Goal: Navigation & Orientation: Understand site structure

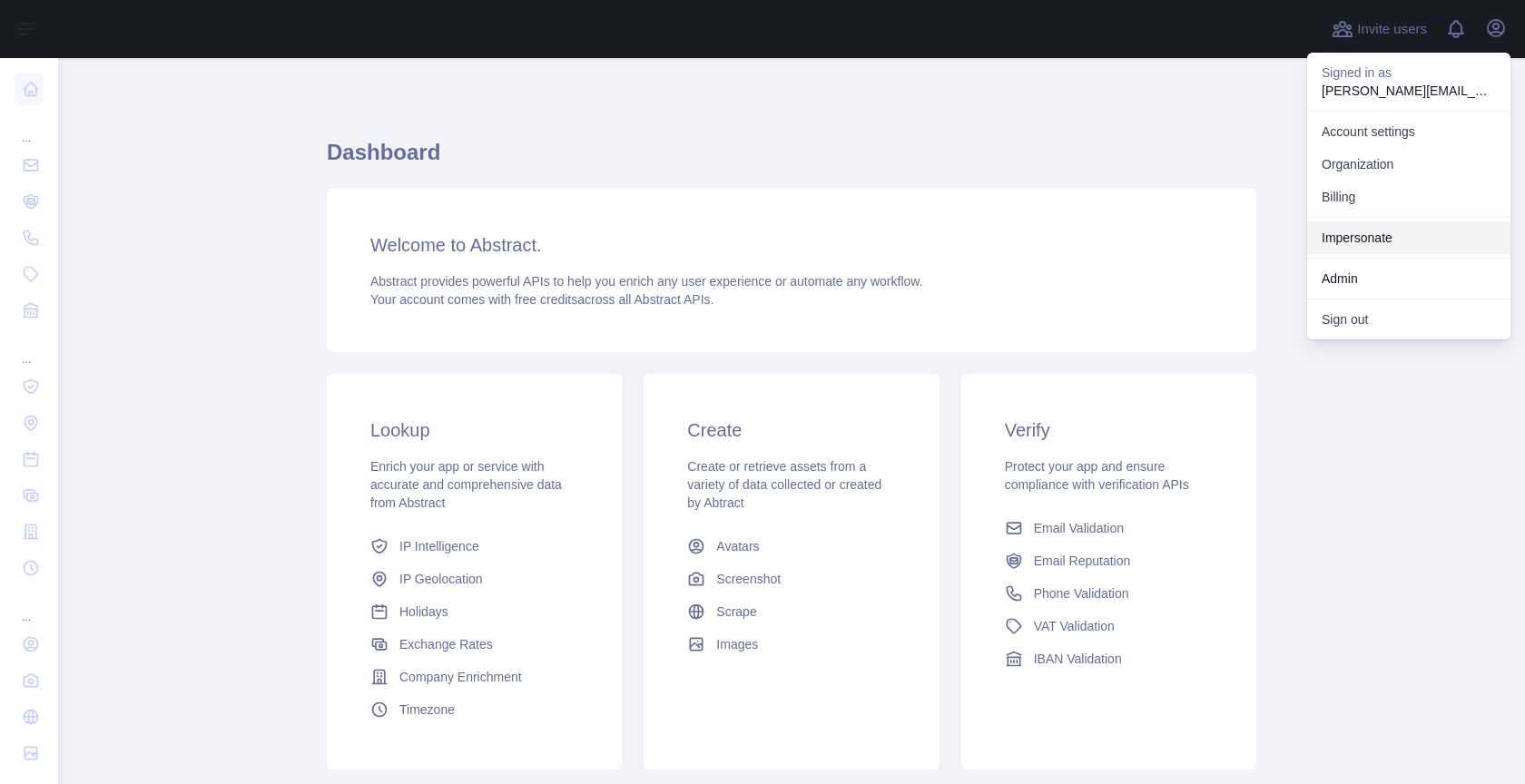
click at [1381, 227] on link "Impersonate" at bounding box center [1409, 237] width 203 height 33
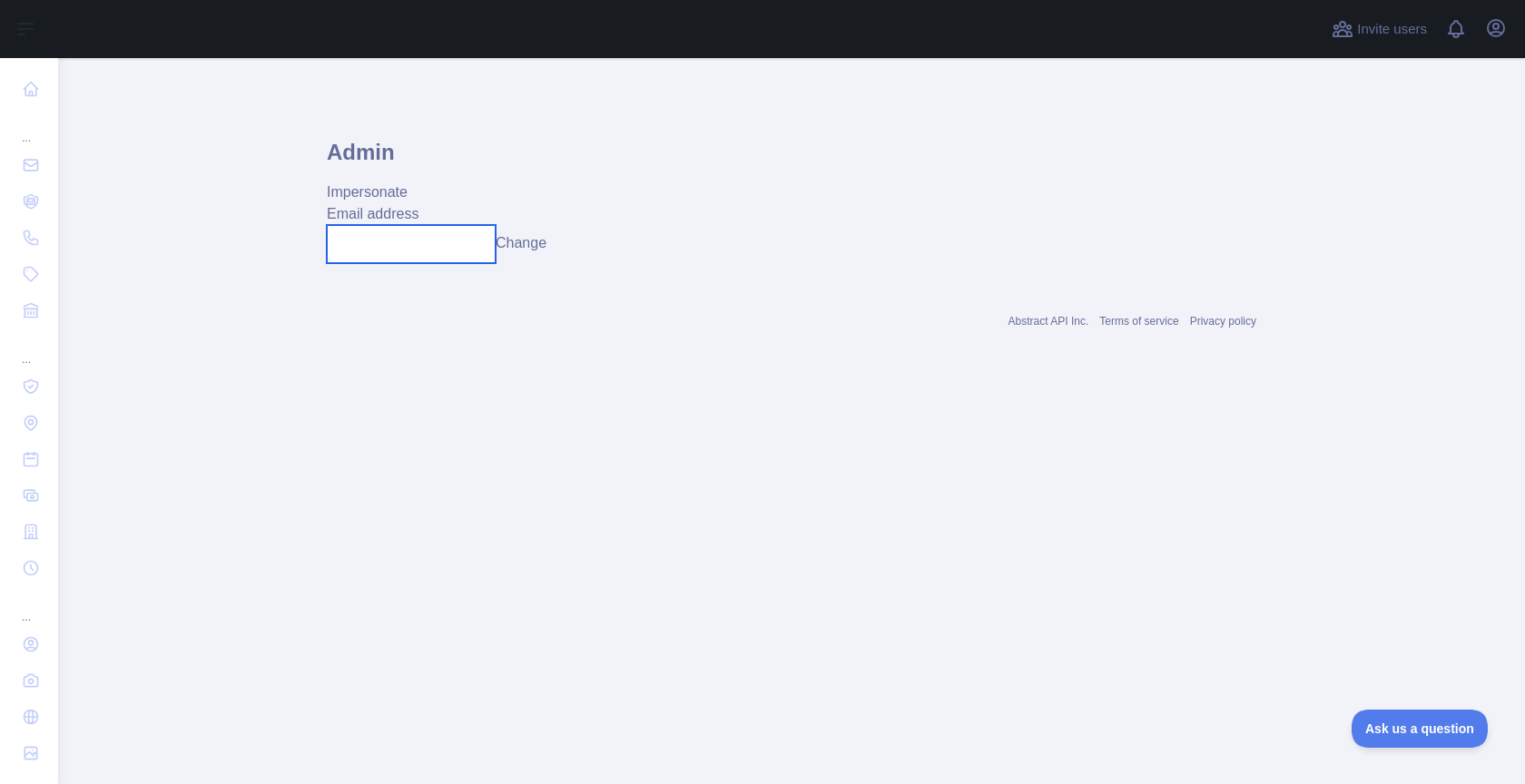
click at [416, 235] on input "text" at bounding box center [411, 244] width 169 height 38
paste input "**********"
type input "**********"
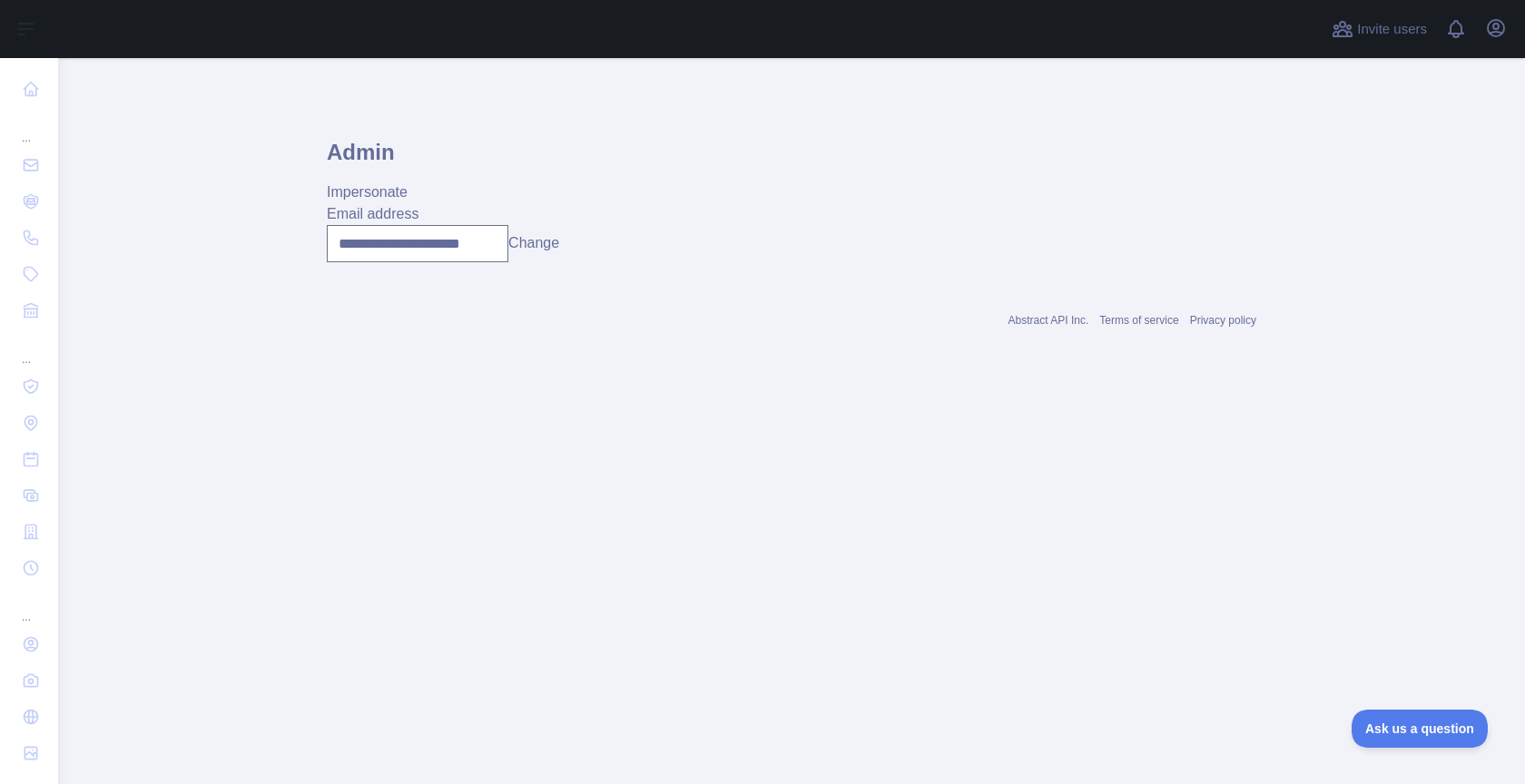
click at [528, 246] on button "Change" at bounding box center [534, 243] width 51 height 22
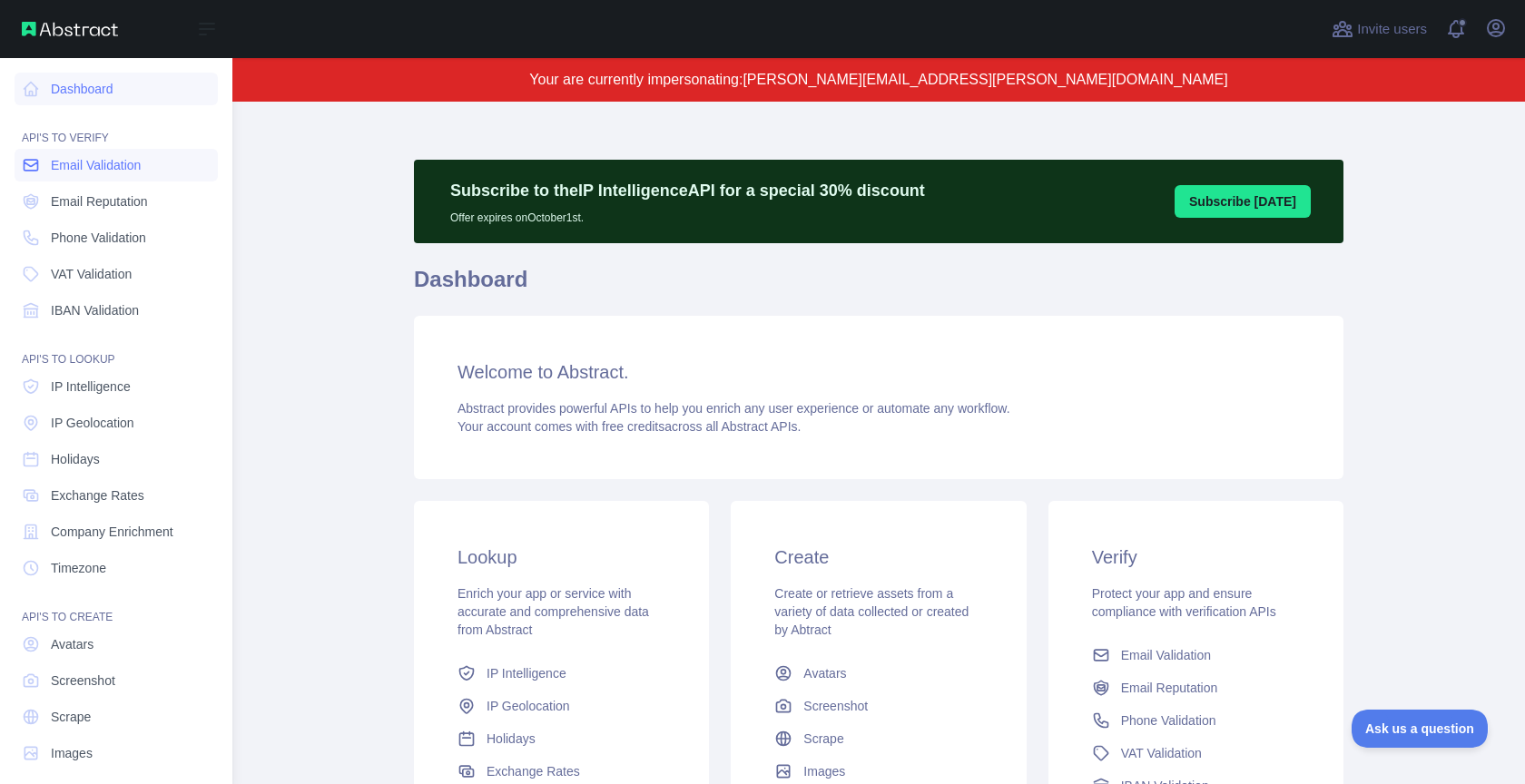
click at [127, 163] on span "Email Validation" at bounding box center [95, 164] width 90 height 18
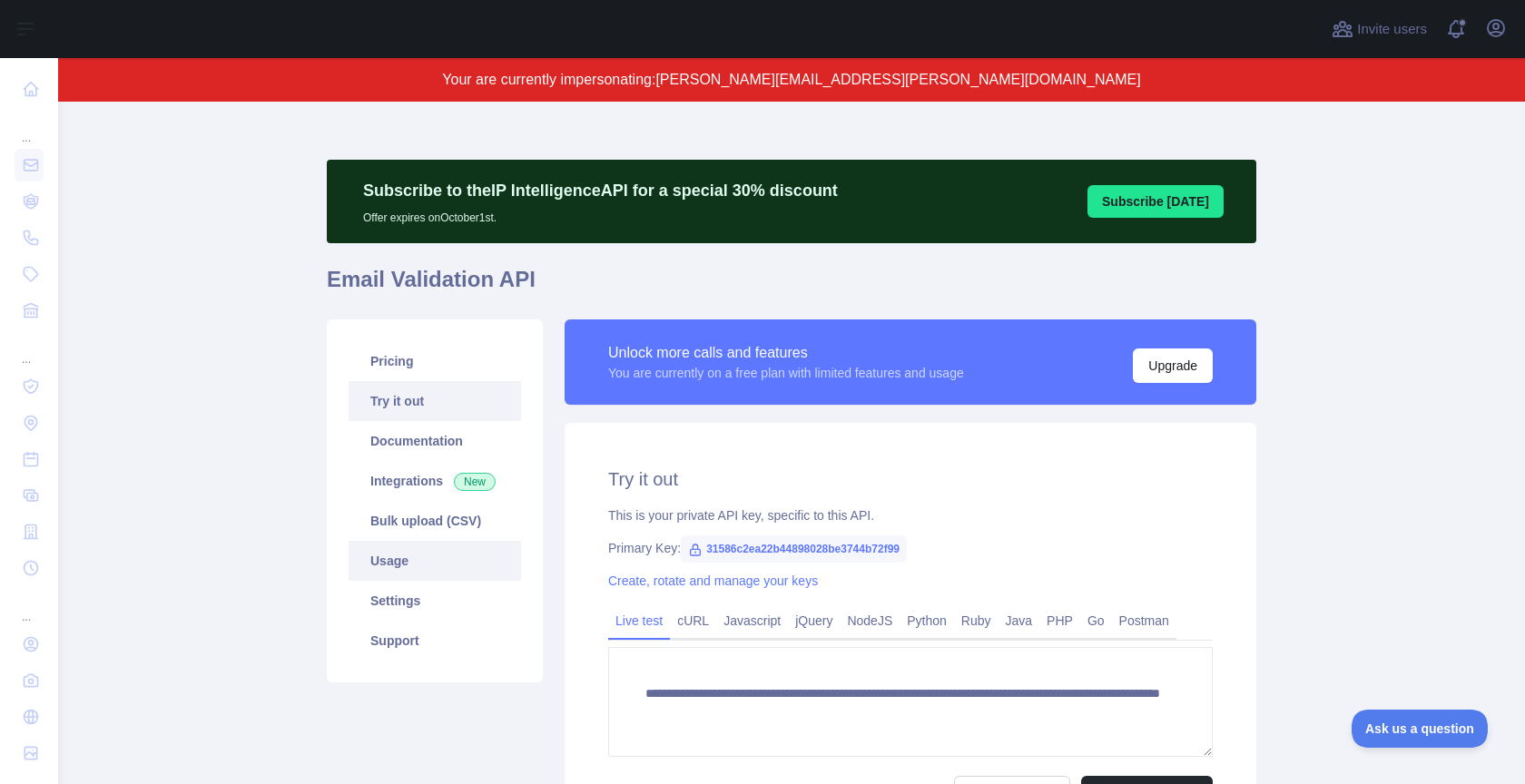
click at [429, 567] on link "Usage" at bounding box center [435, 561] width 173 height 40
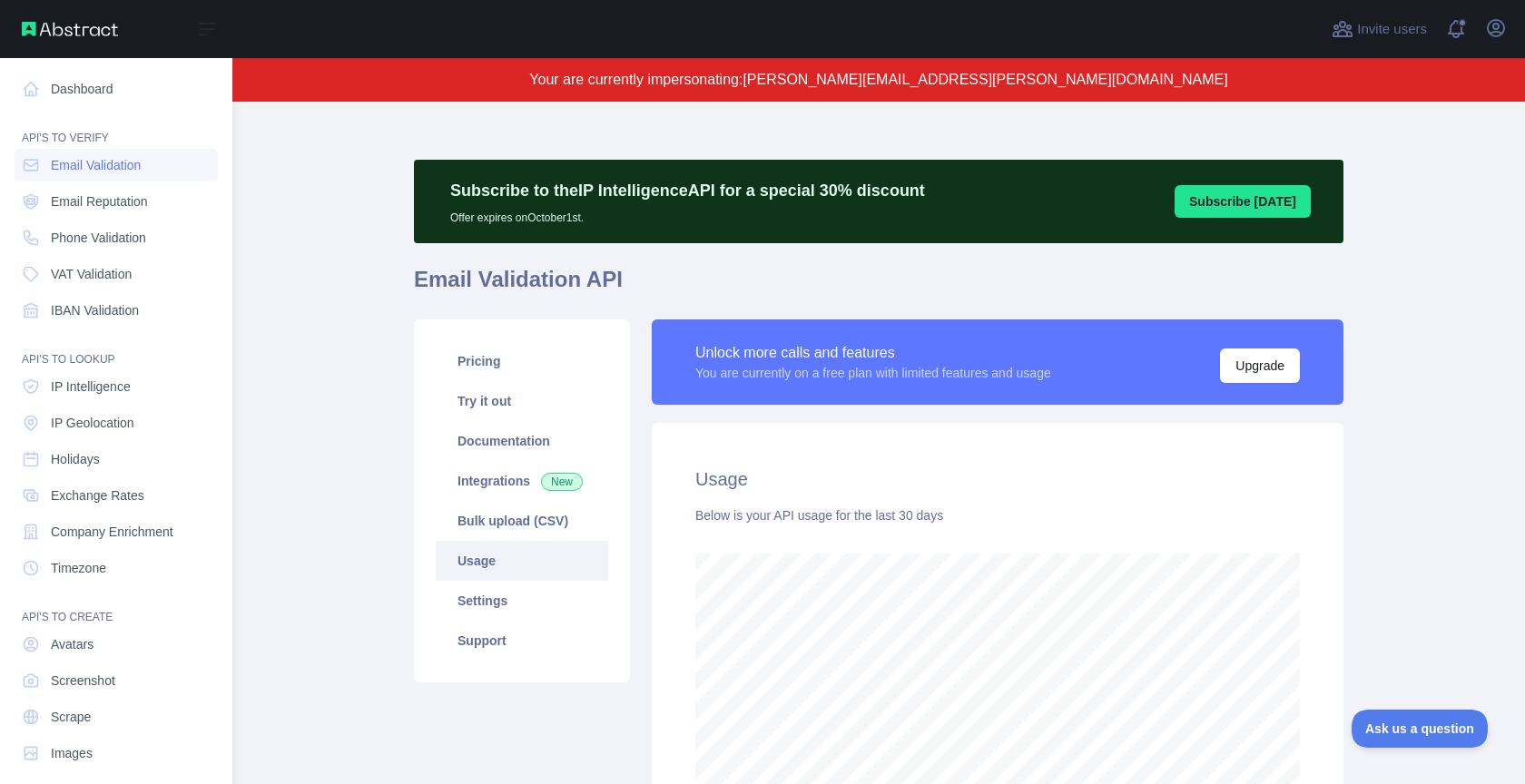
scroll to position [906846, 906505]
drag, startPoint x: 65, startPoint y: 198, endPoint x: 367, endPoint y: 387, distance: 356.3
click at [65, 198] on span "Email Reputation" at bounding box center [99, 201] width 97 height 18
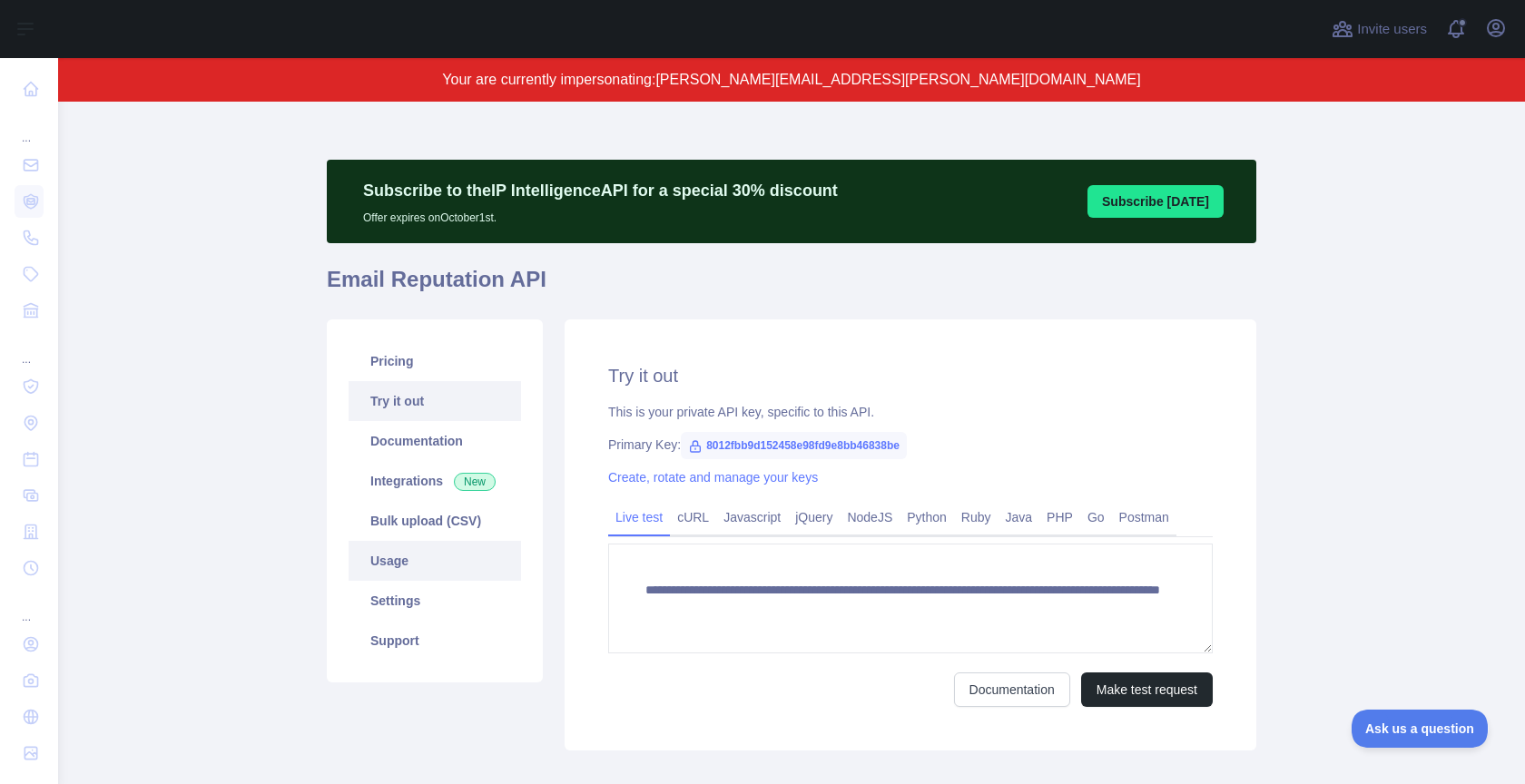
click at [458, 569] on link "Usage" at bounding box center [435, 561] width 173 height 40
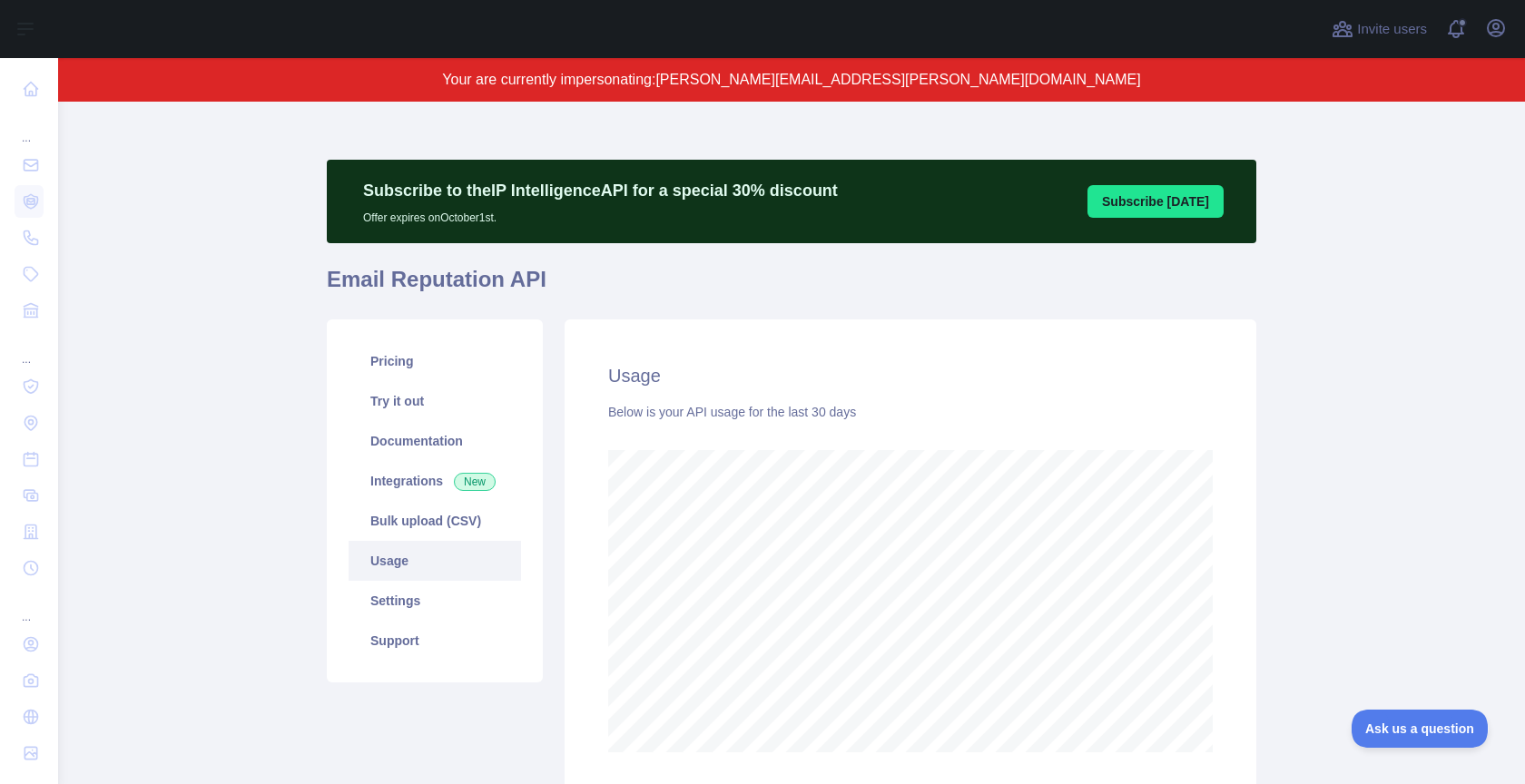
scroll to position [683, 1467]
click at [1502, 28] on icon "button" at bounding box center [1496, 27] width 22 height 22
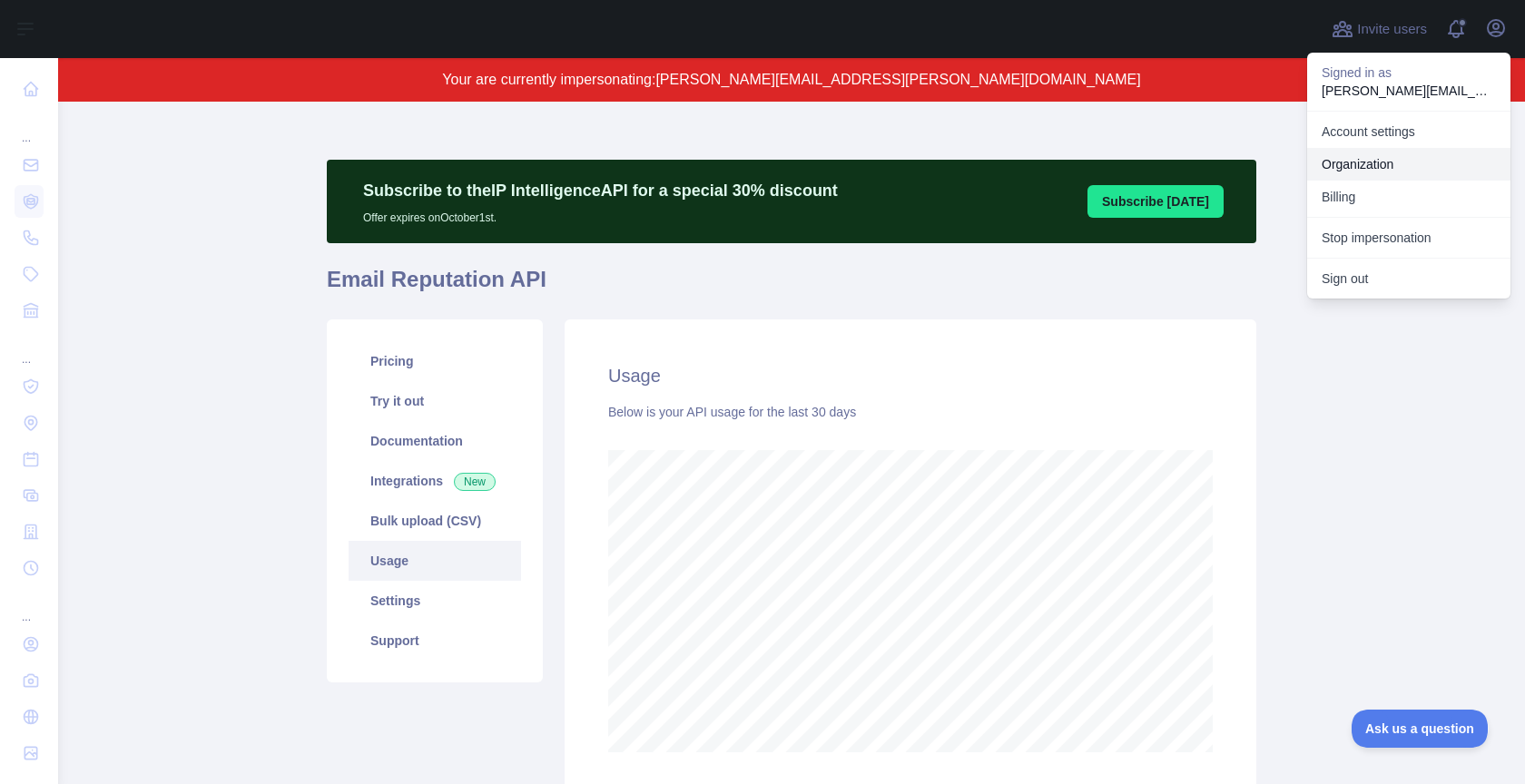
click at [1377, 155] on link "Organization" at bounding box center [1409, 164] width 203 height 33
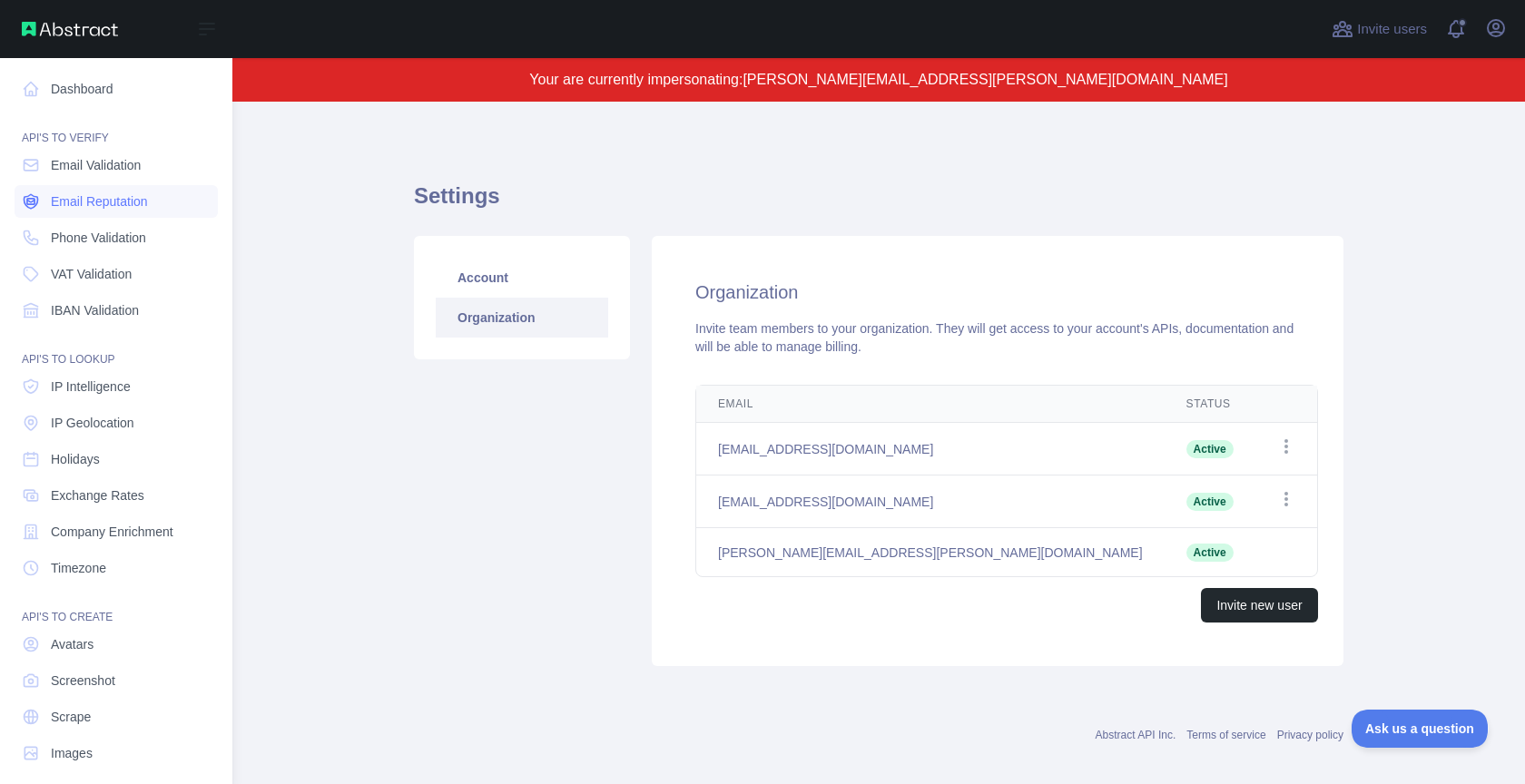
click at [77, 194] on span "Email Reputation" at bounding box center [99, 201] width 97 height 18
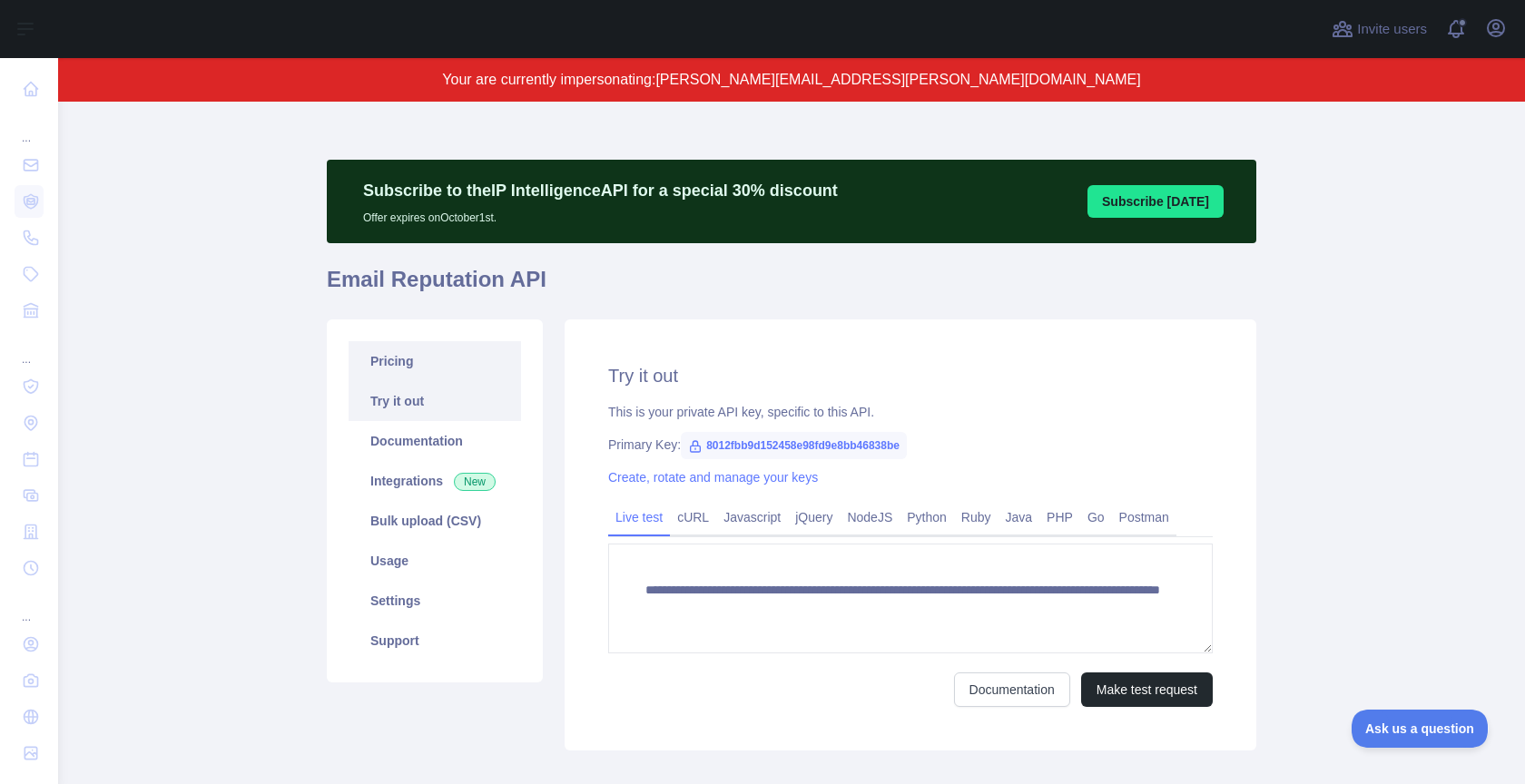
click at [402, 359] on link "Pricing" at bounding box center [435, 361] width 173 height 40
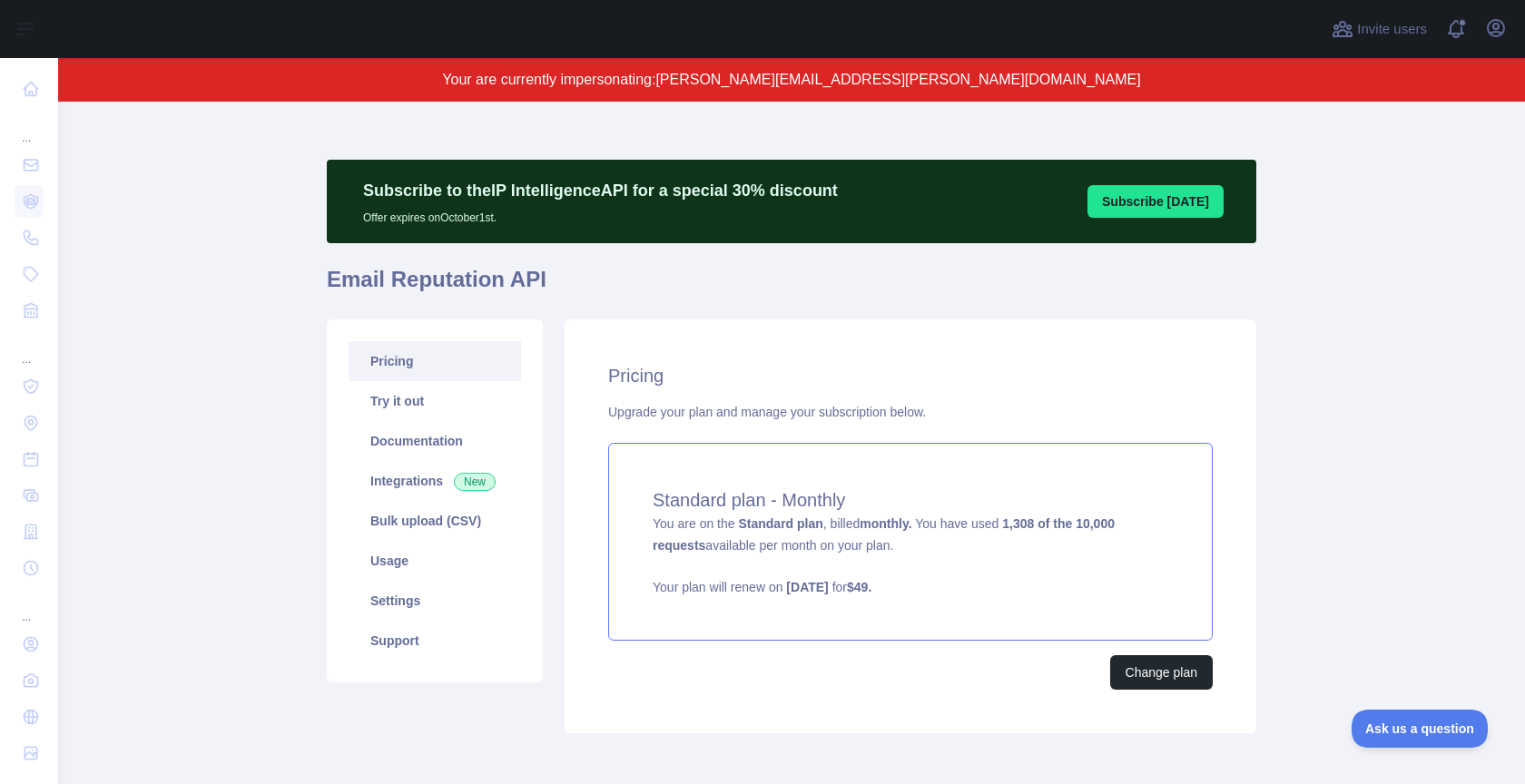
click at [845, 481] on div "Standard plan - Monthly You are on the Standard plan , billed monthly. You have…" at bounding box center [911, 541] width 605 height 197
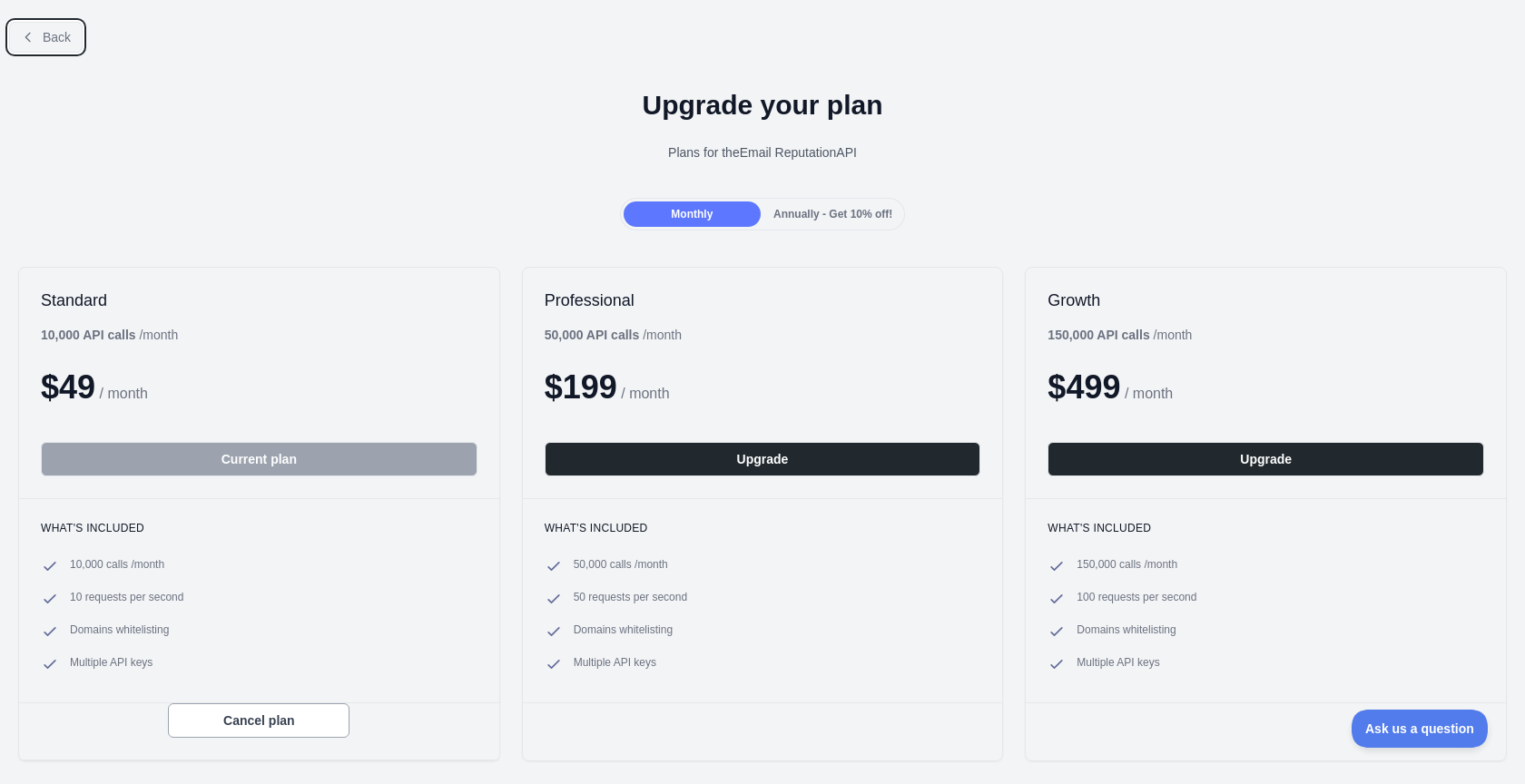
drag, startPoint x: 60, startPoint y: 32, endPoint x: 499, endPoint y: 45, distance: 439.2
click at [65, 32] on span "Back" at bounding box center [57, 37] width 28 height 14
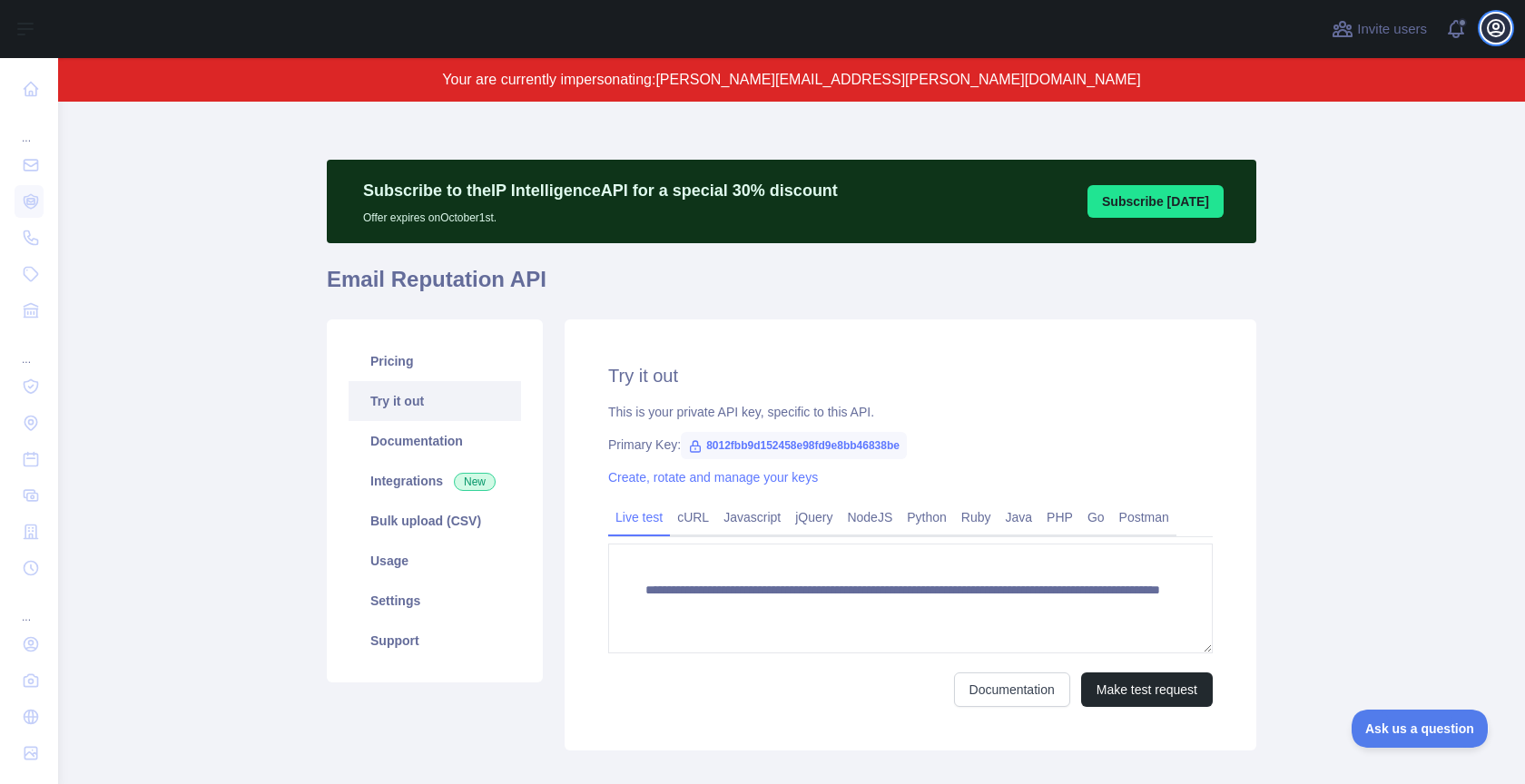
click at [1499, 23] on icon "button" at bounding box center [1496, 27] width 22 height 22
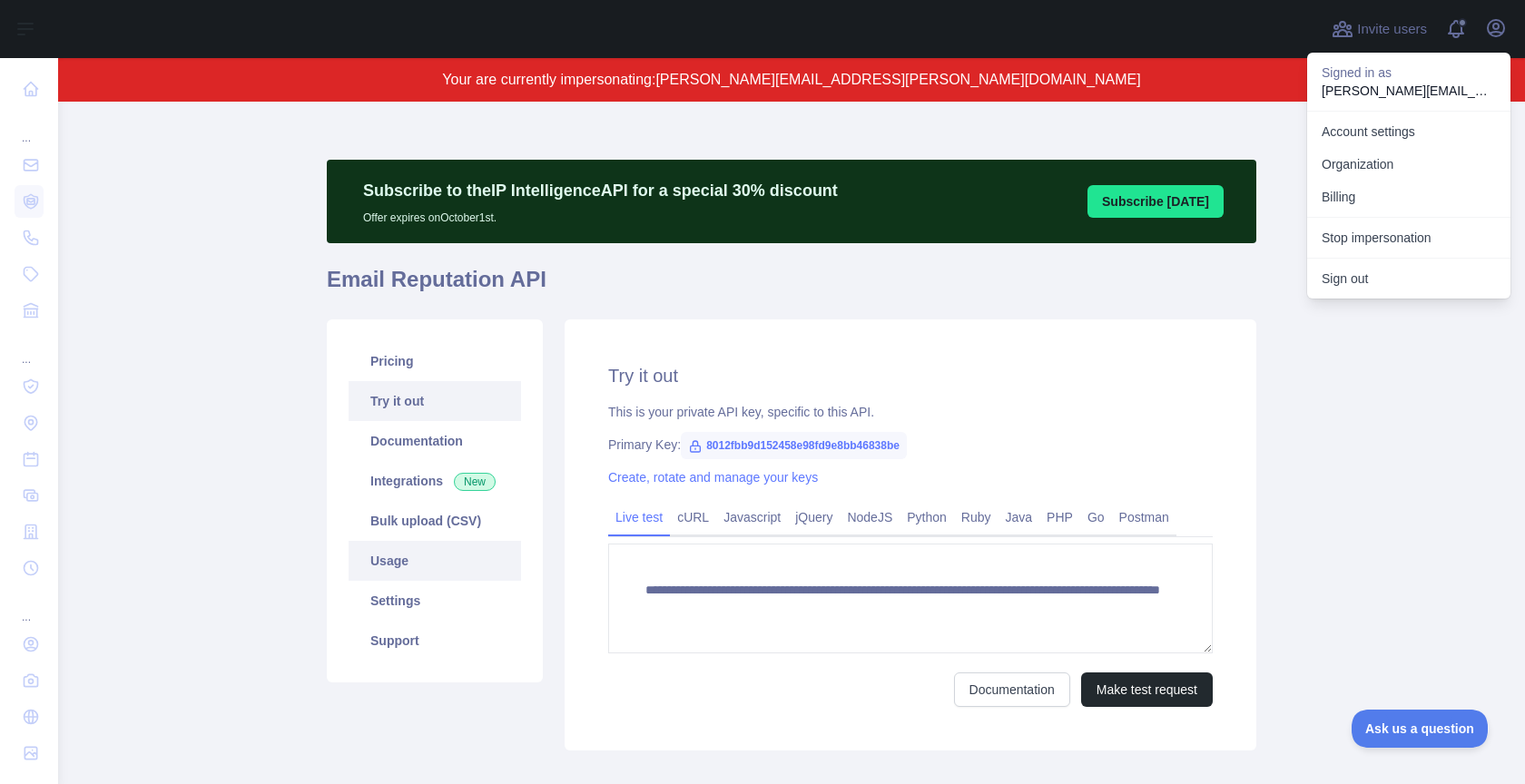
click at [425, 554] on link "Usage" at bounding box center [435, 561] width 173 height 40
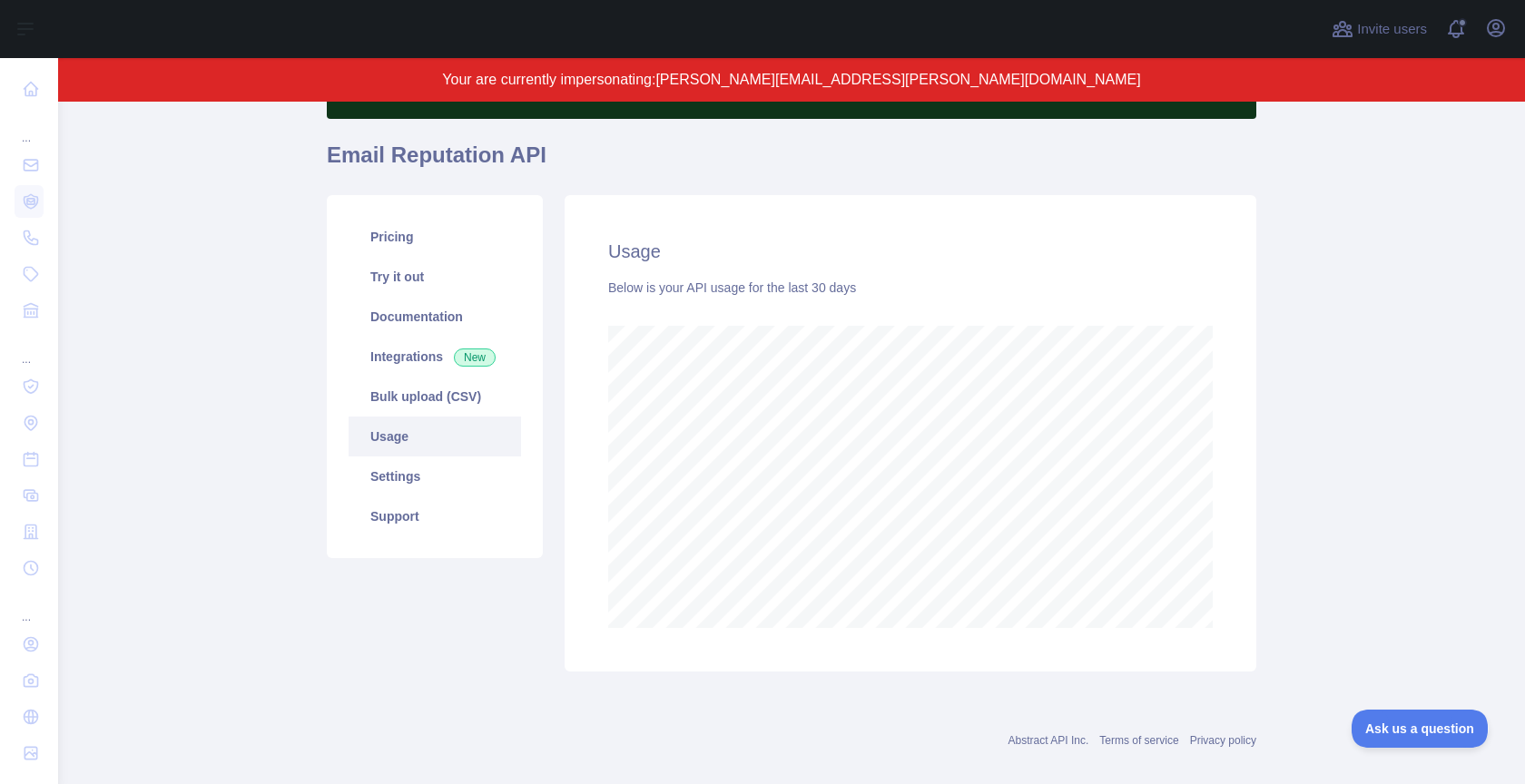
scroll to position [145, 0]
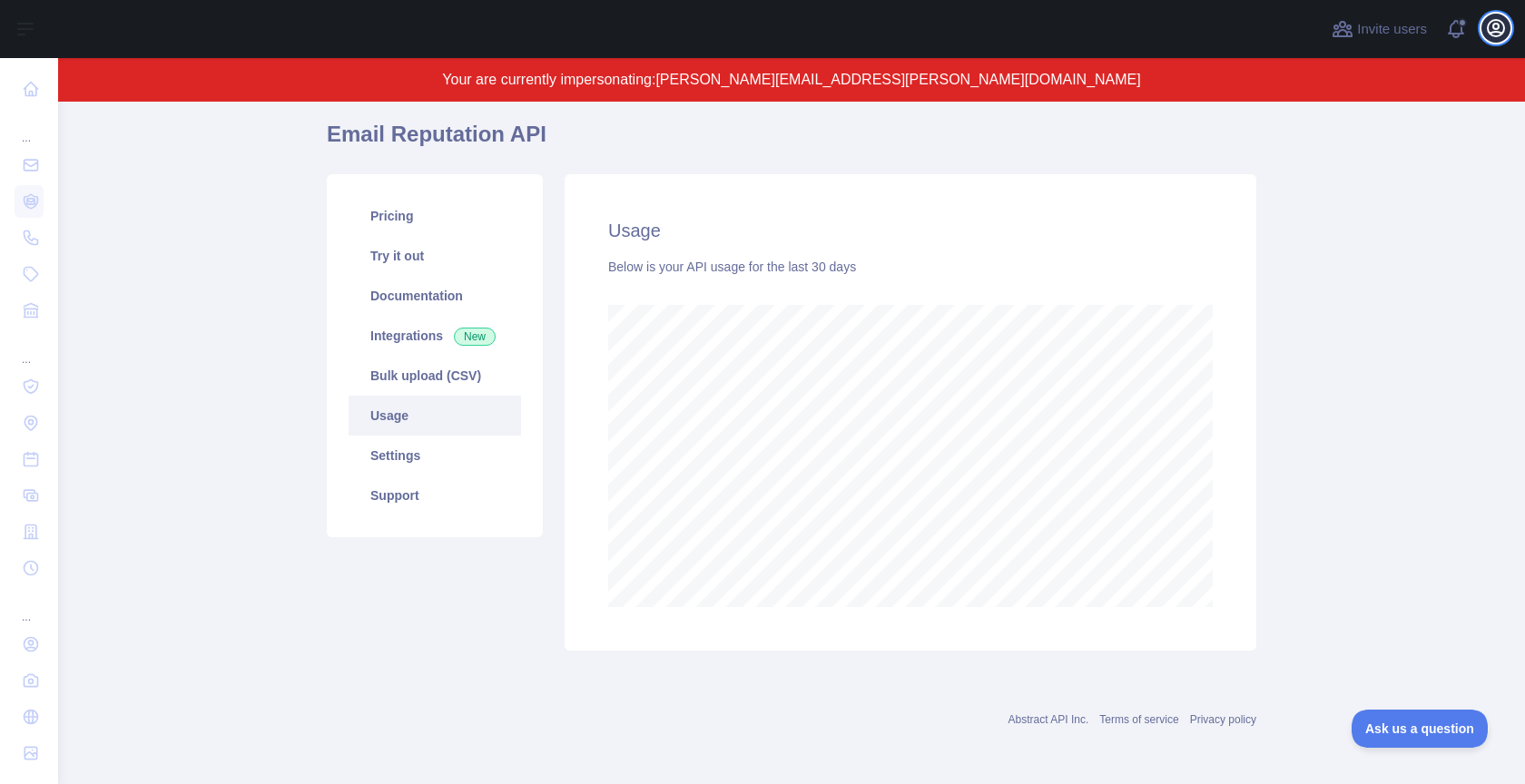
click at [1492, 21] on icon "button" at bounding box center [1496, 27] width 16 height 16
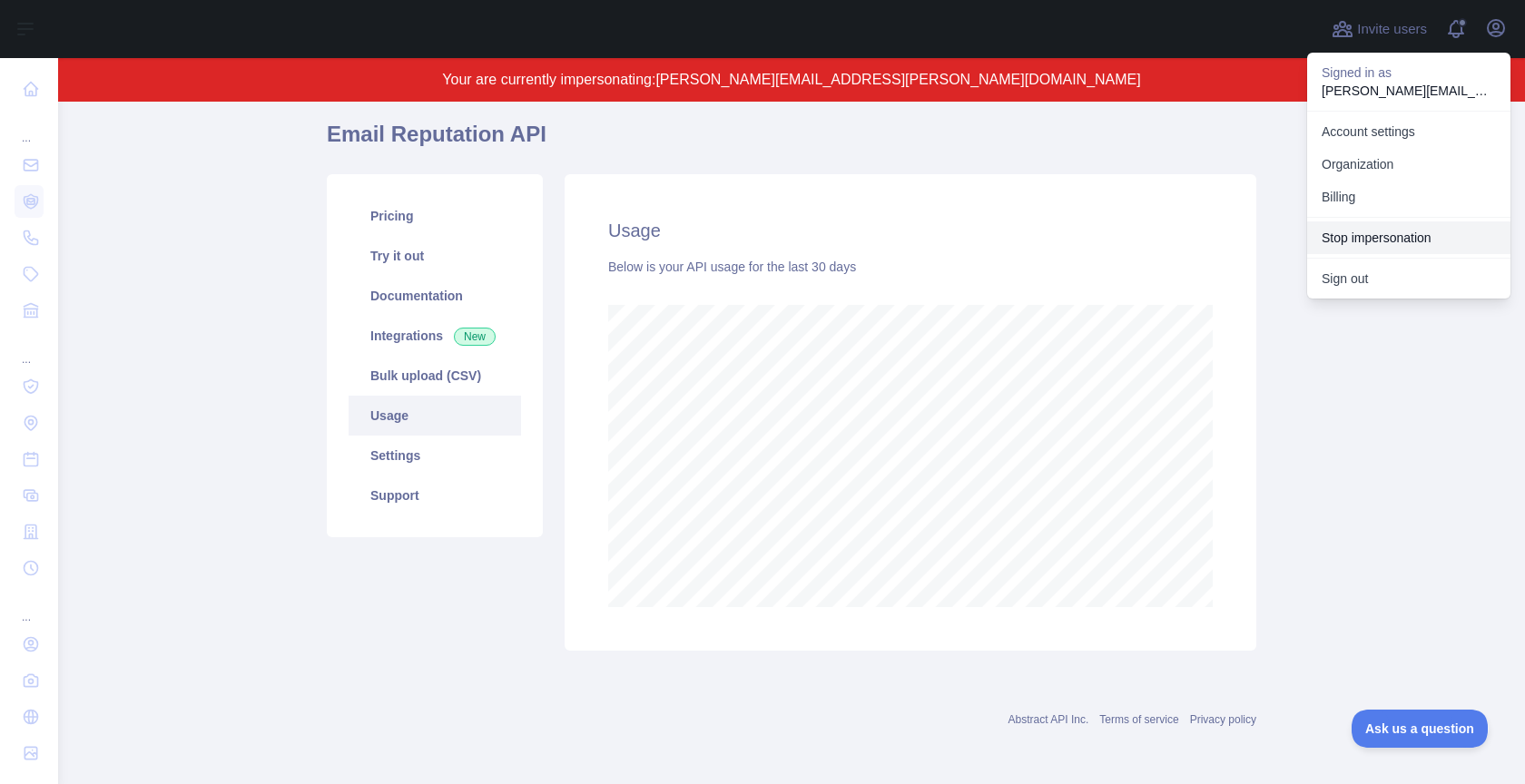
click at [1390, 230] on button "Stop impersonation" at bounding box center [1409, 237] width 203 height 33
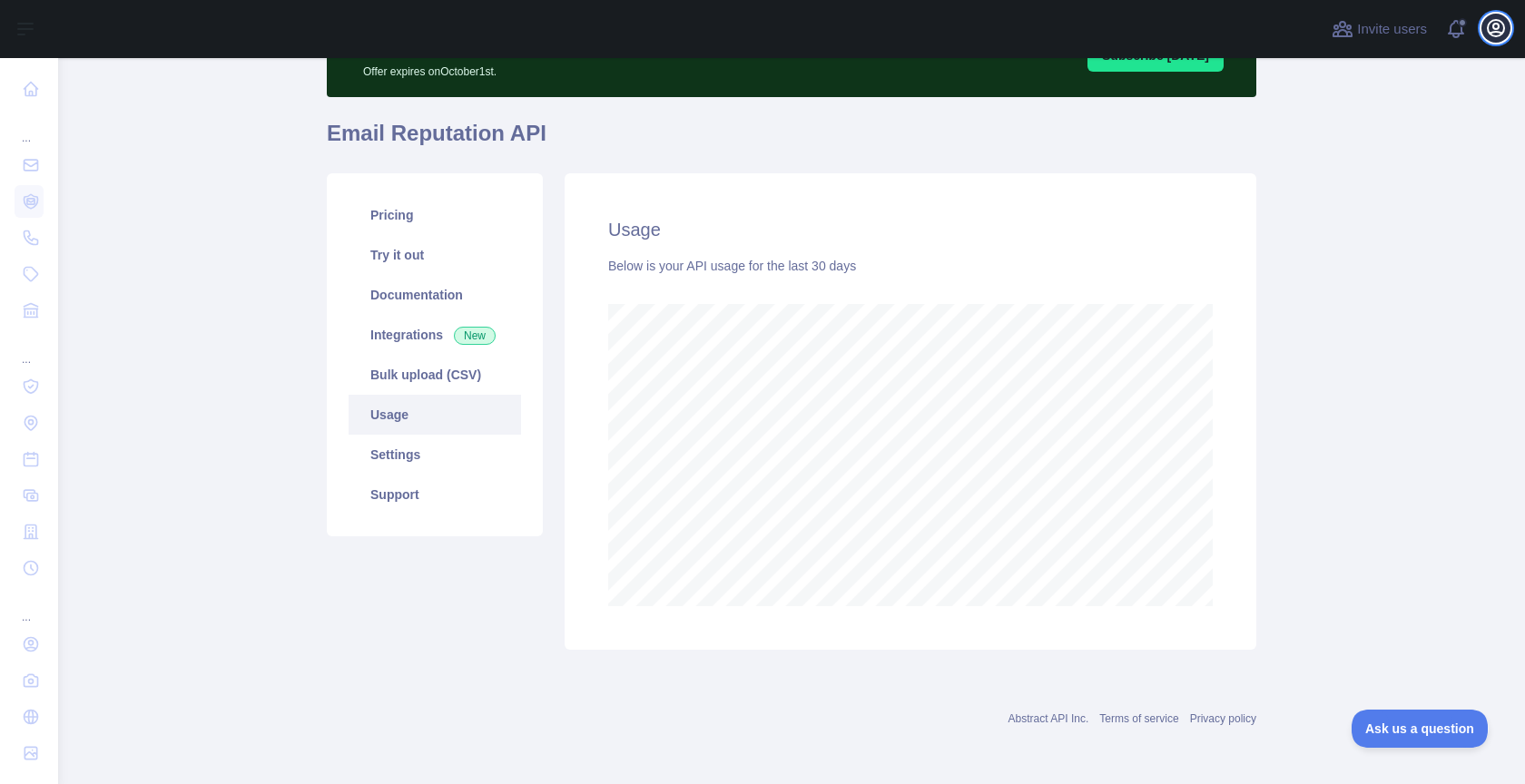
scroll to position [726, 1467]
click at [1495, 34] on icon "button" at bounding box center [1496, 27] width 22 height 22
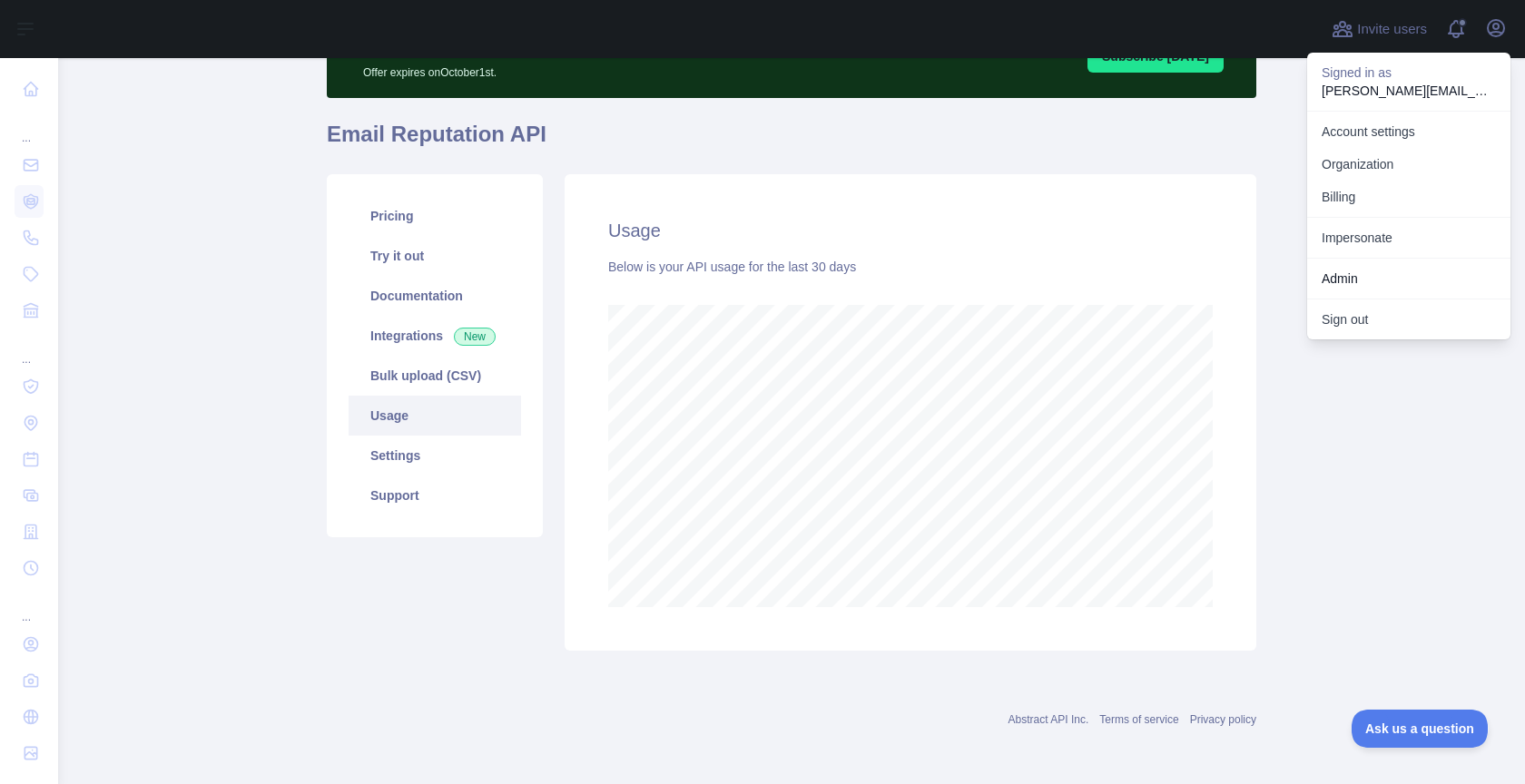
scroll to position [18, 0]
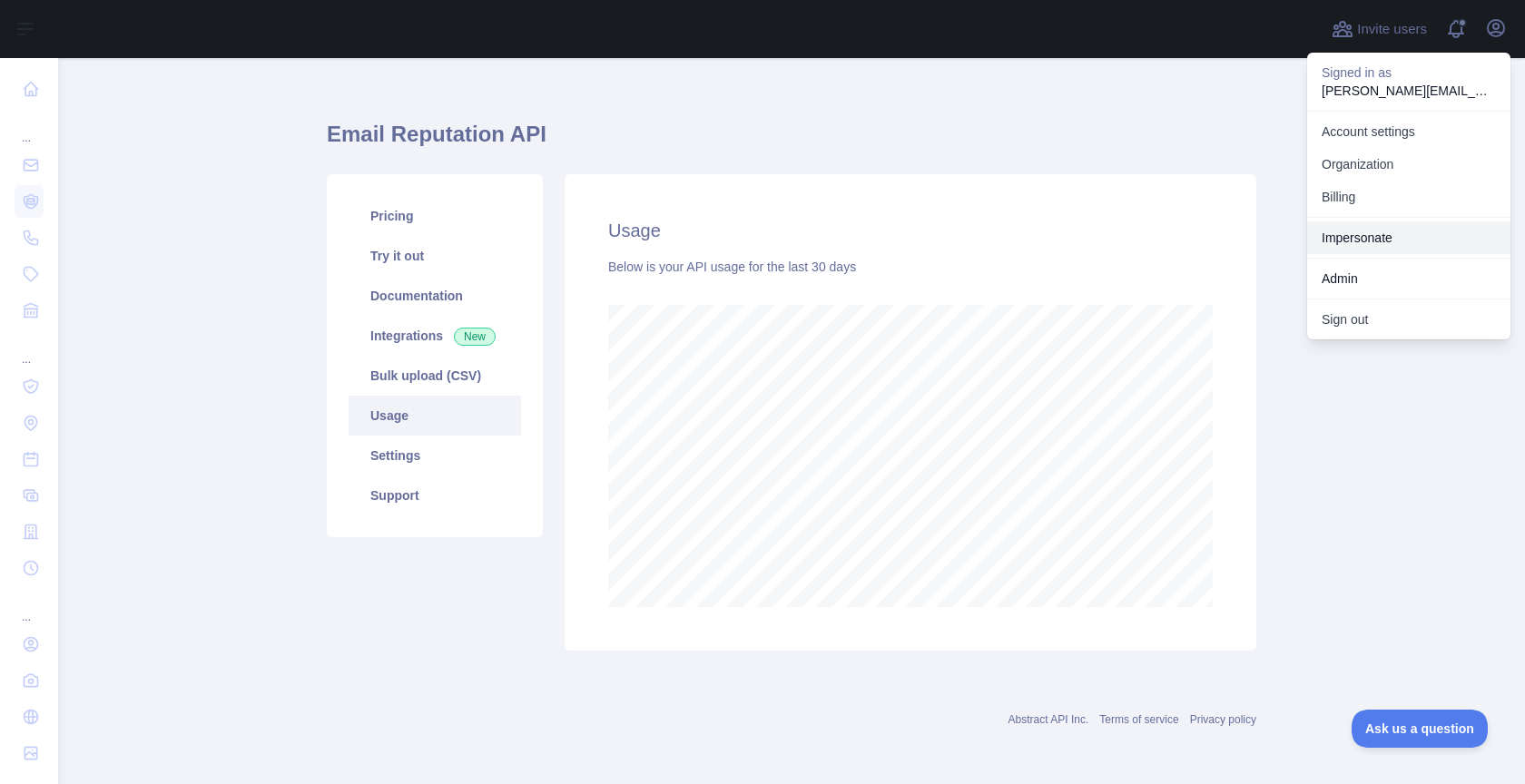
click at [1367, 224] on link "Impersonate" at bounding box center [1409, 237] width 203 height 33
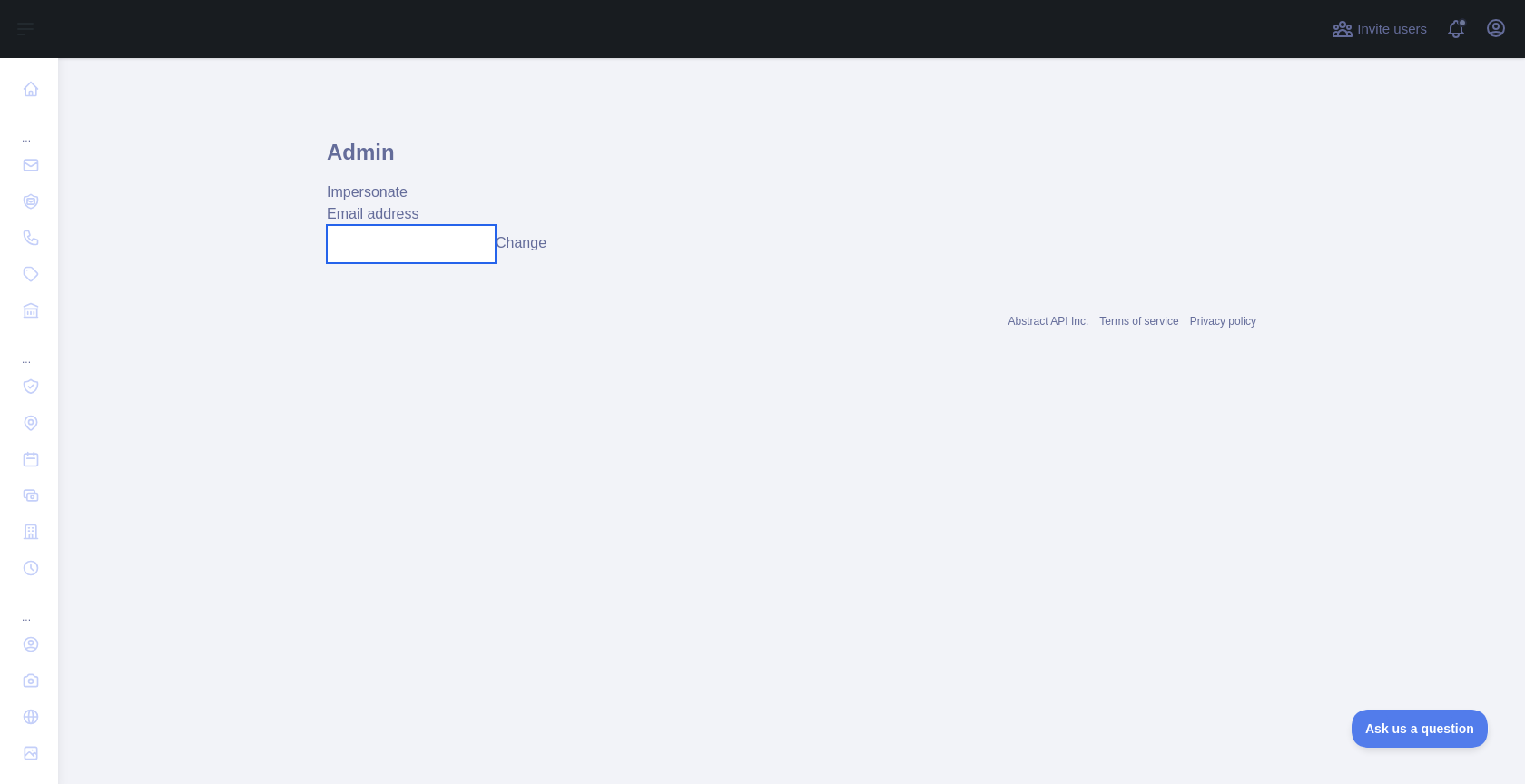
click at [430, 233] on input "text" at bounding box center [411, 244] width 169 height 38
paste input "**********"
type input "**********"
click at [543, 243] on button "Change" at bounding box center [522, 243] width 51 height 22
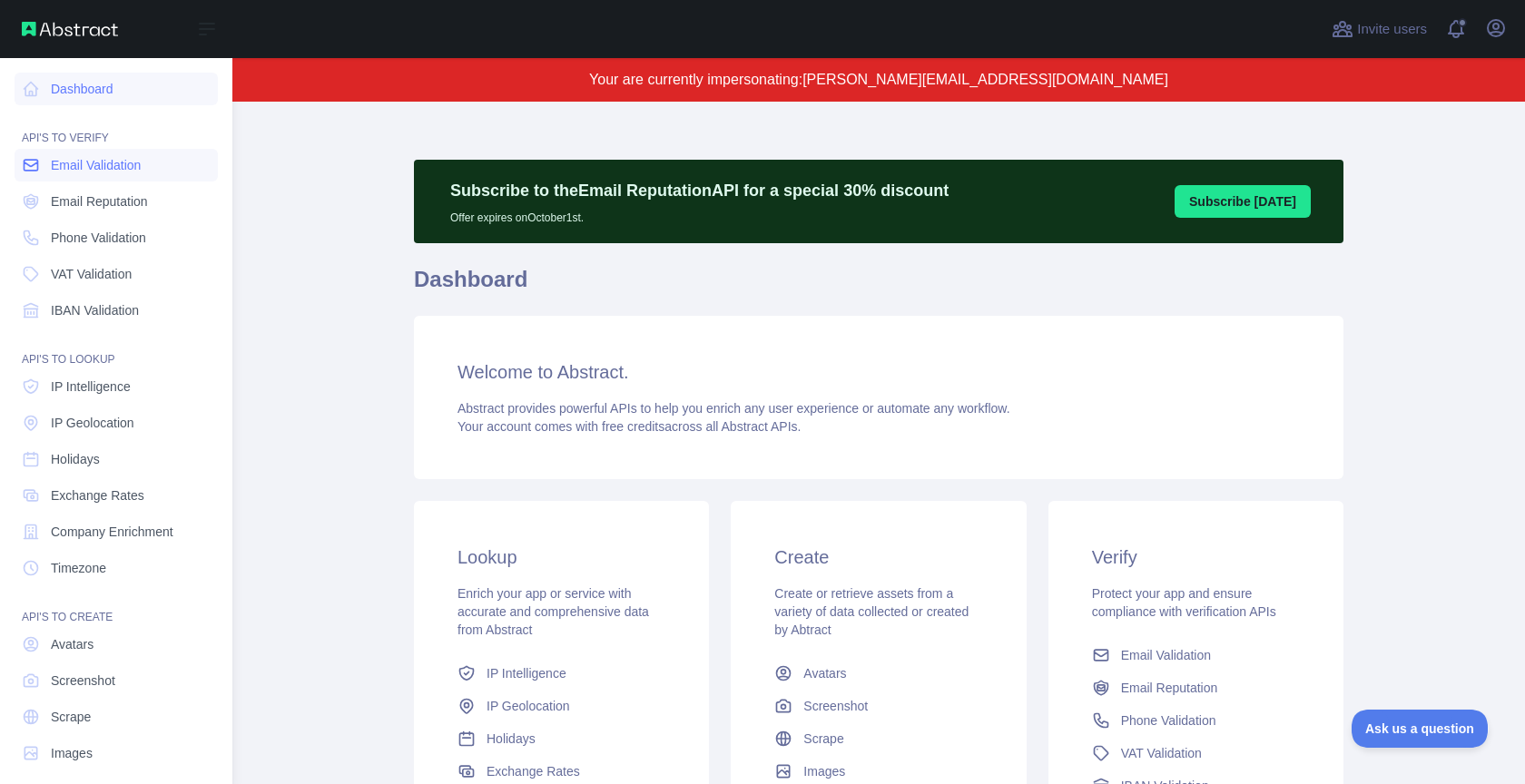
click at [112, 171] on span "Email Validation" at bounding box center [95, 164] width 90 height 18
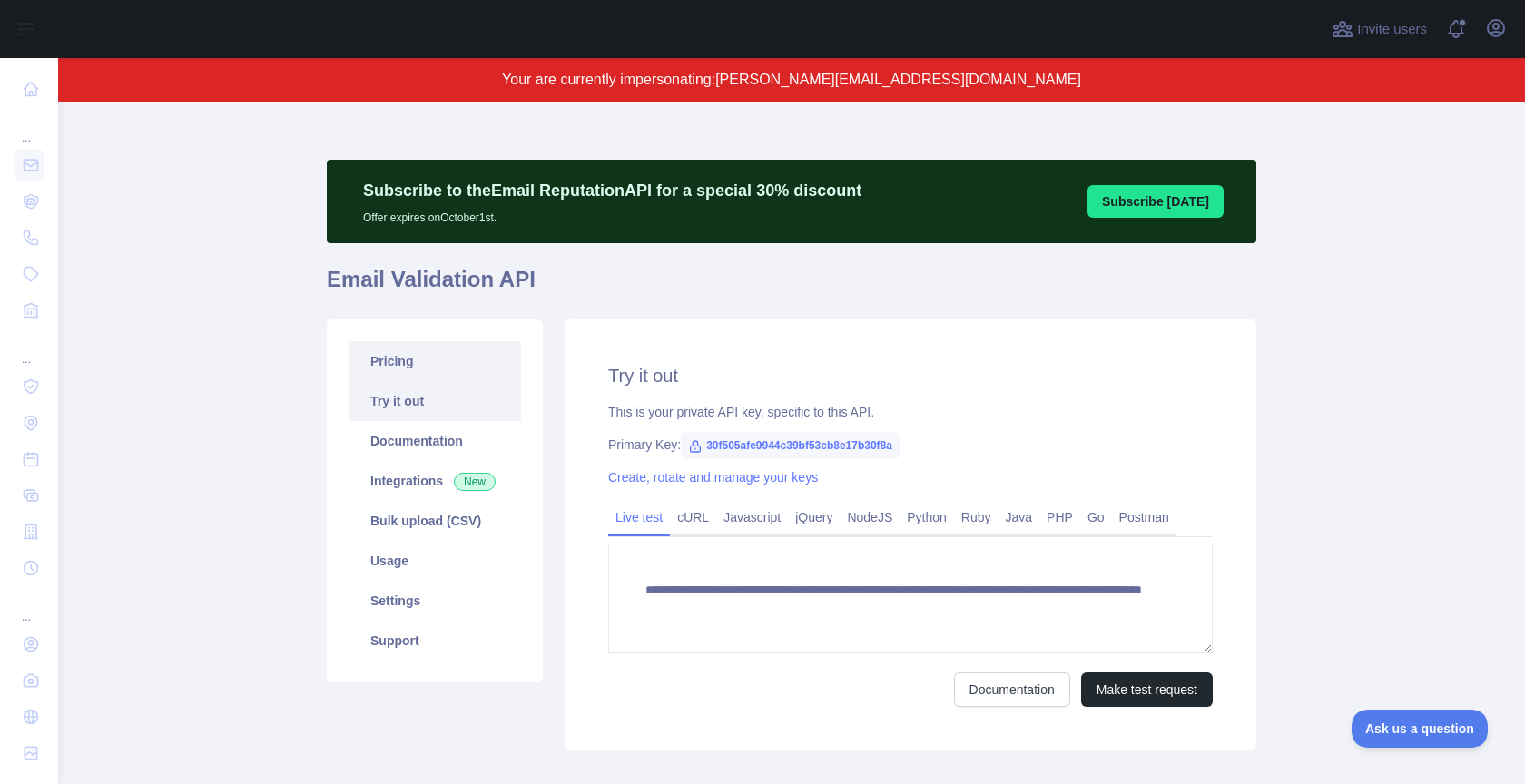
click at [427, 366] on link "Pricing" at bounding box center [435, 361] width 173 height 40
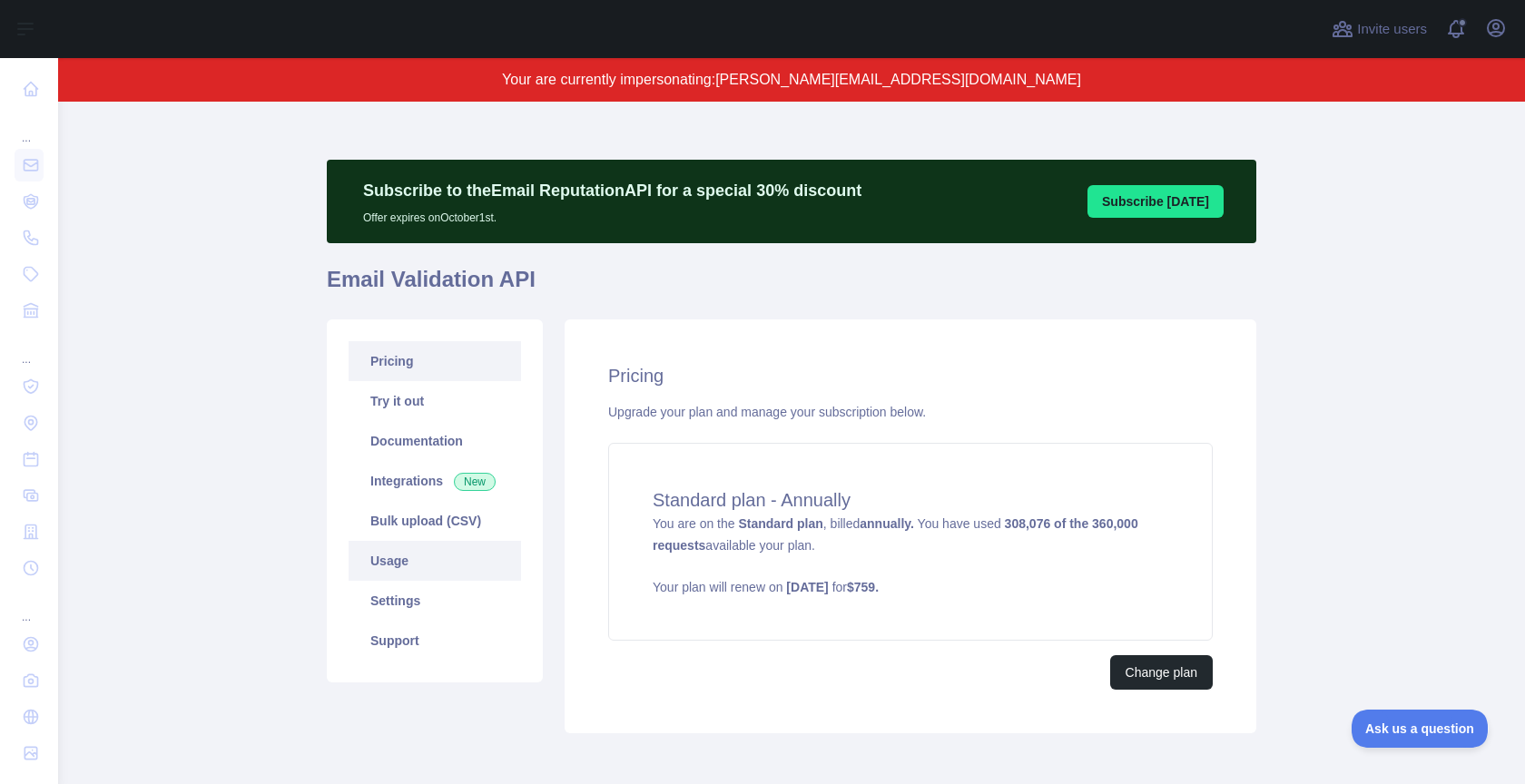
click at [428, 551] on link "Usage" at bounding box center [435, 561] width 173 height 40
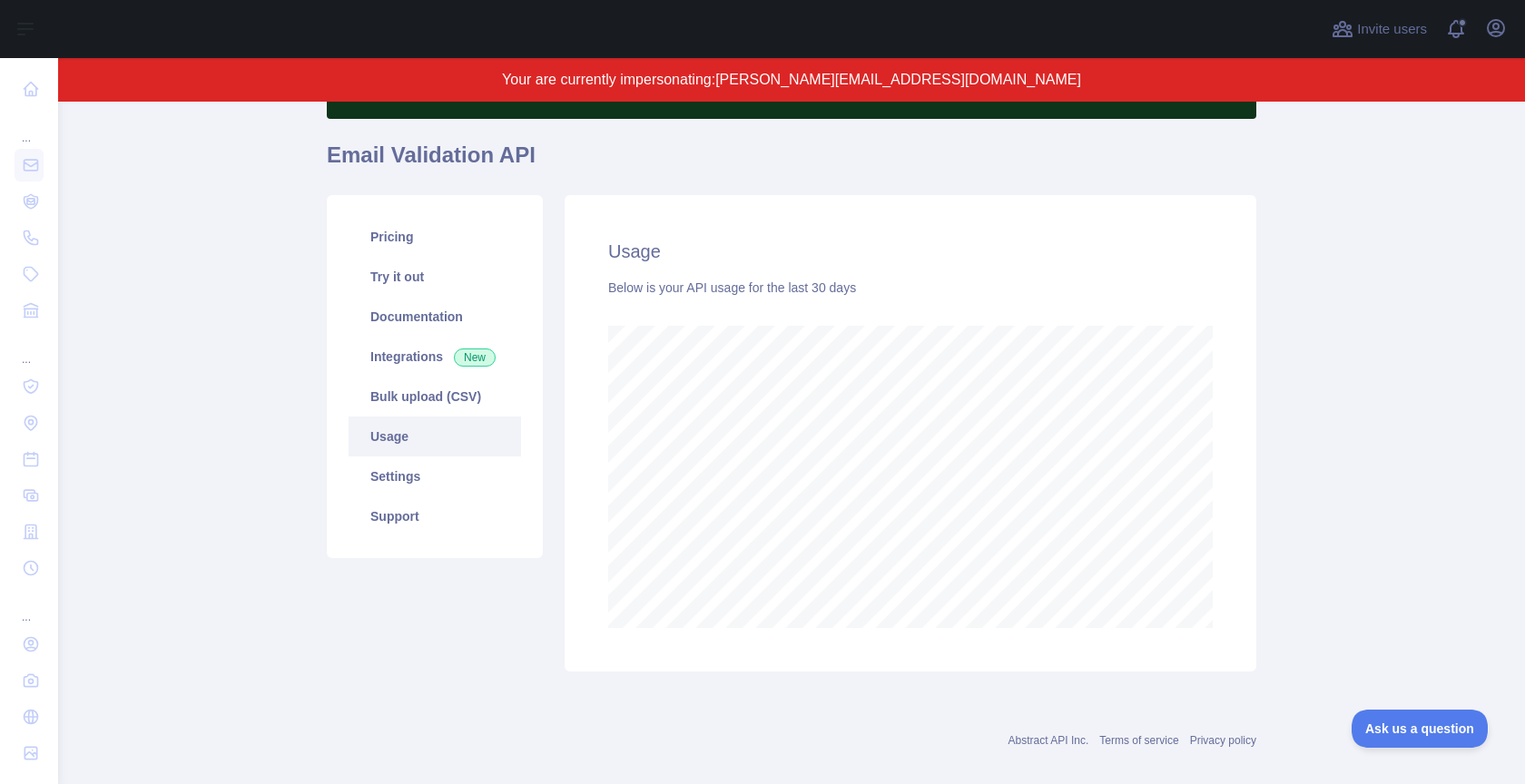
scroll to position [145, 0]
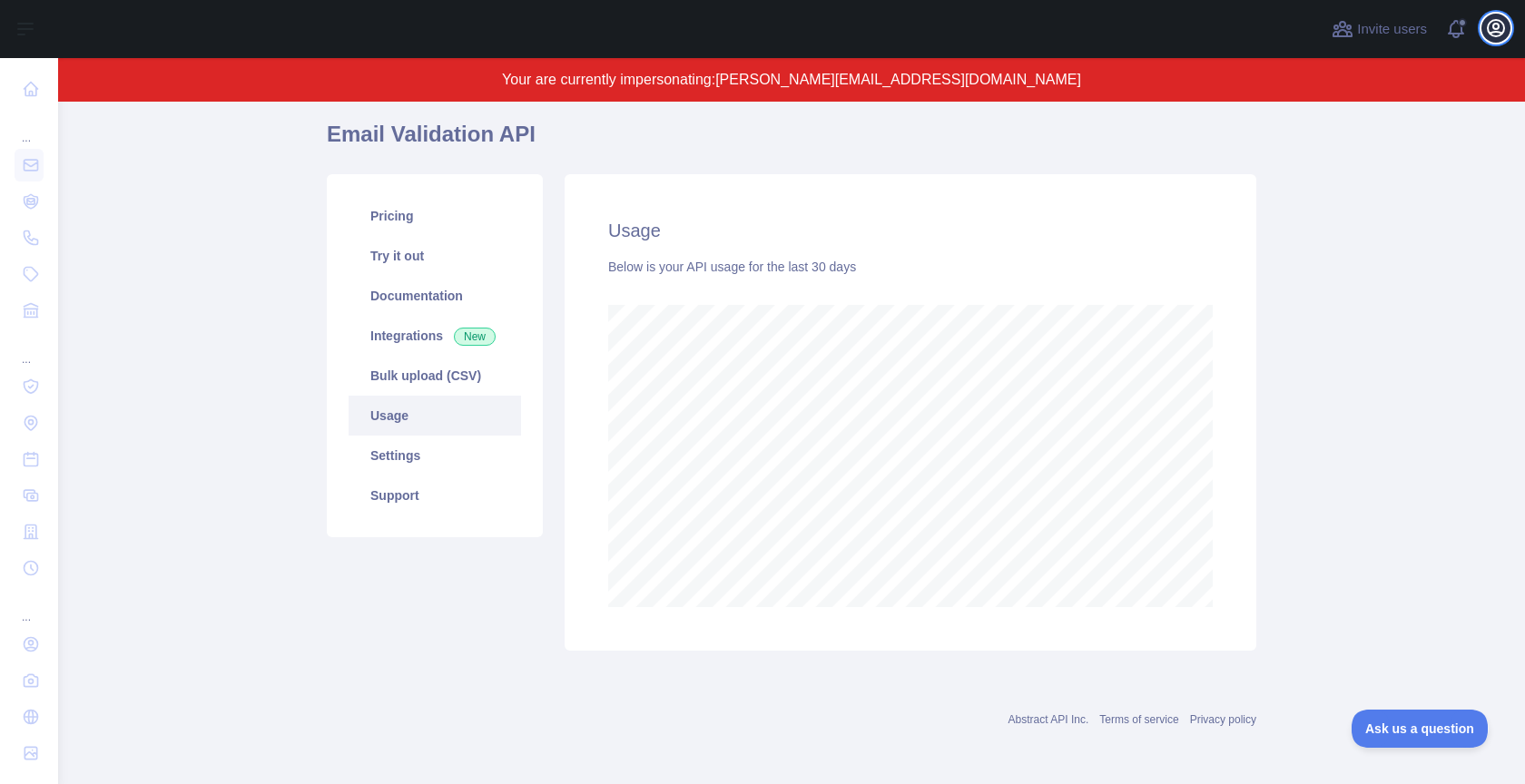
click at [1498, 29] on icon "button" at bounding box center [1496, 27] width 22 height 22
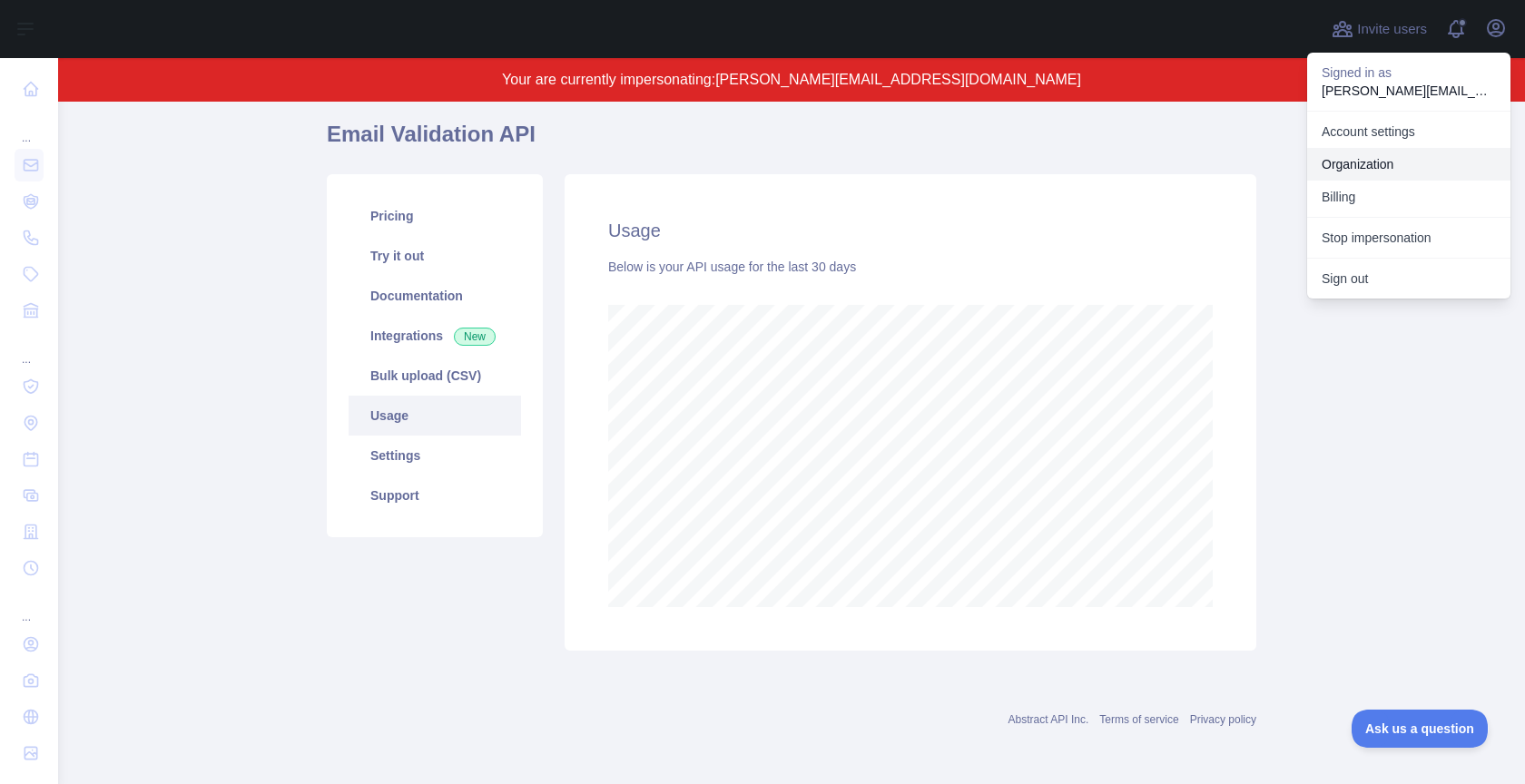
click at [1367, 154] on link "Organization" at bounding box center [1409, 164] width 203 height 33
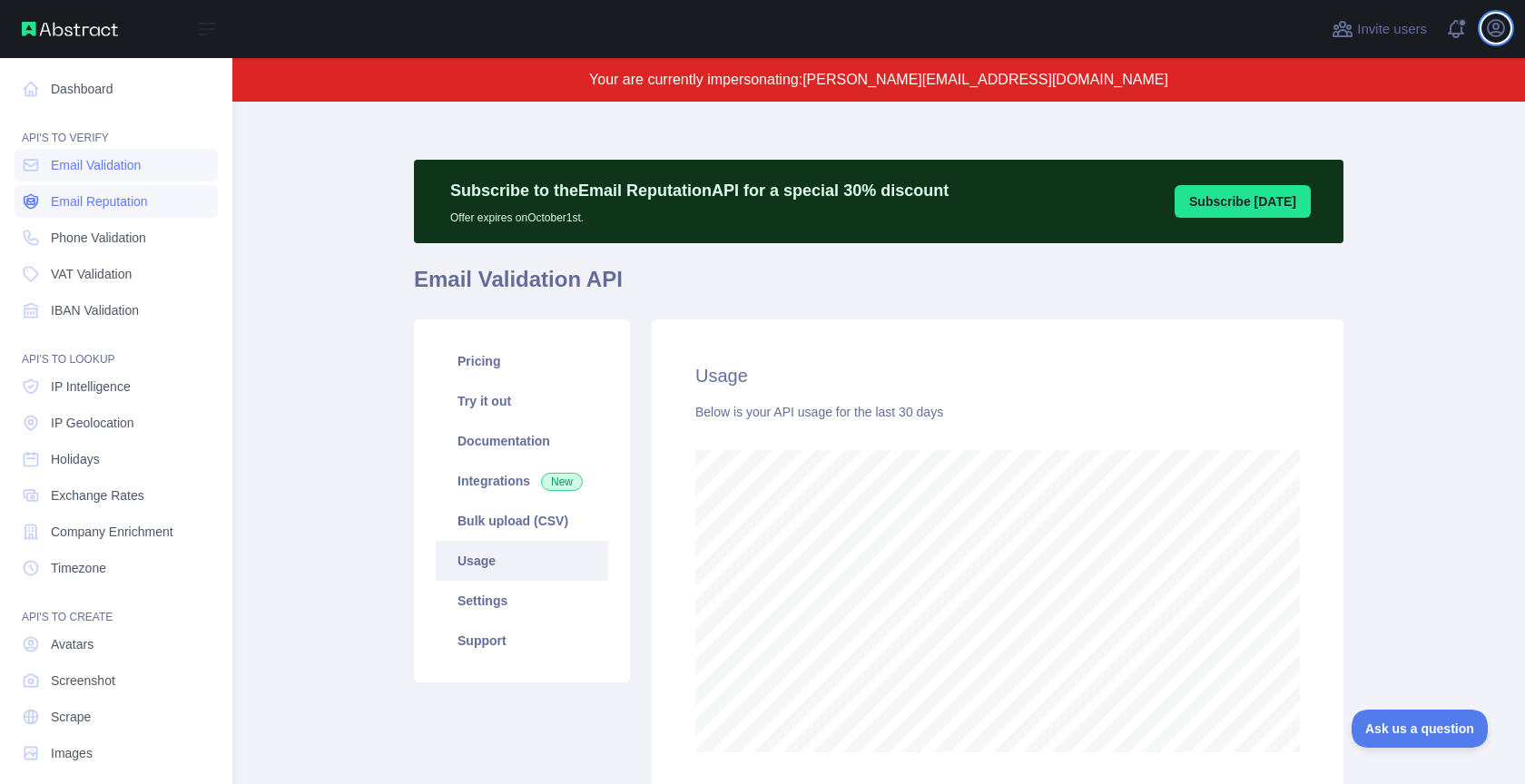
scroll to position [906846, 906505]
click at [96, 207] on span "Email Reputation" at bounding box center [99, 201] width 97 height 18
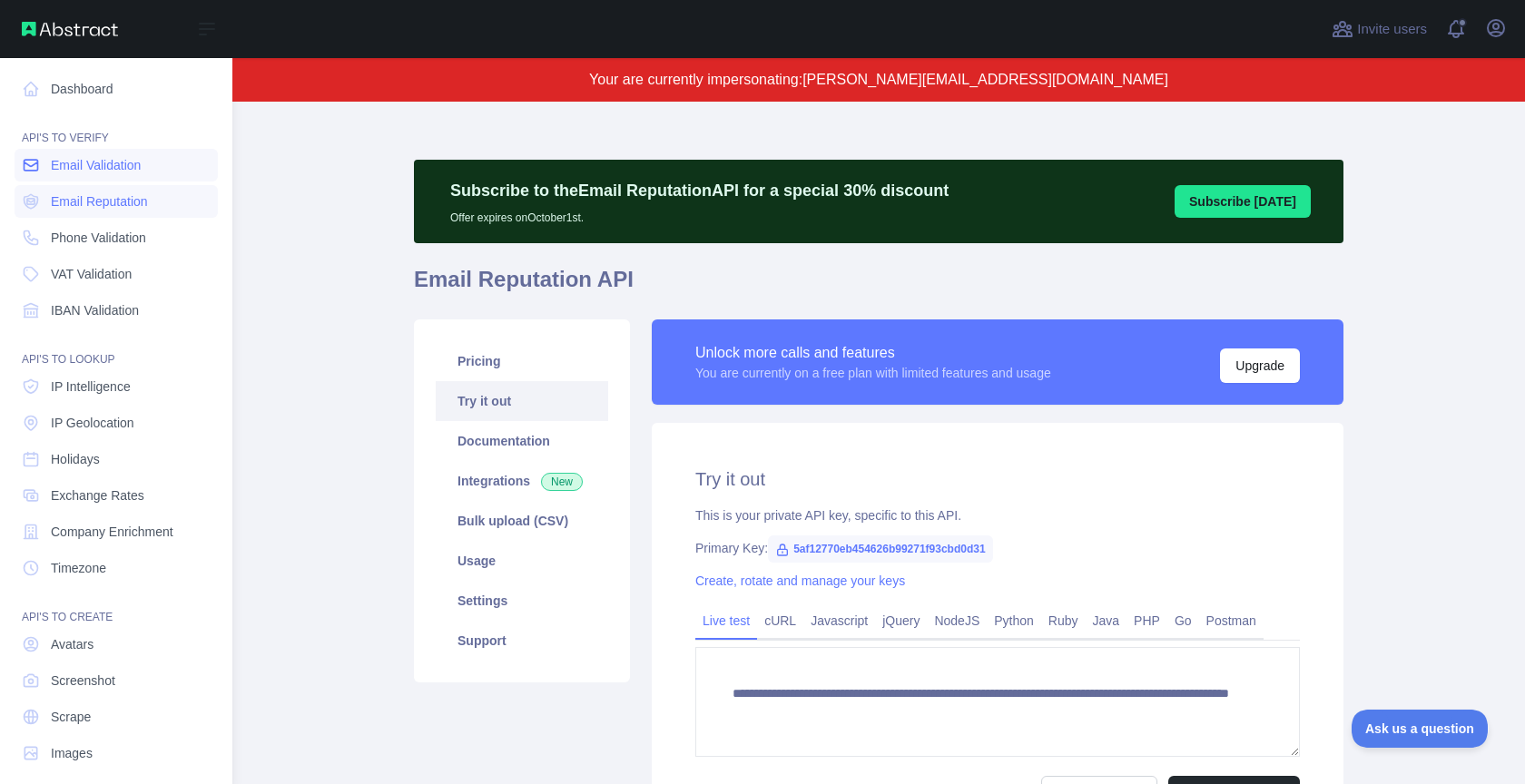
click at [110, 168] on span "Email Validation" at bounding box center [95, 164] width 90 height 18
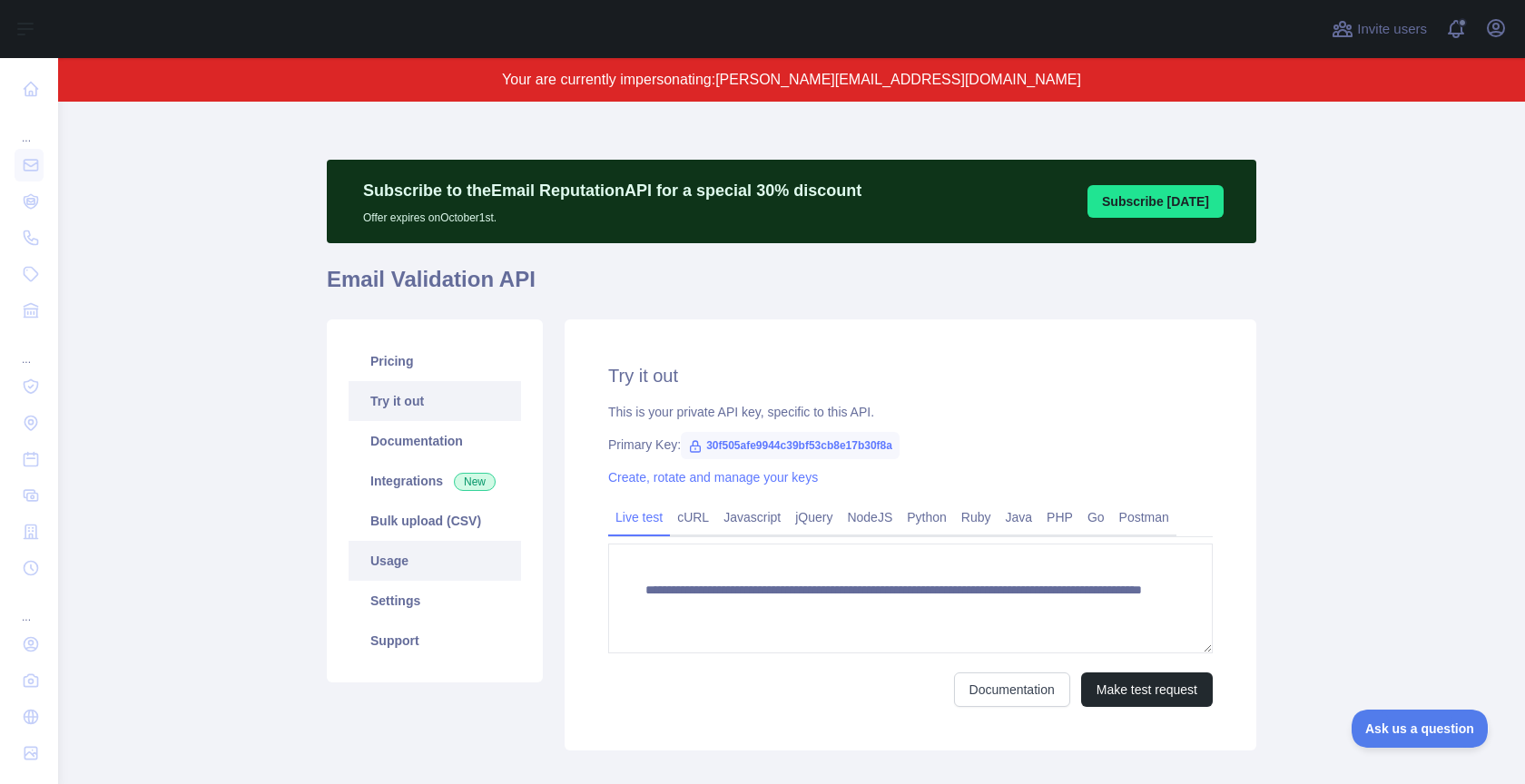
click at [450, 567] on link "Usage" at bounding box center [435, 561] width 173 height 40
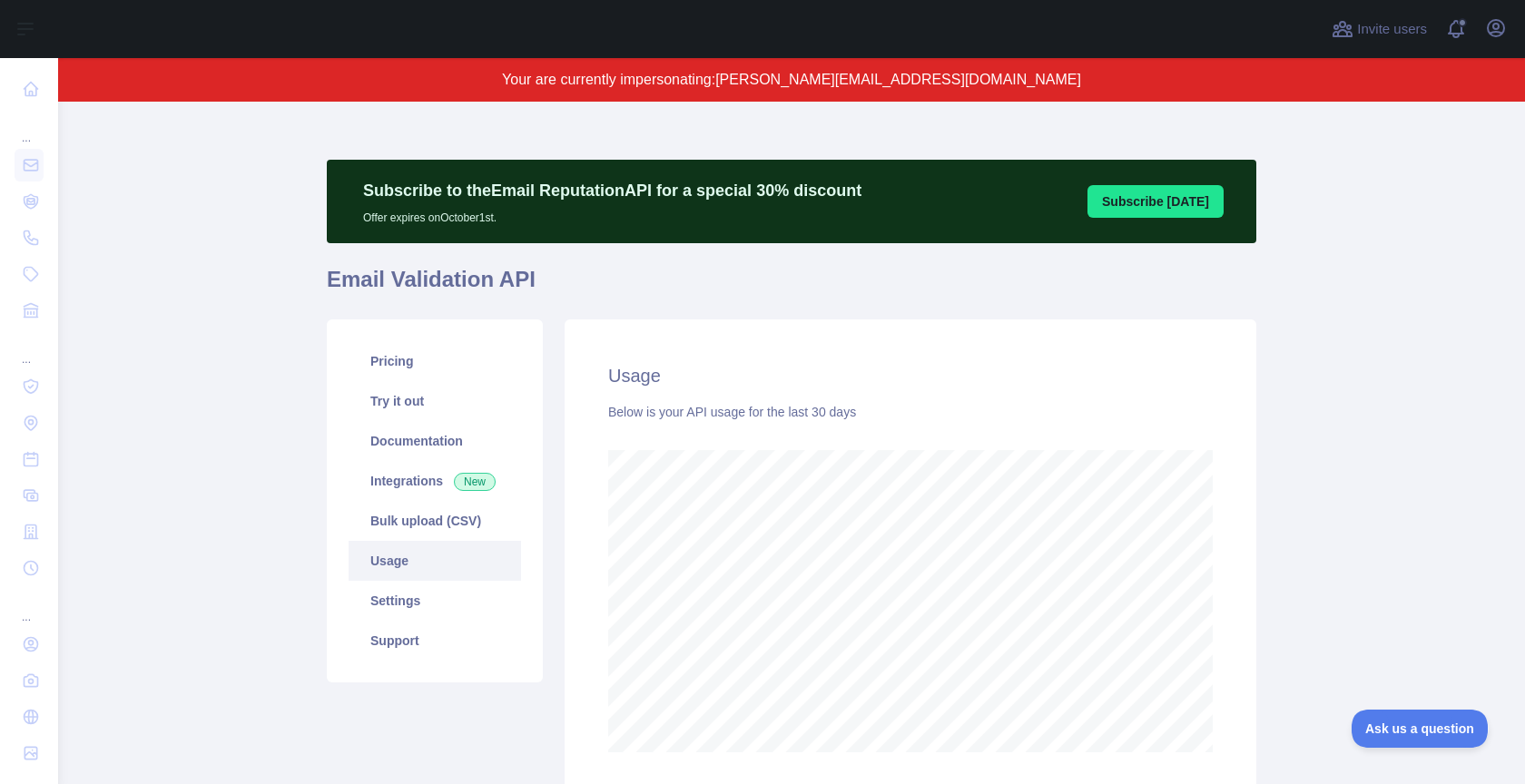
scroll to position [683, 1467]
click at [398, 366] on link "Pricing" at bounding box center [435, 361] width 173 height 40
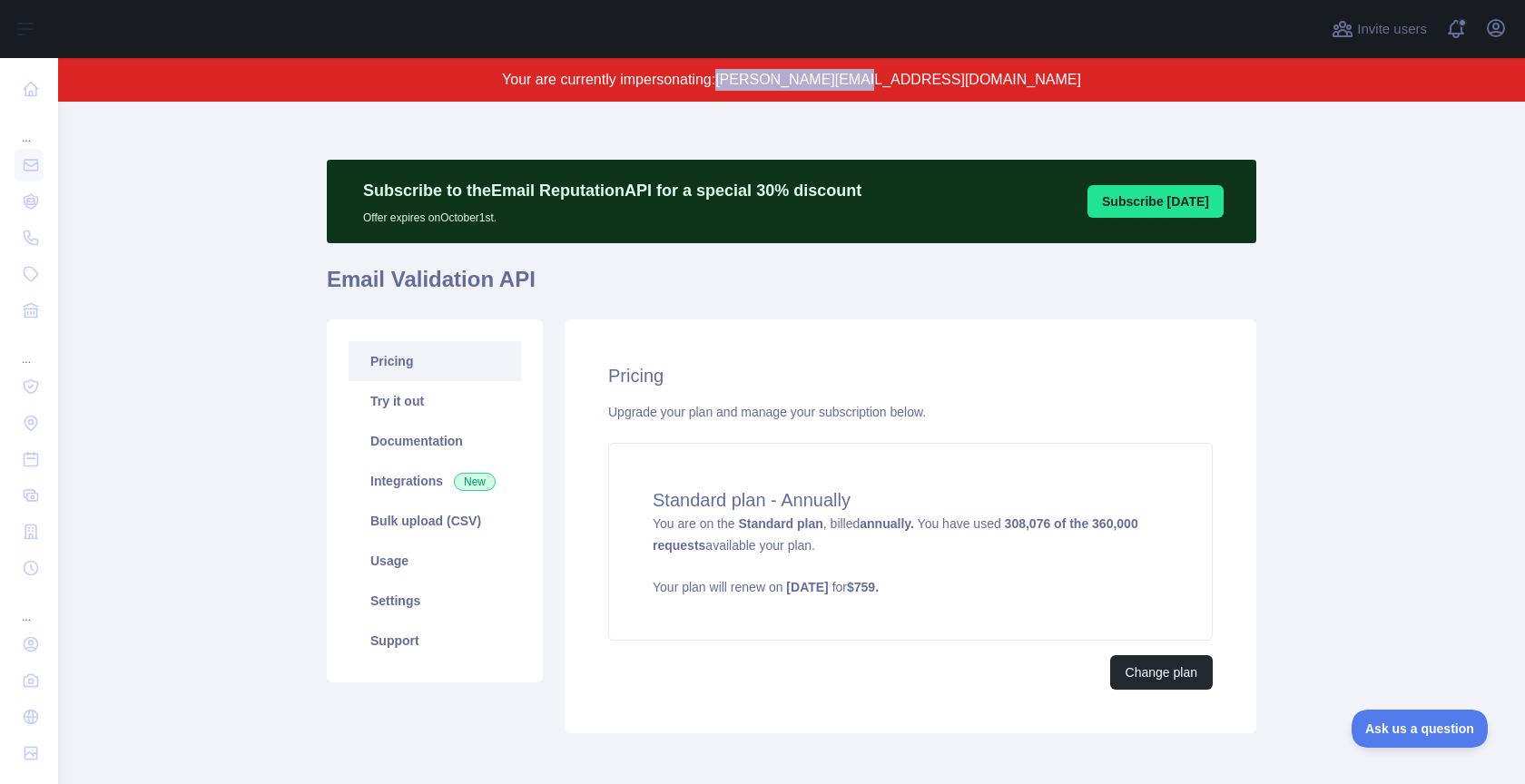
copy span "[PERSON_NAME][EMAIL_ADDRESS][DOMAIN_NAME]"
drag, startPoint x: 842, startPoint y: 82, endPoint x: 996, endPoint y: 85, distance: 154.0
click at [0, 0] on div "Open sidebar Open sidebar ... ... ... Invite users View notifications Open user…" at bounding box center [762, 392] width 1525 height 784
drag, startPoint x: 1494, startPoint y: 33, endPoint x: 1490, endPoint y: 48, distance: 15.5
click at [1494, 33] on icon "button" at bounding box center [1496, 27] width 22 height 22
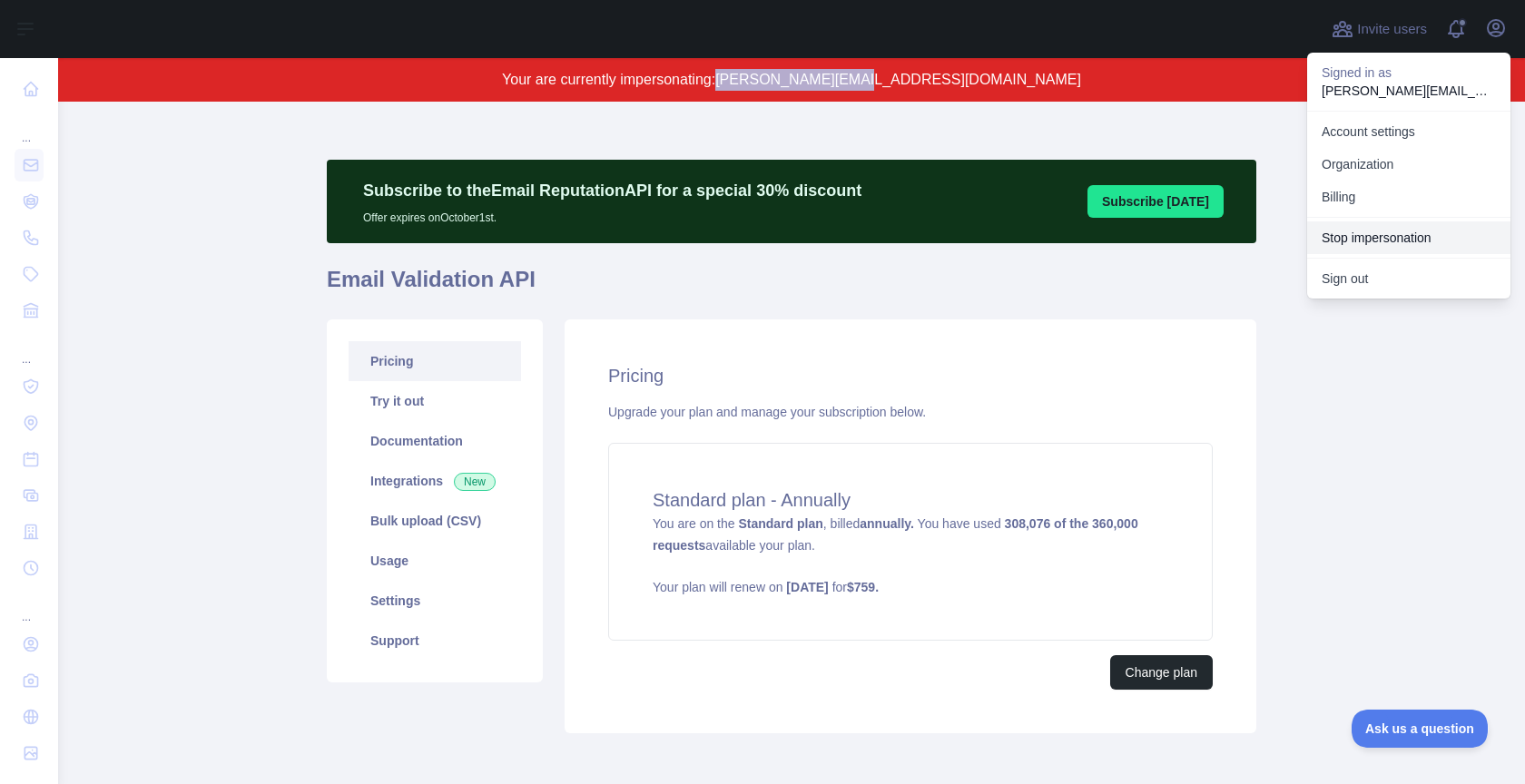
click at [1413, 226] on button "Stop impersonation" at bounding box center [1409, 237] width 203 height 33
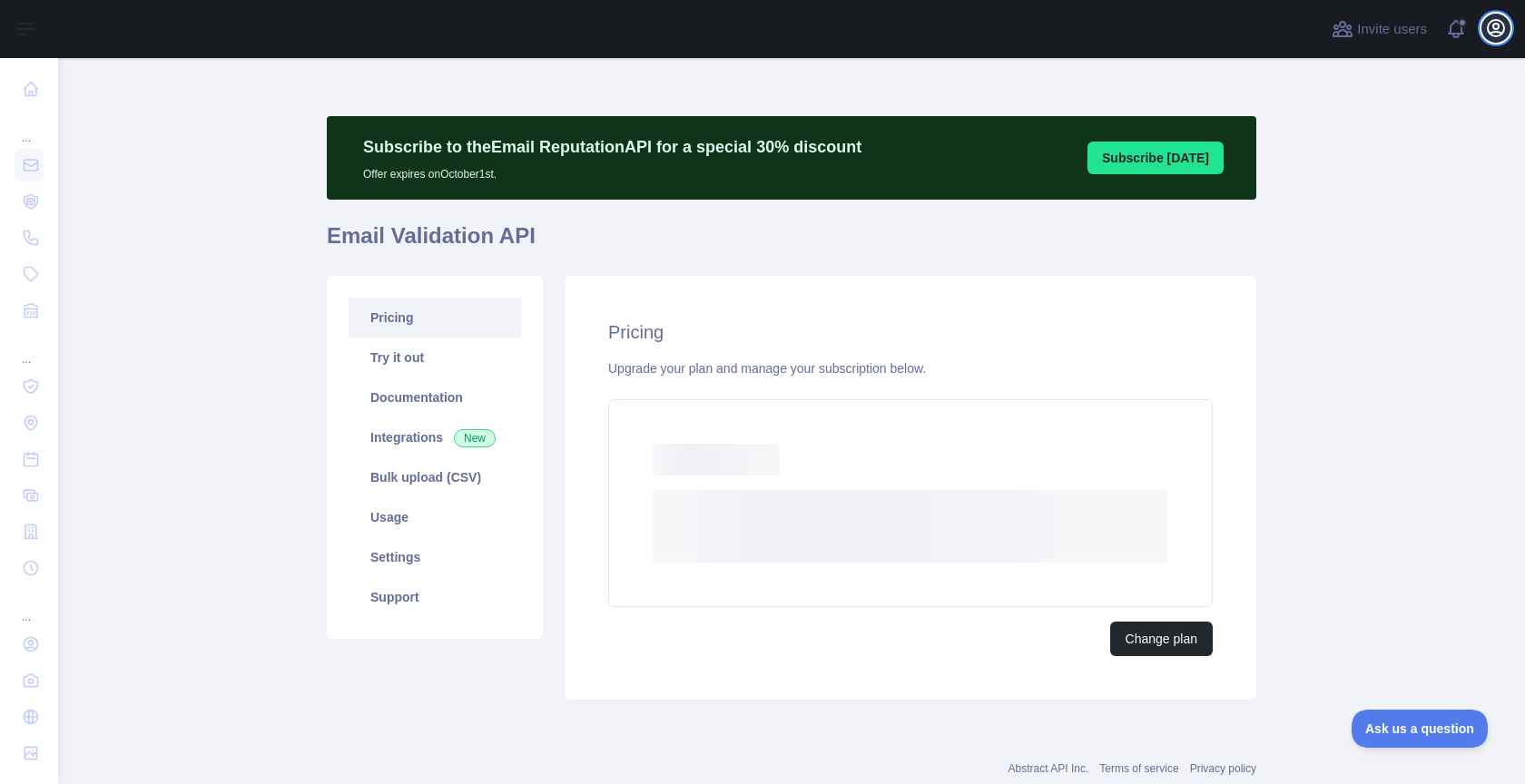
click at [1489, 28] on icon "button" at bounding box center [1496, 27] width 22 height 22
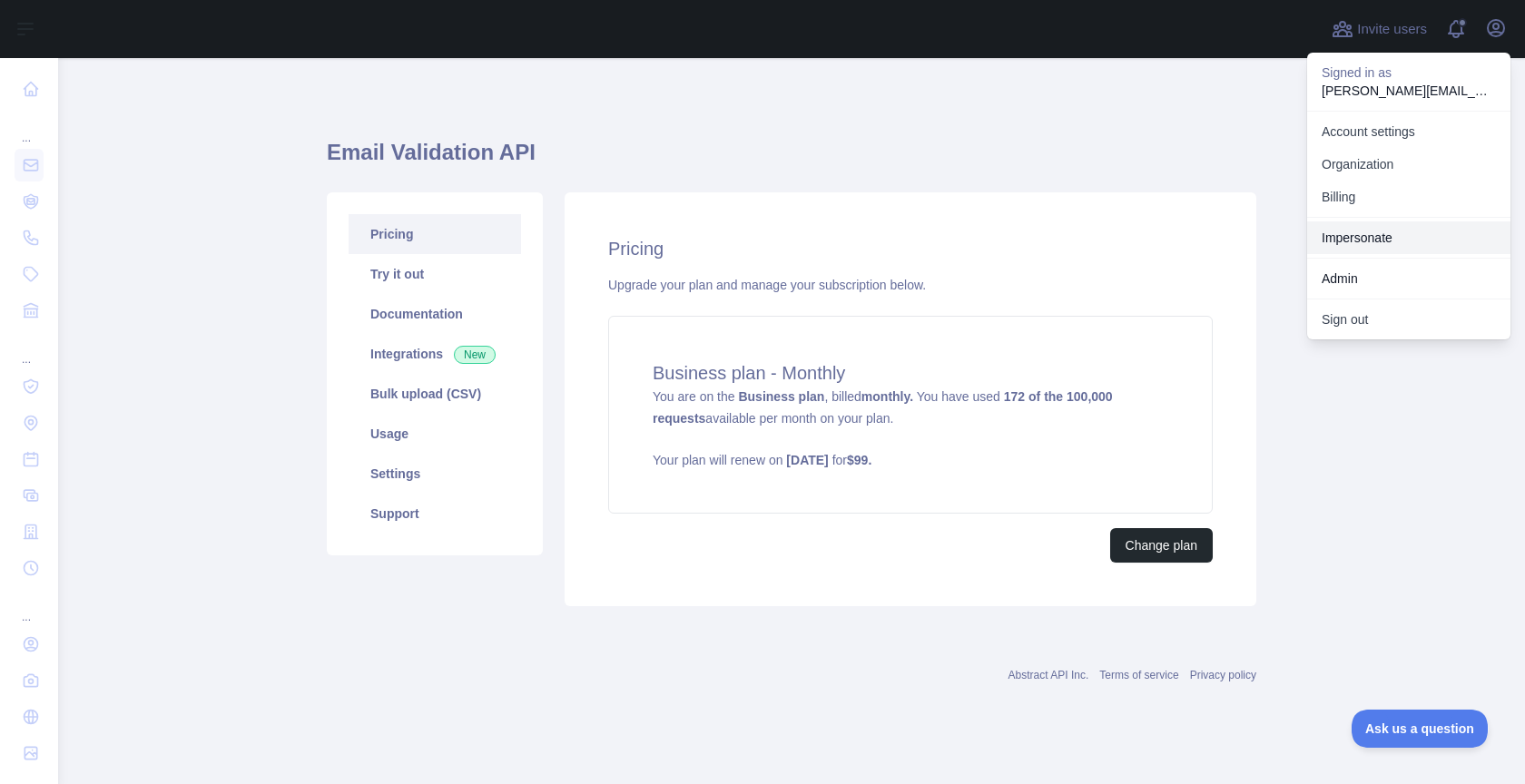
click at [1369, 229] on link "Impersonate" at bounding box center [1409, 237] width 203 height 33
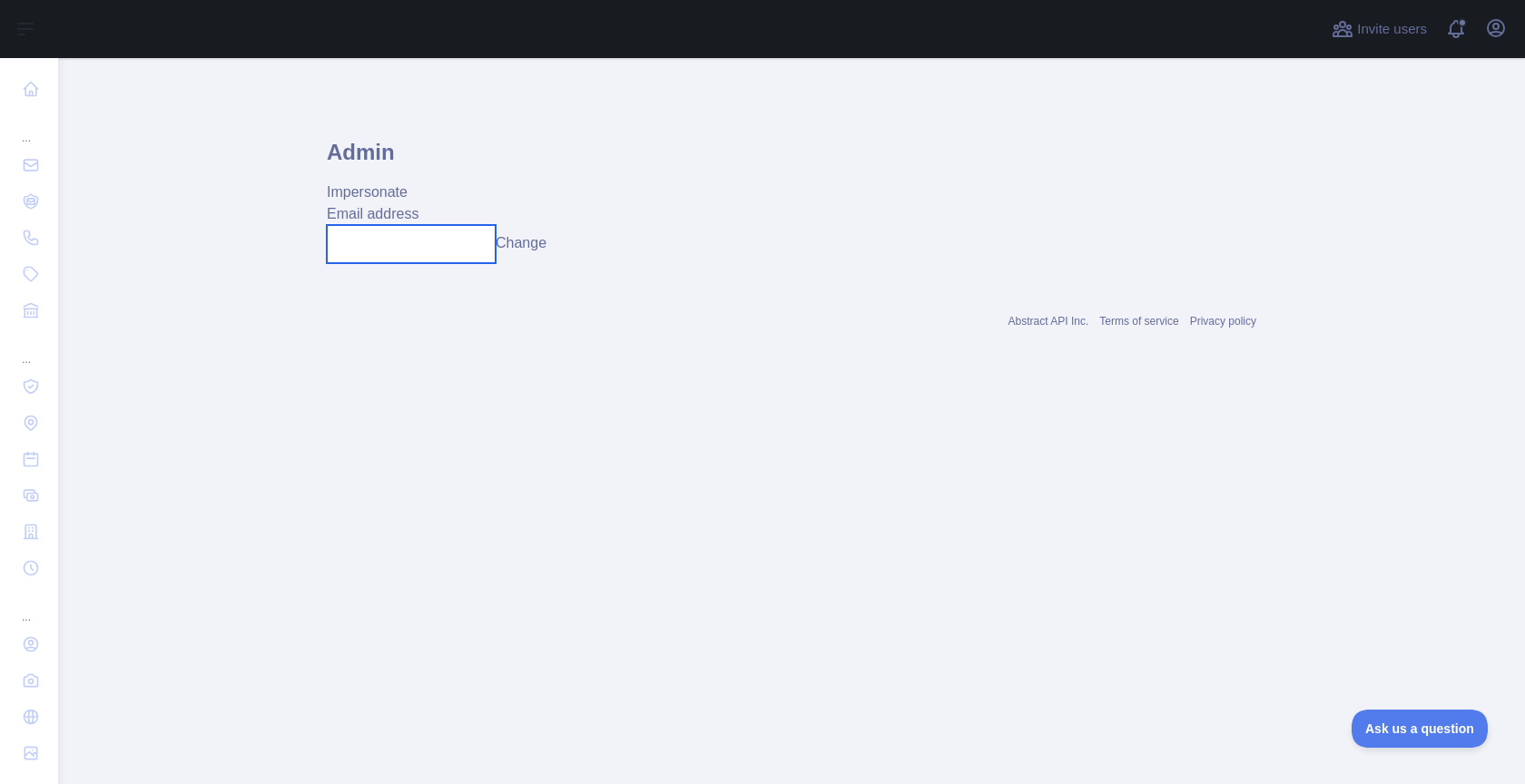
drag, startPoint x: 417, startPoint y: 241, endPoint x: 456, endPoint y: 240, distance: 39.0
click at [422, 239] on input "text" at bounding box center [411, 244] width 169 height 38
paste input "**********"
type input "**********"
click at [535, 244] on button "Change" at bounding box center [522, 243] width 51 height 22
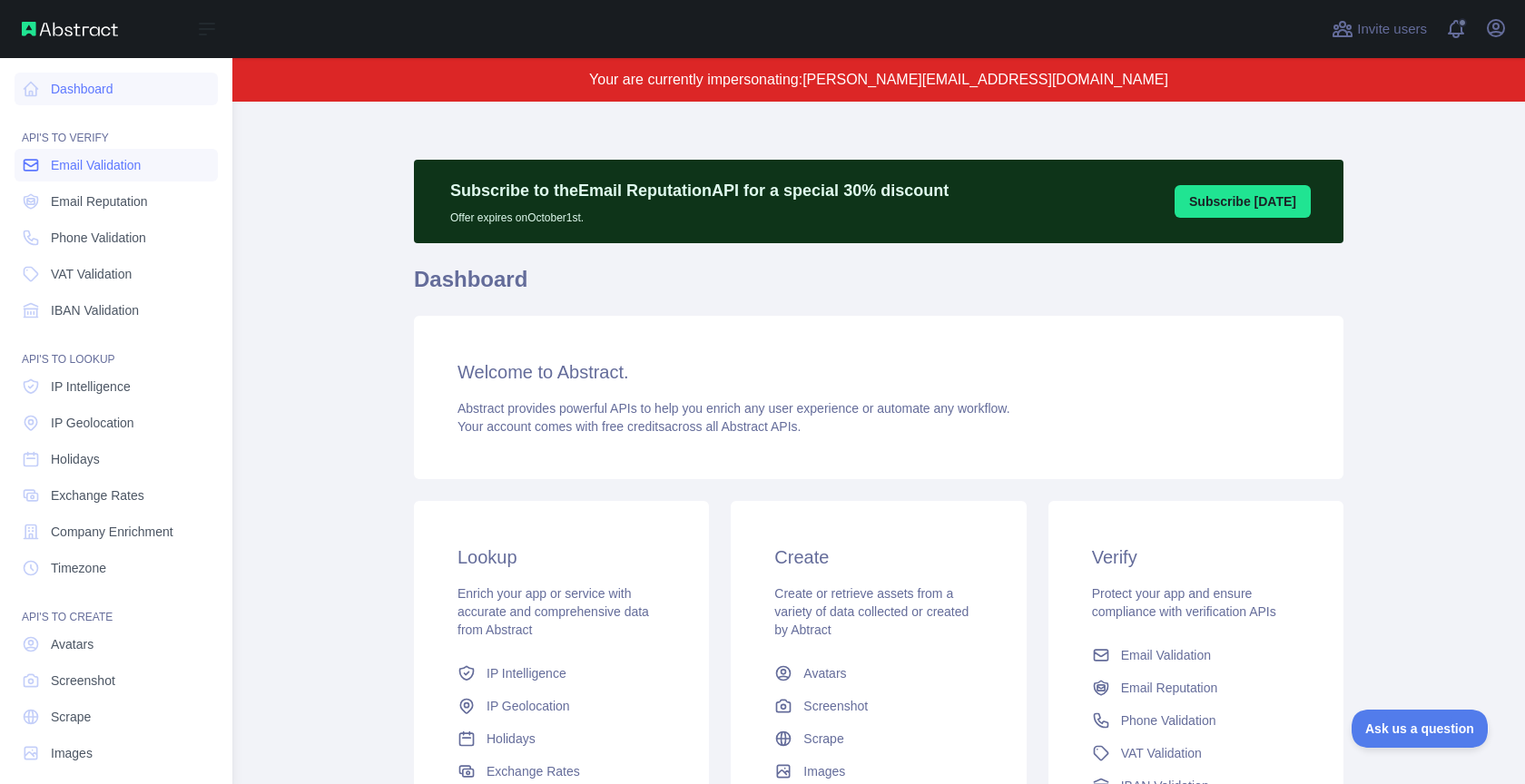
click at [95, 178] on link "Email Validation" at bounding box center [115, 165] width 203 height 33
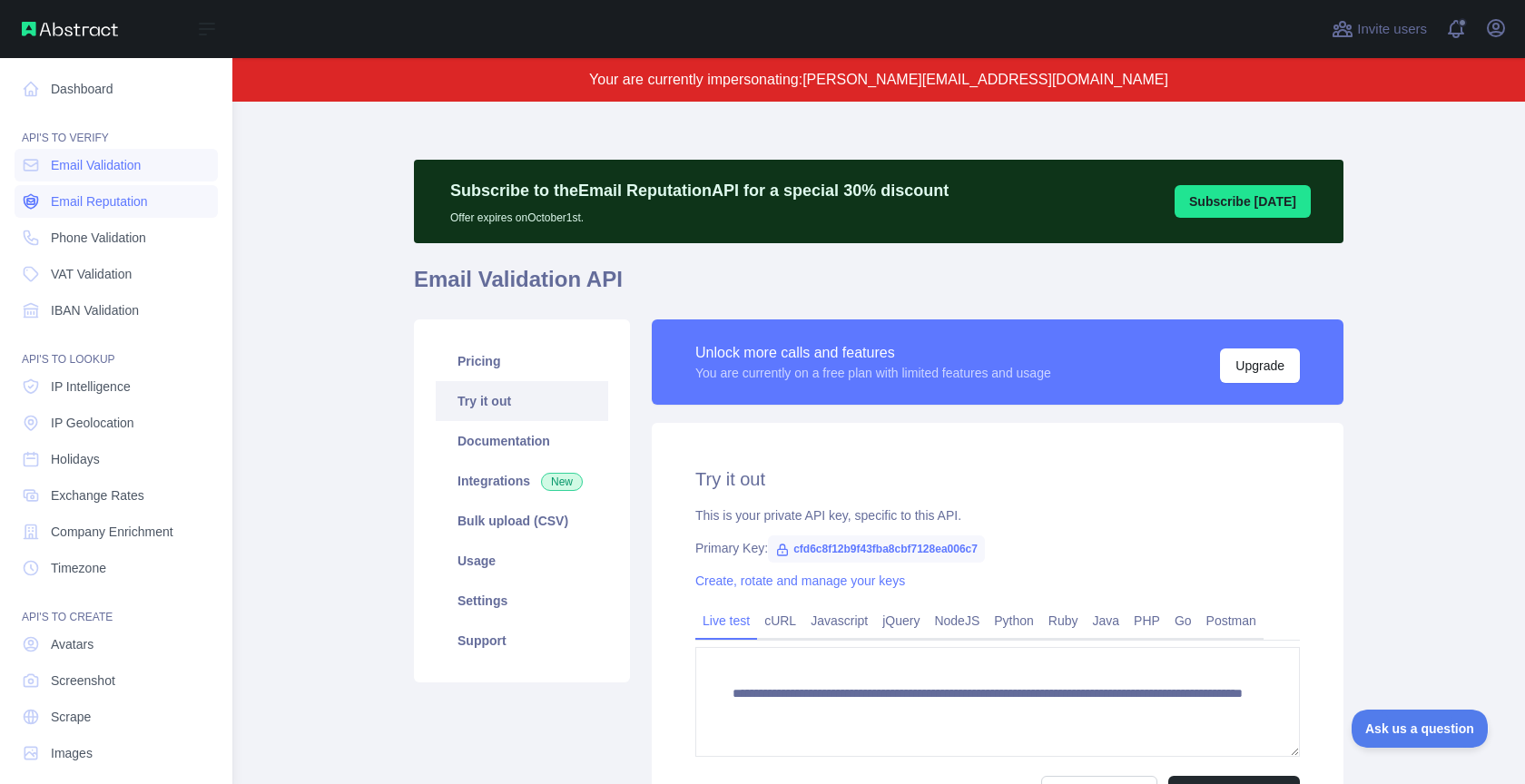
click at [90, 208] on span "Email Reputation" at bounding box center [99, 201] width 97 height 18
click at [92, 231] on span "Phone Validation" at bounding box center [98, 237] width 95 height 18
click at [125, 417] on link "IP Geolocation" at bounding box center [115, 422] width 203 height 33
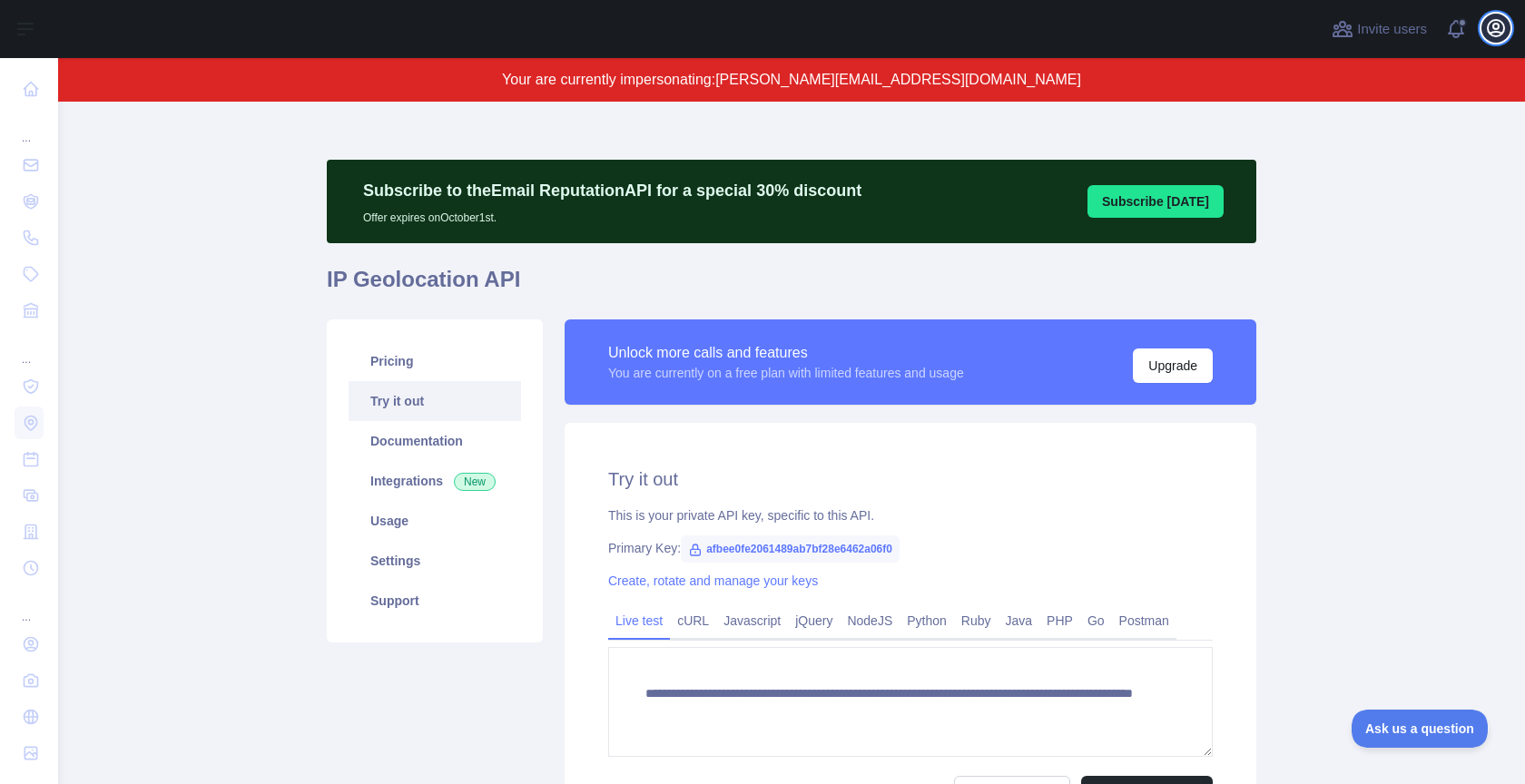
click at [1500, 26] on icon "button" at bounding box center [1496, 27] width 22 height 22
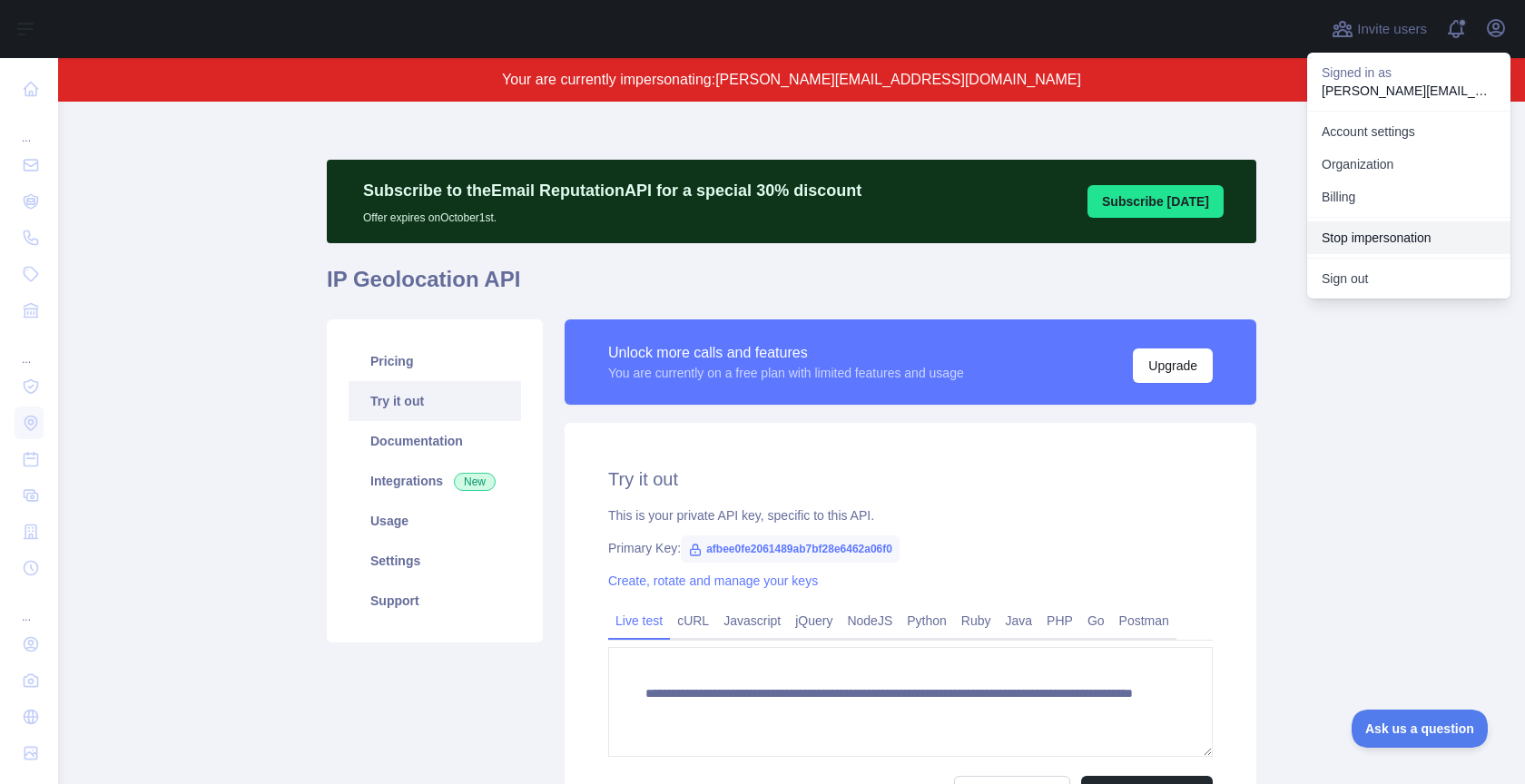
click at [1363, 246] on button "Stop impersonation" at bounding box center [1409, 237] width 203 height 33
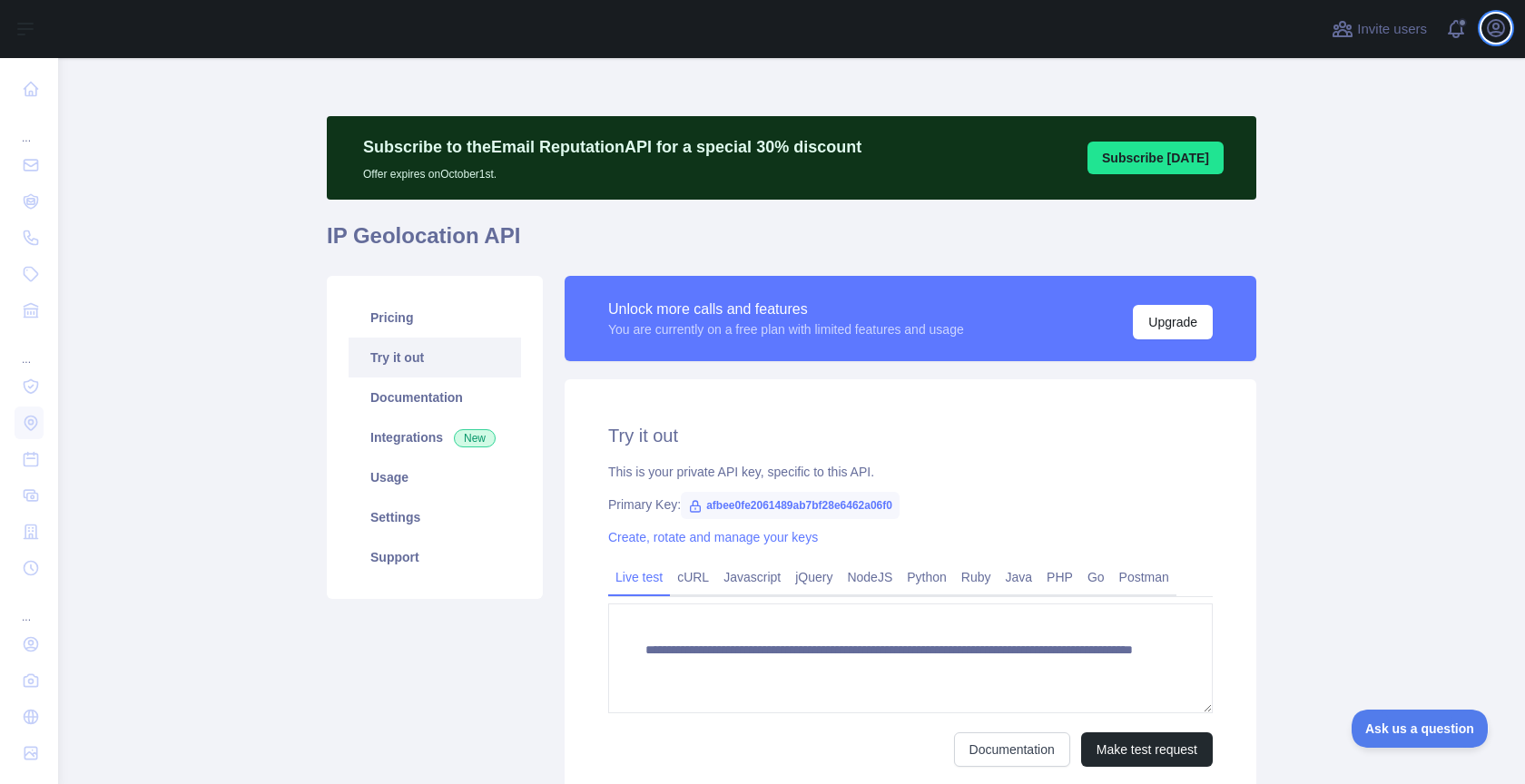
type textarea "**********"
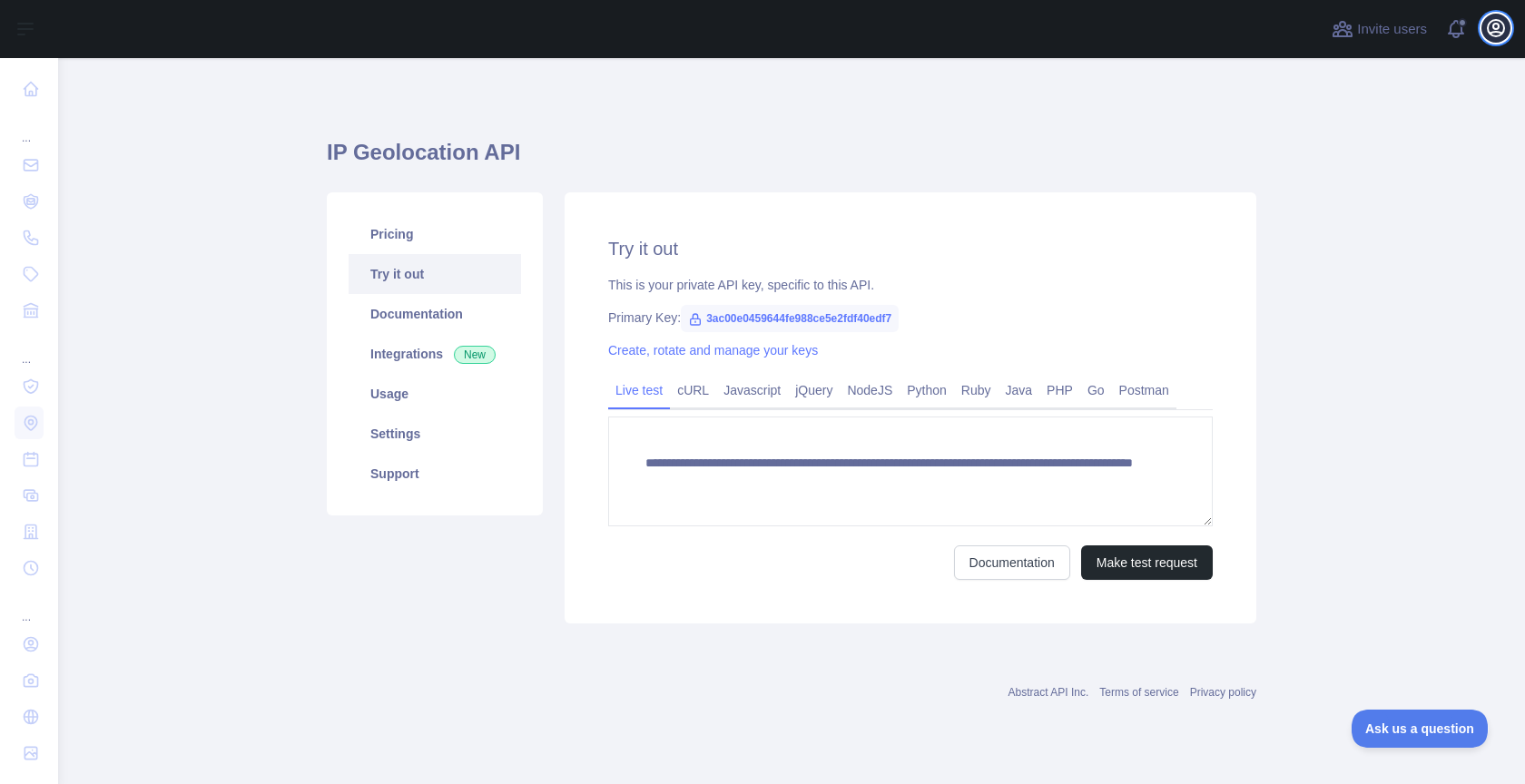
click at [1491, 33] on icon "button" at bounding box center [1496, 27] width 16 height 16
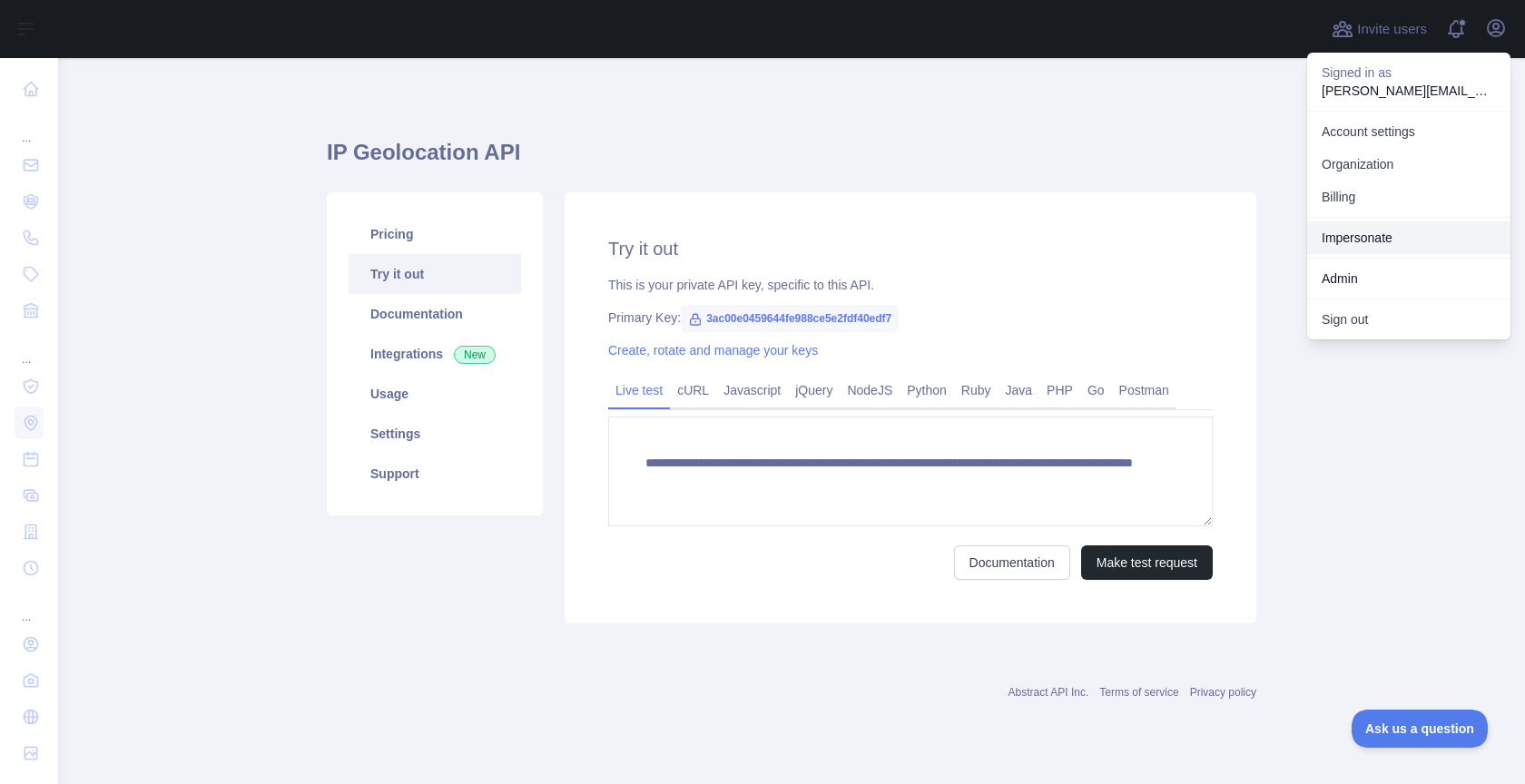
click at [1334, 249] on link "Impersonate" at bounding box center [1409, 237] width 203 height 33
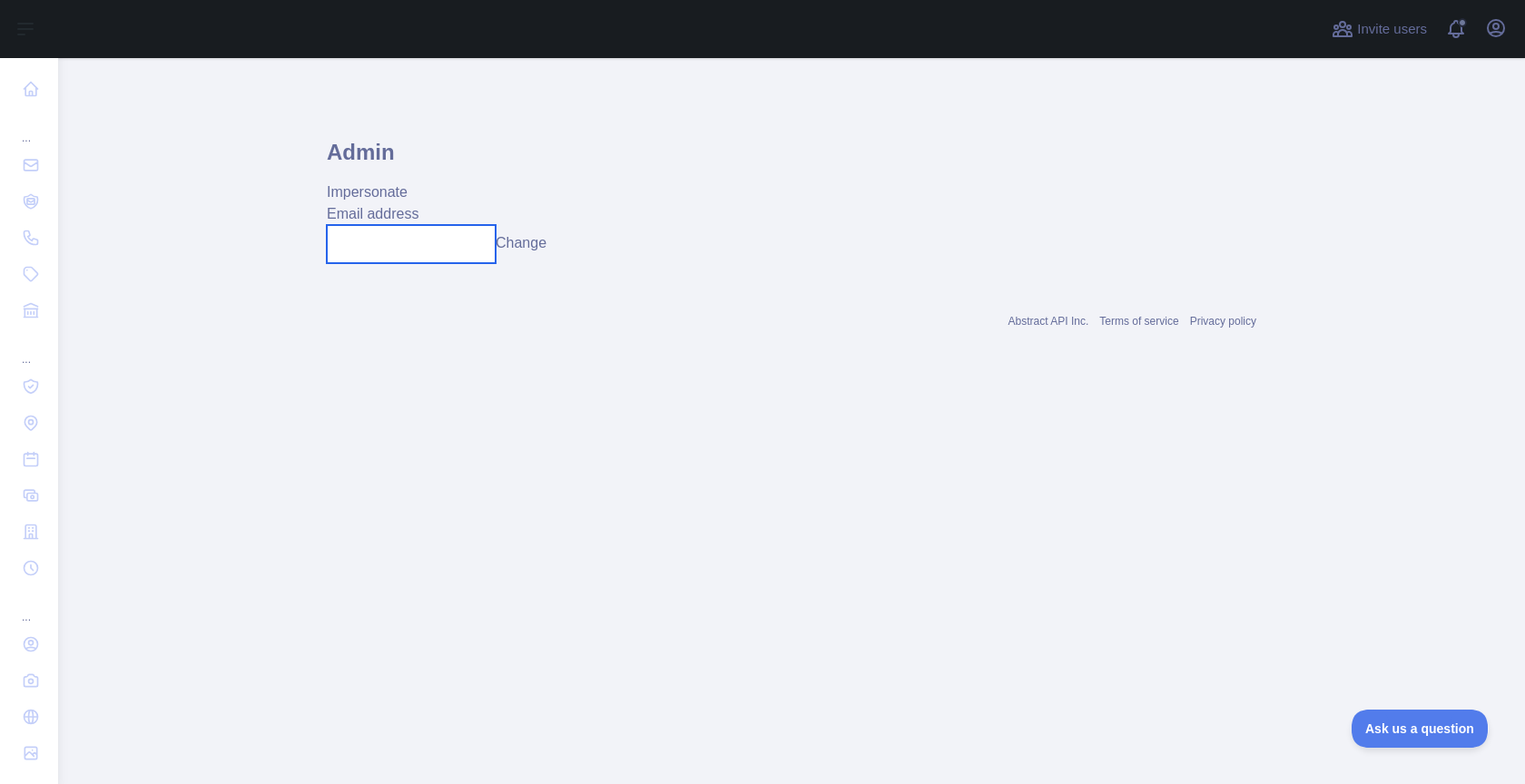
click at [455, 244] on input "text" at bounding box center [411, 244] width 169 height 38
paste input "**********"
type input "**********"
click at [528, 240] on button "Change" at bounding box center [522, 243] width 51 height 22
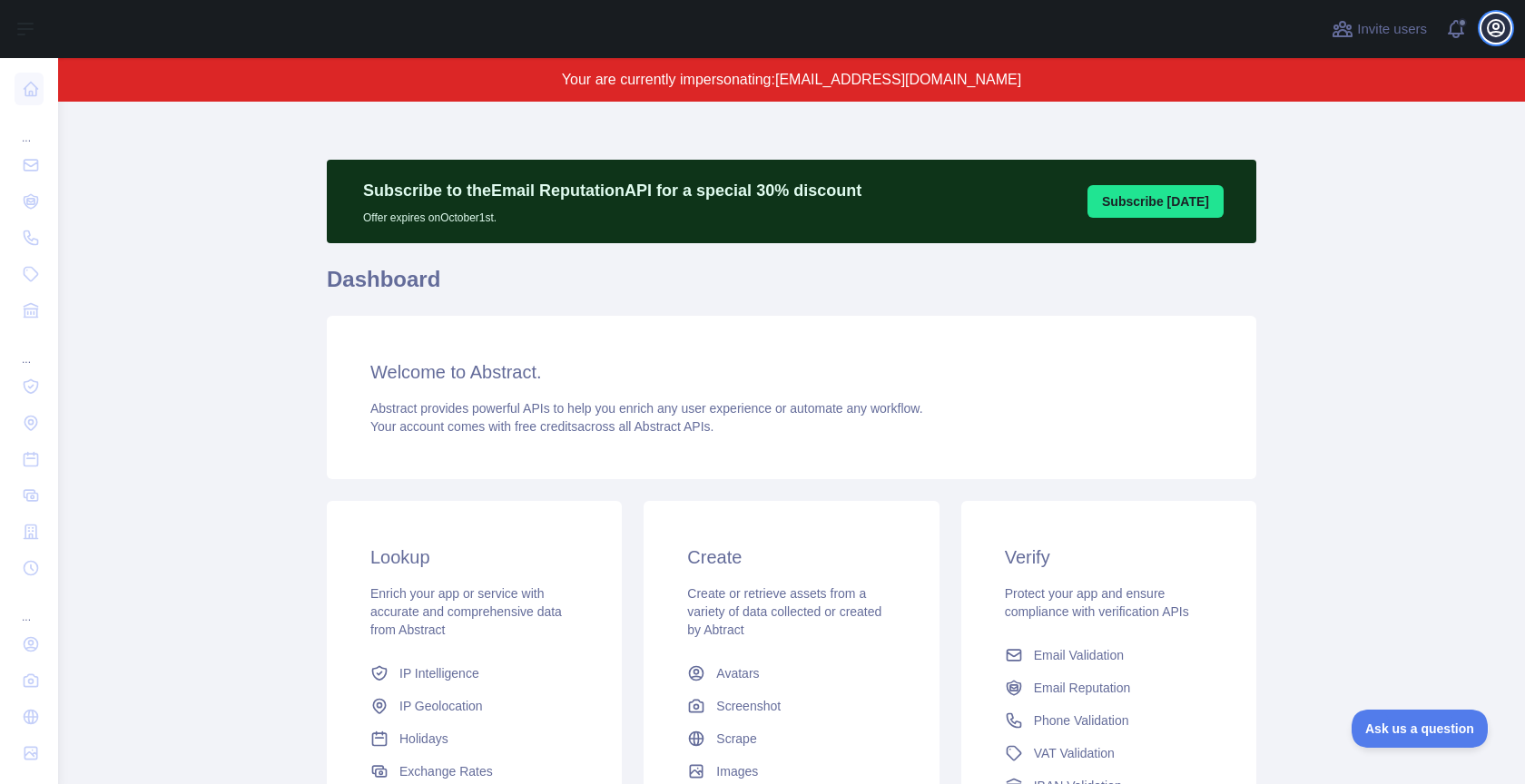
click at [1505, 32] on icon "button" at bounding box center [1496, 27] width 22 height 22
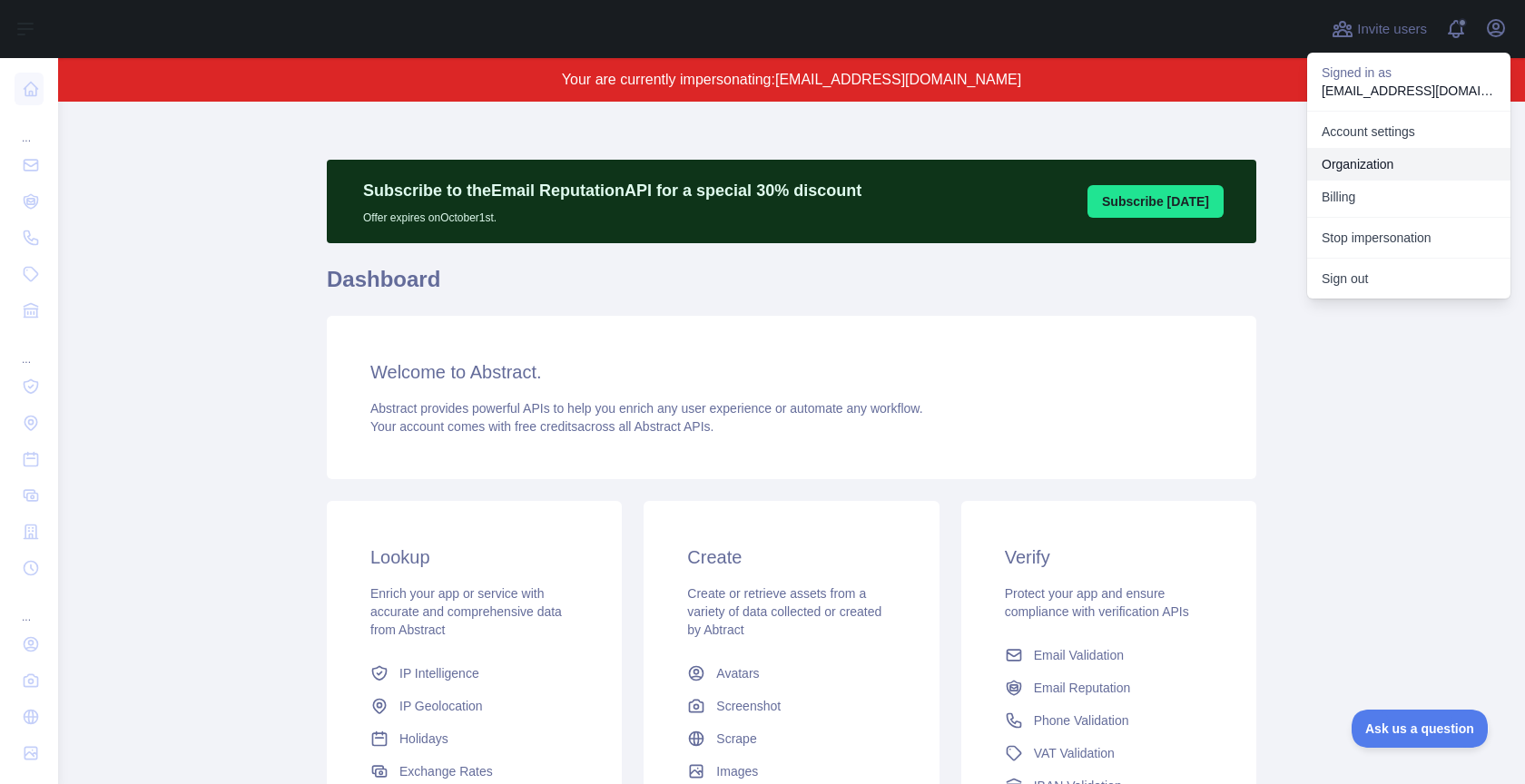
click at [1393, 162] on link "Organization" at bounding box center [1409, 164] width 203 height 33
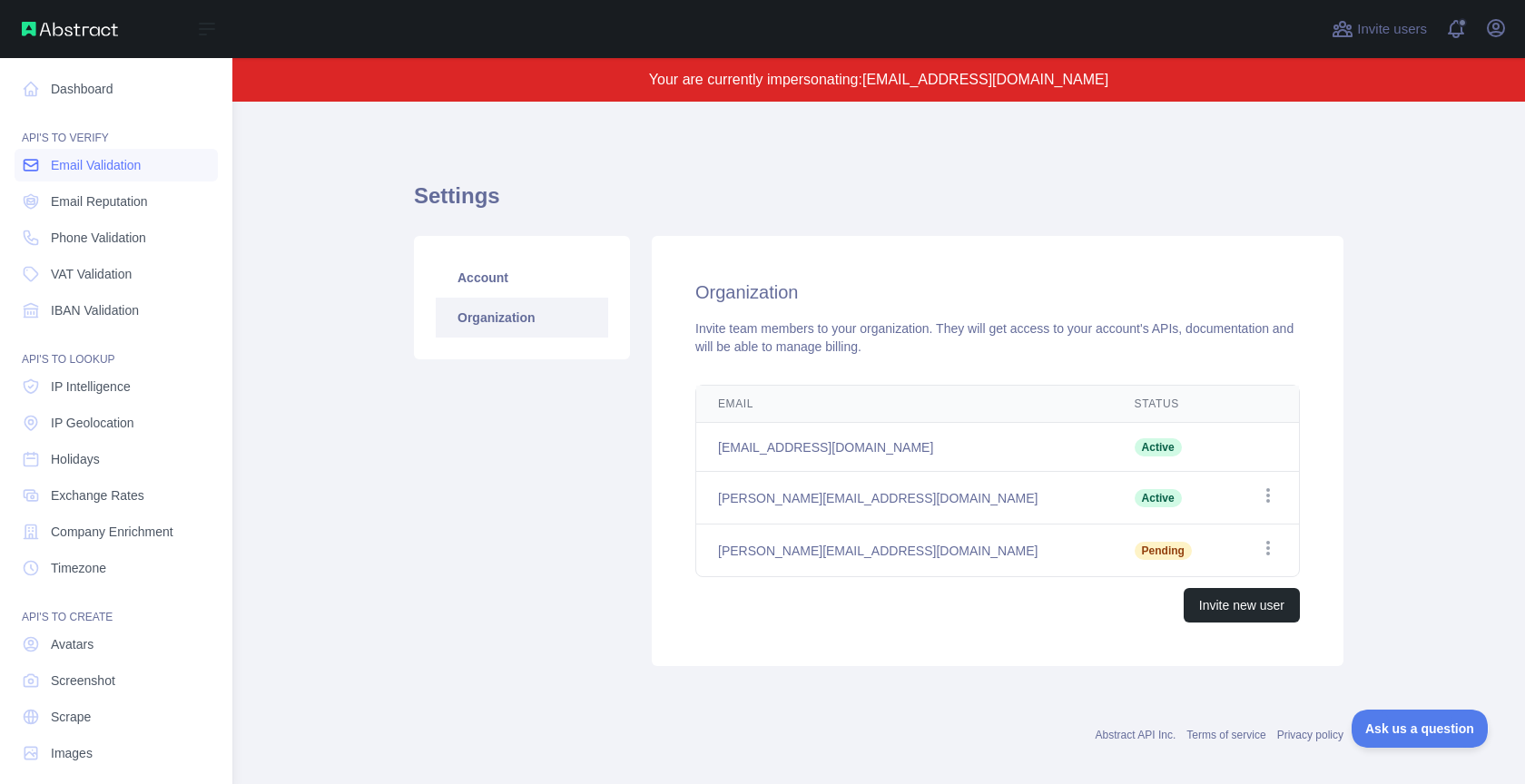
click at [98, 169] on span "Email Validation" at bounding box center [95, 164] width 90 height 18
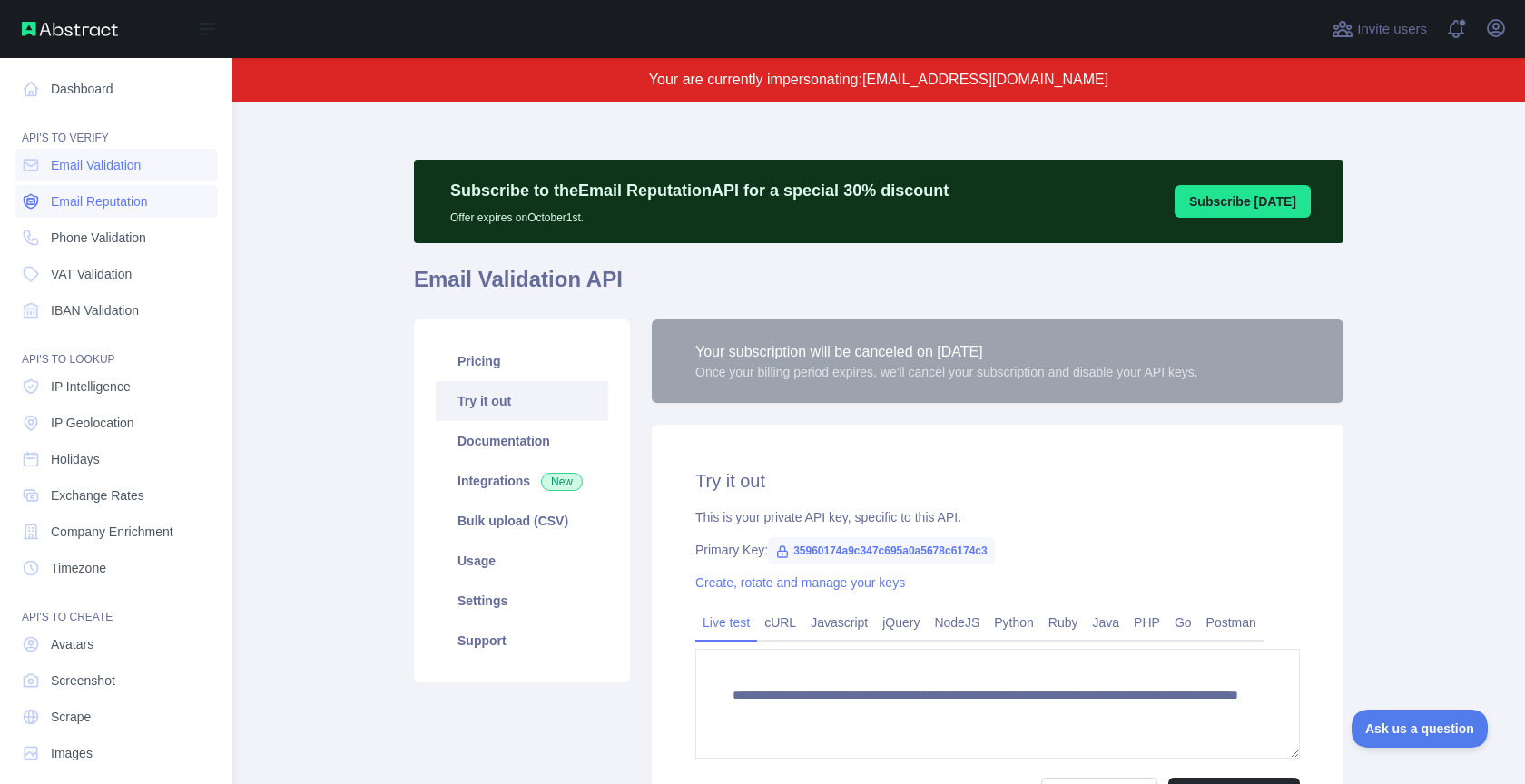
click at [100, 213] on link "Email Reputation" at bounding box center [115, 201] width 203 height 33
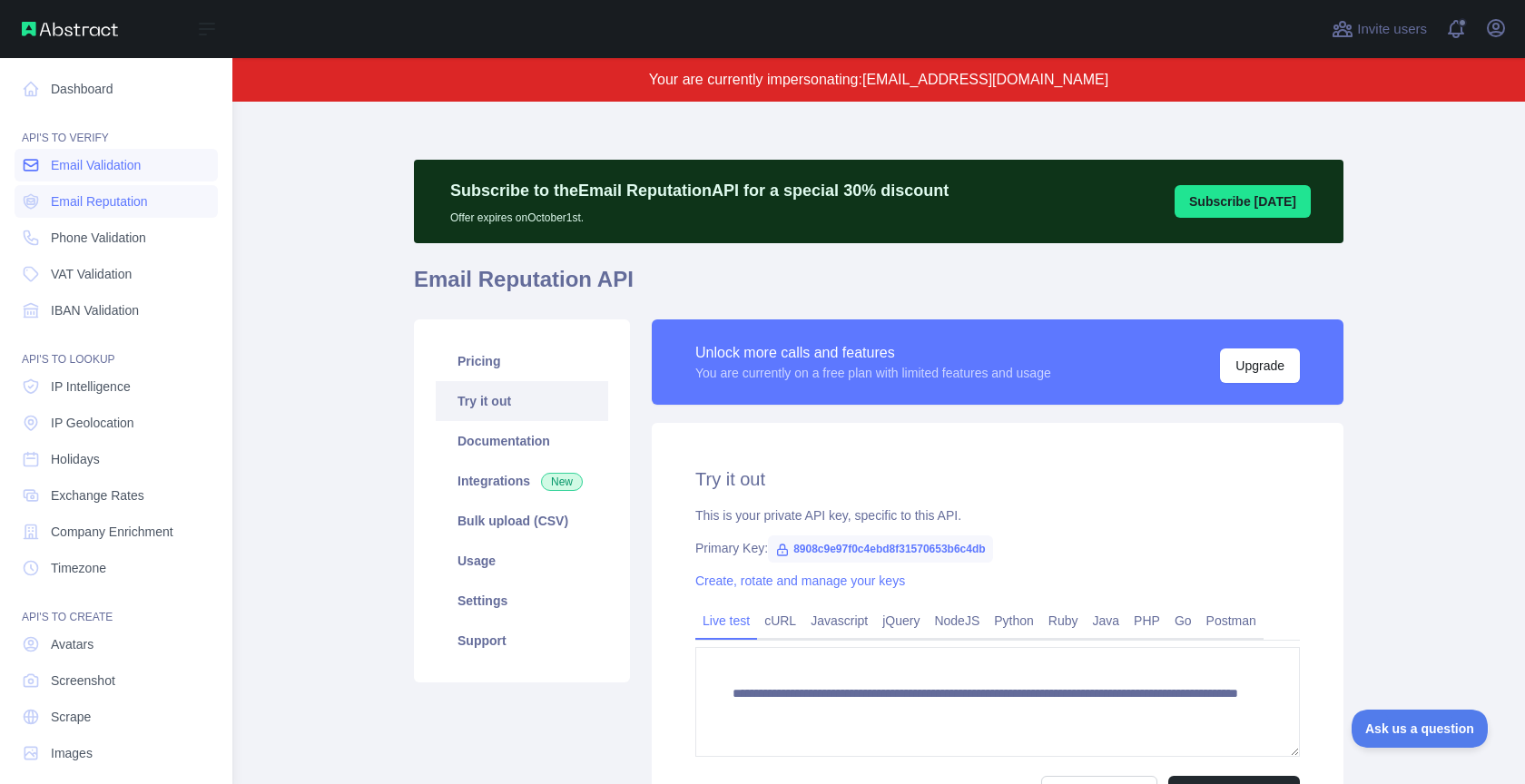
click at [125, 171] on span "Email Validation" at bounding box center [95, 164] width 90 height 18
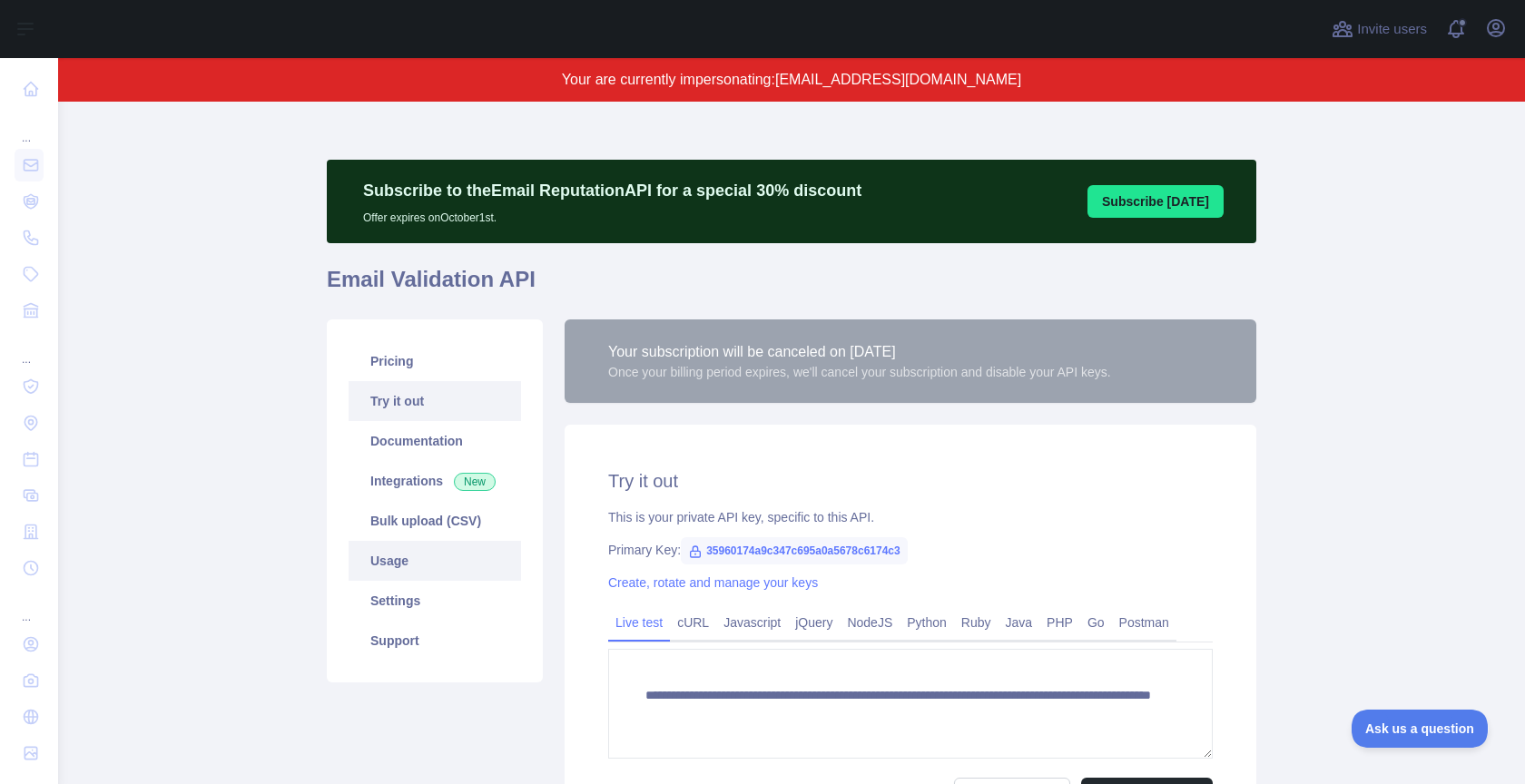
click at [407, 568] on link "Usage" at bounding box center [435, 561] width 173 height 40
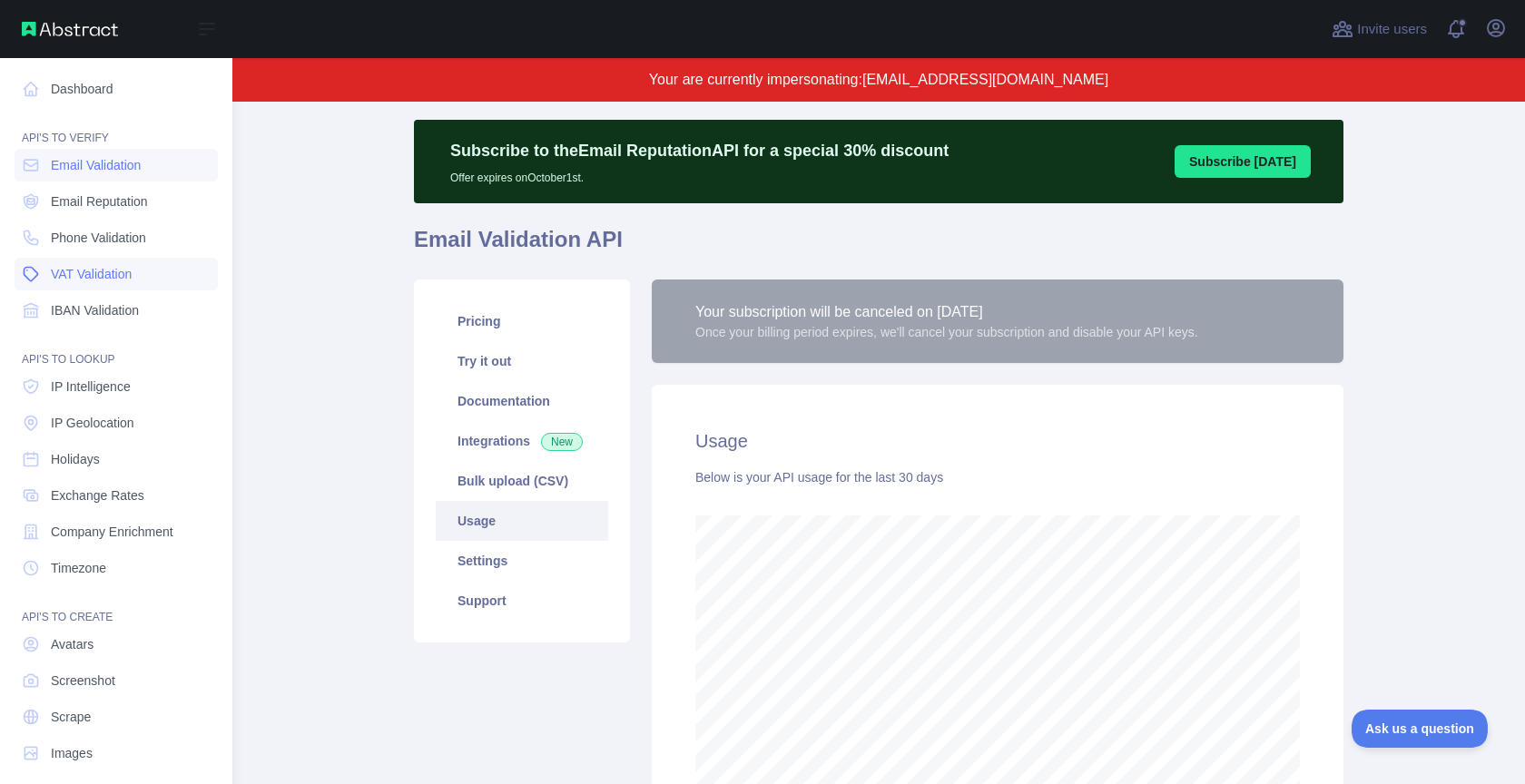
scroll to position [906846, 906505]
click at [110, 247] on link "Phone Validation" at bounding box center [115, 237] width 203 height 33
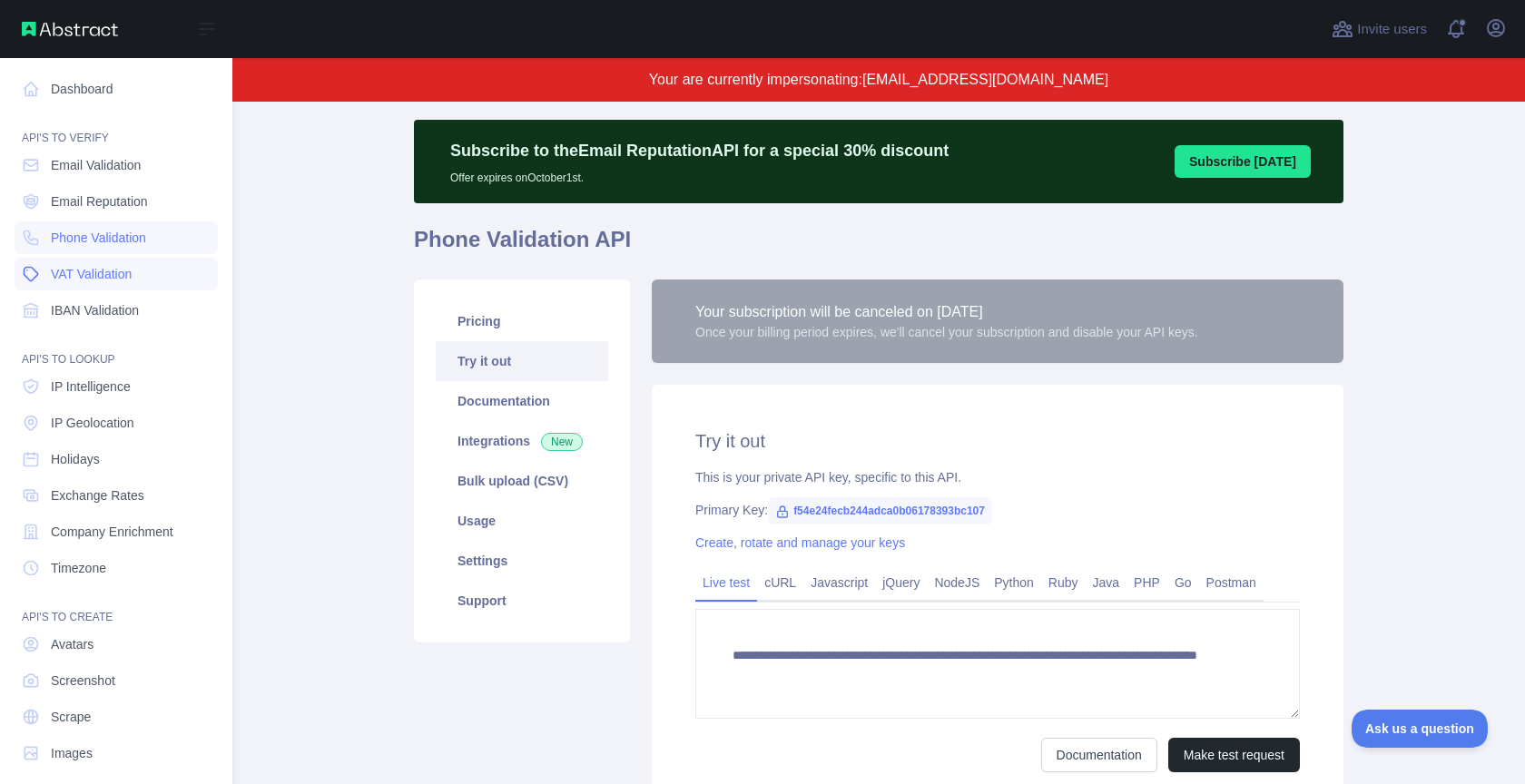
click at [101, 268] on span "VAT Validation" at bounding box center [92, 274] width 81 height 18
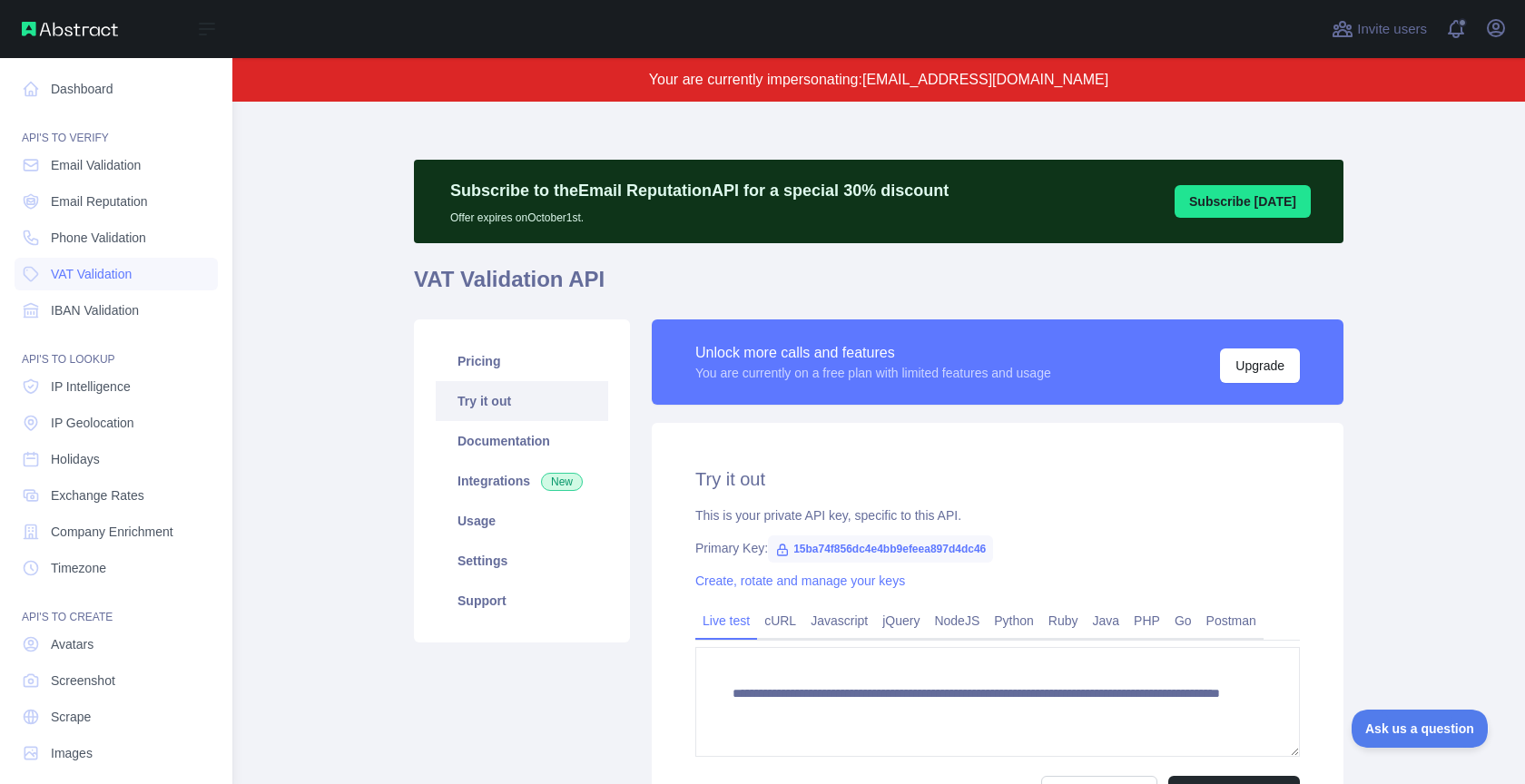
click at [104, 220] on nav "Dashboard API'S TO VERIFY Email Validation Email Reputation Phone Validation VA…" at bounding box center [115, 413] width 203 height 711
click at [102, 232] on span "Phone Validation" at bounding box center [98, 237] width 95 height 18
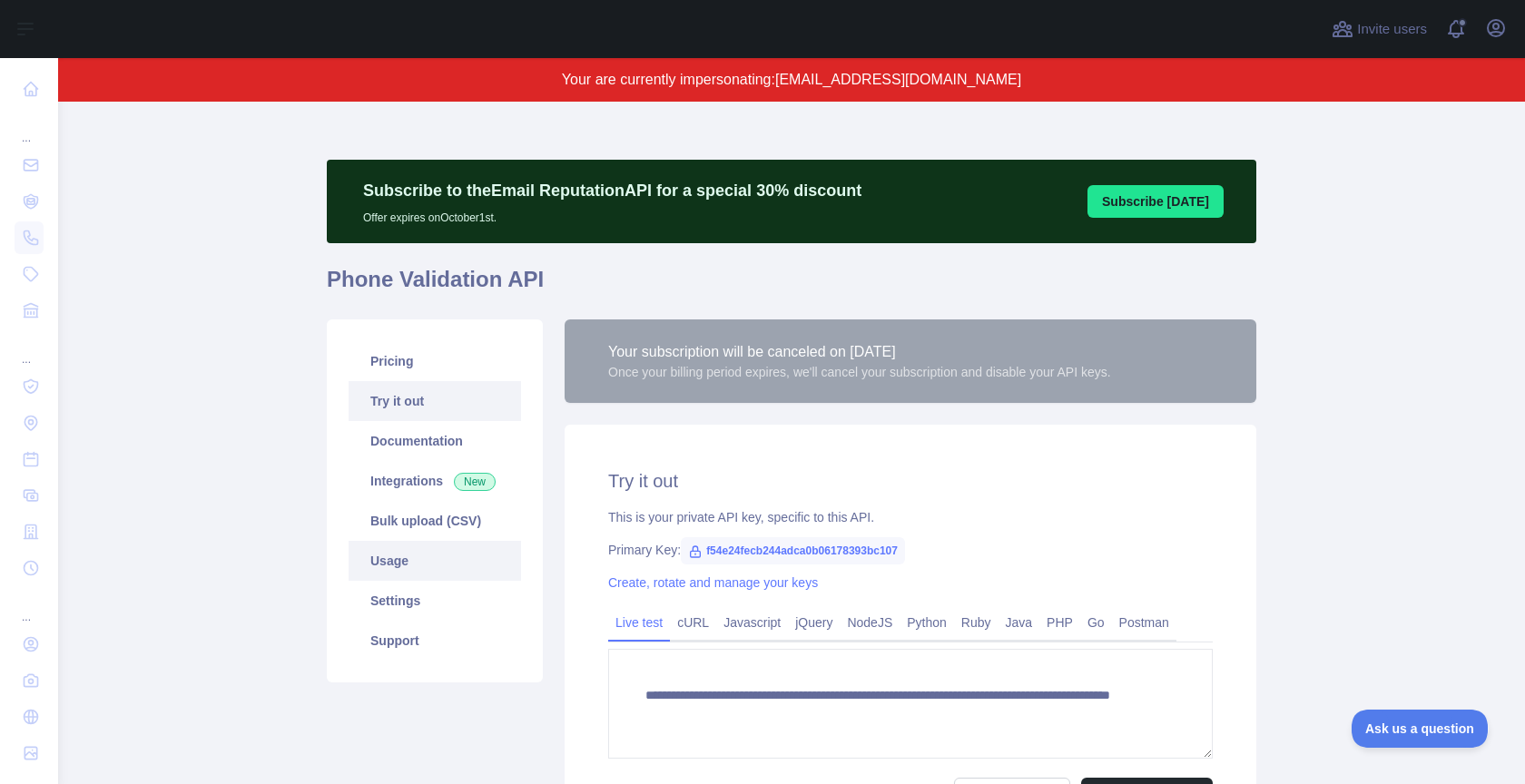
click at [427, 541] on link "Usage" at bounding box center [435, 561] width 173 height 40
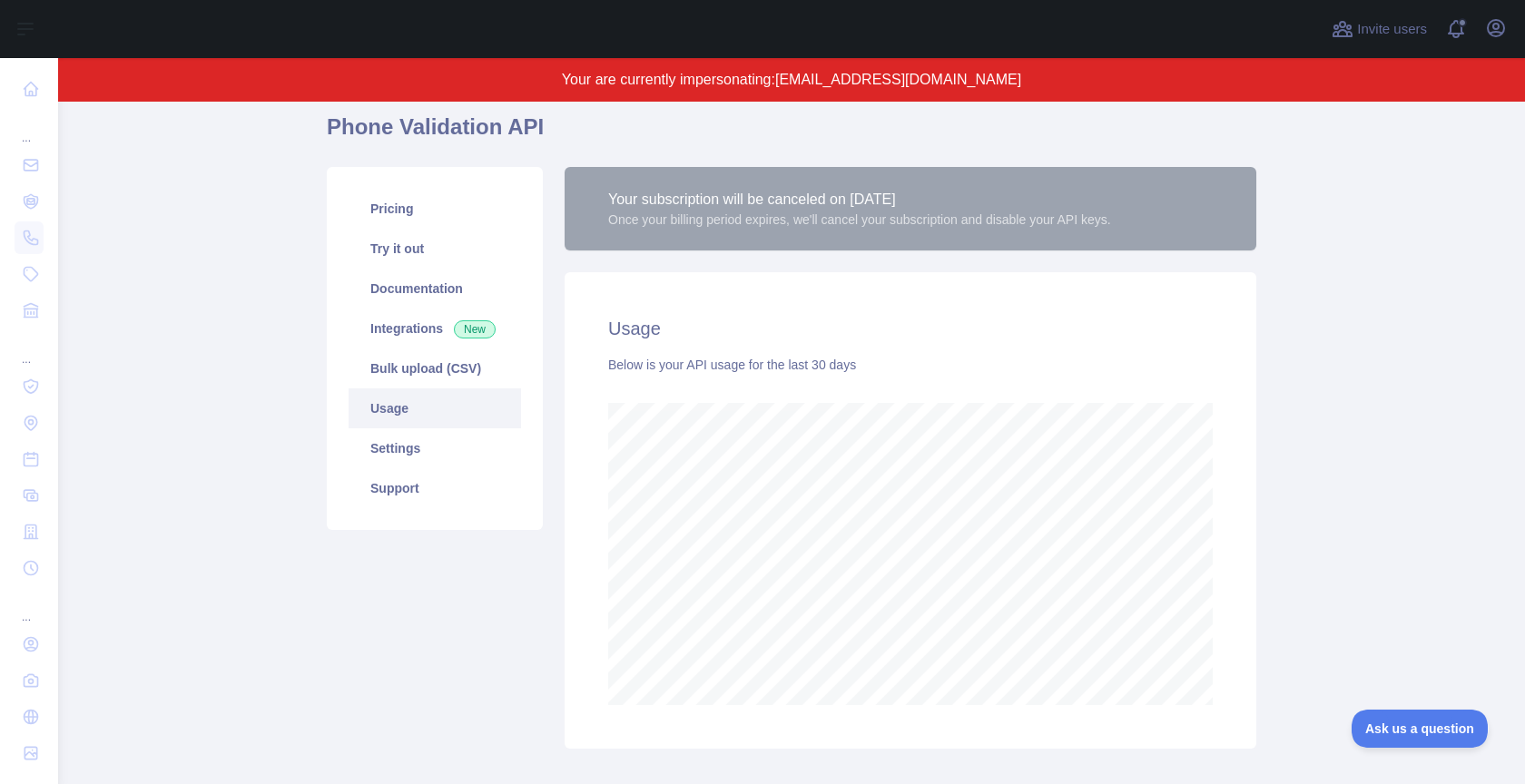
scroll to position [150, 0]
click at [371, 197] on link "Pricing" at bounding box center [435, 211] width 173 height 40
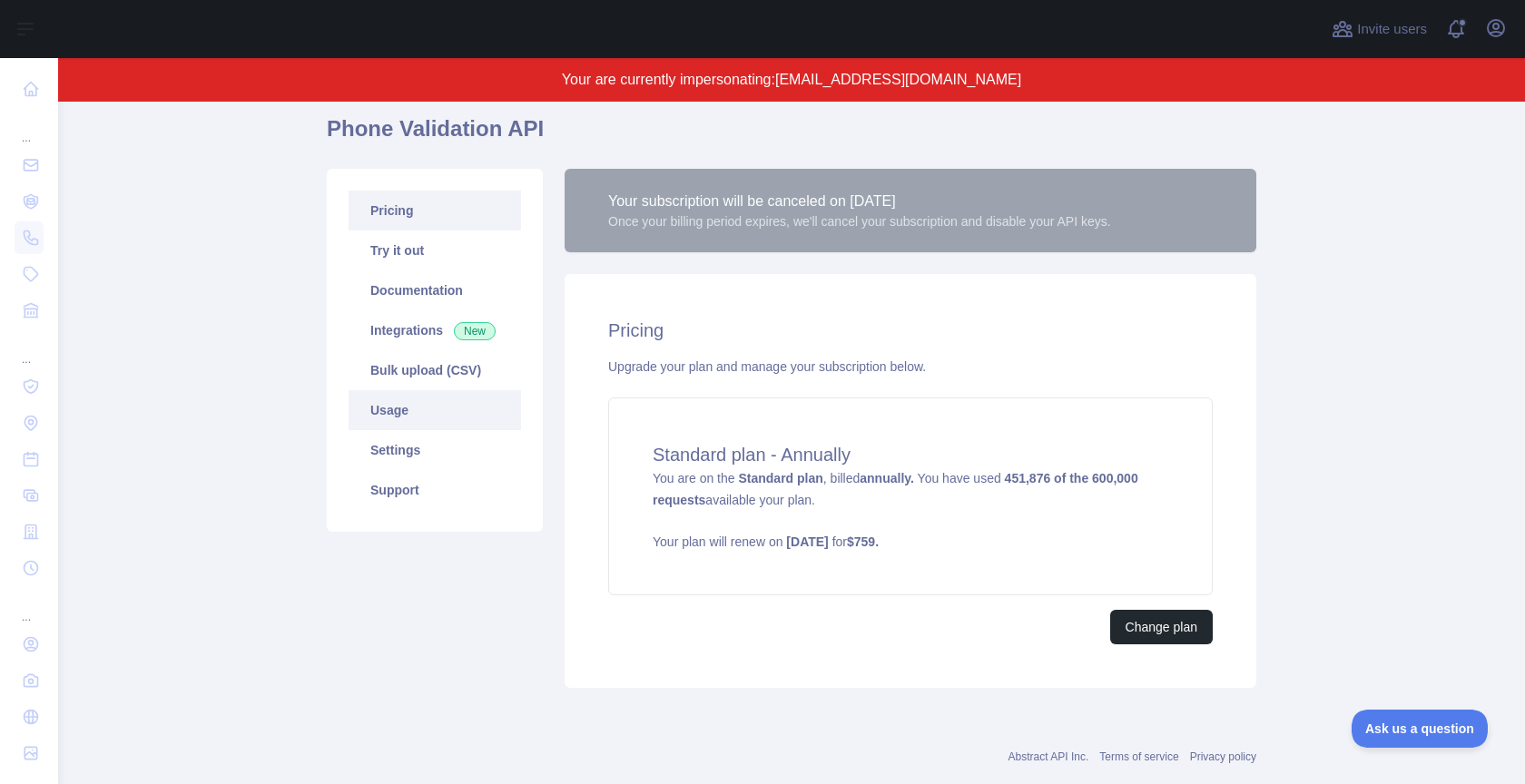
click at [428, 403] on link "Usage" at bounding box center [435, 410] width 173 height 40
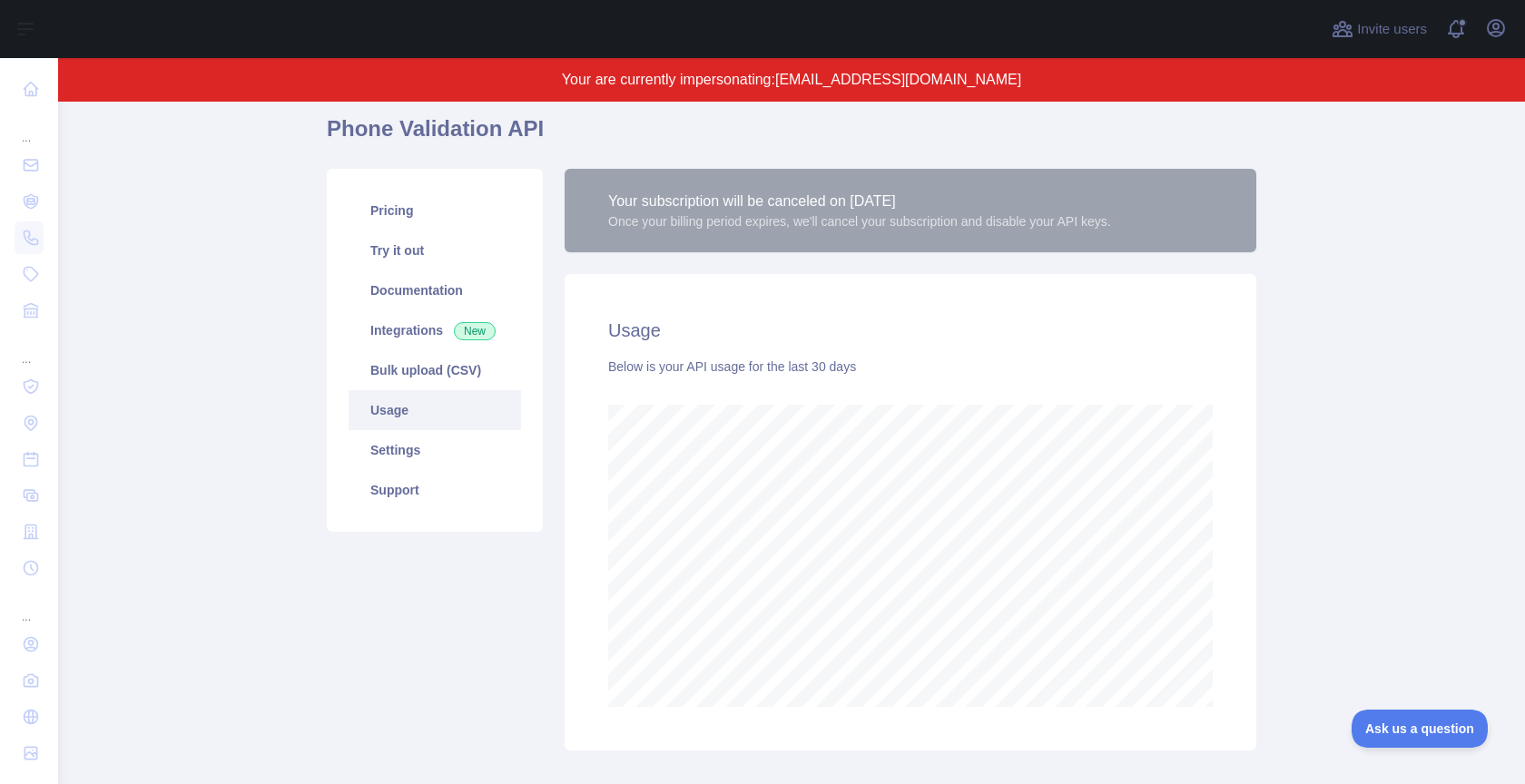
scroll to position [683, 1467]
drag, startPoint x: 906, startPoint y: 81, endPoint x: 1017, endPoint y: 85, distance: 111.1
click at [1017, 85] on p "Your are currently impersonating: [EMAIL_ADDRESS][DOMAIN_NAME]" at bounding box center [792, 79] width 1293 height 22
copy span "[DOMAIN_NAME]"
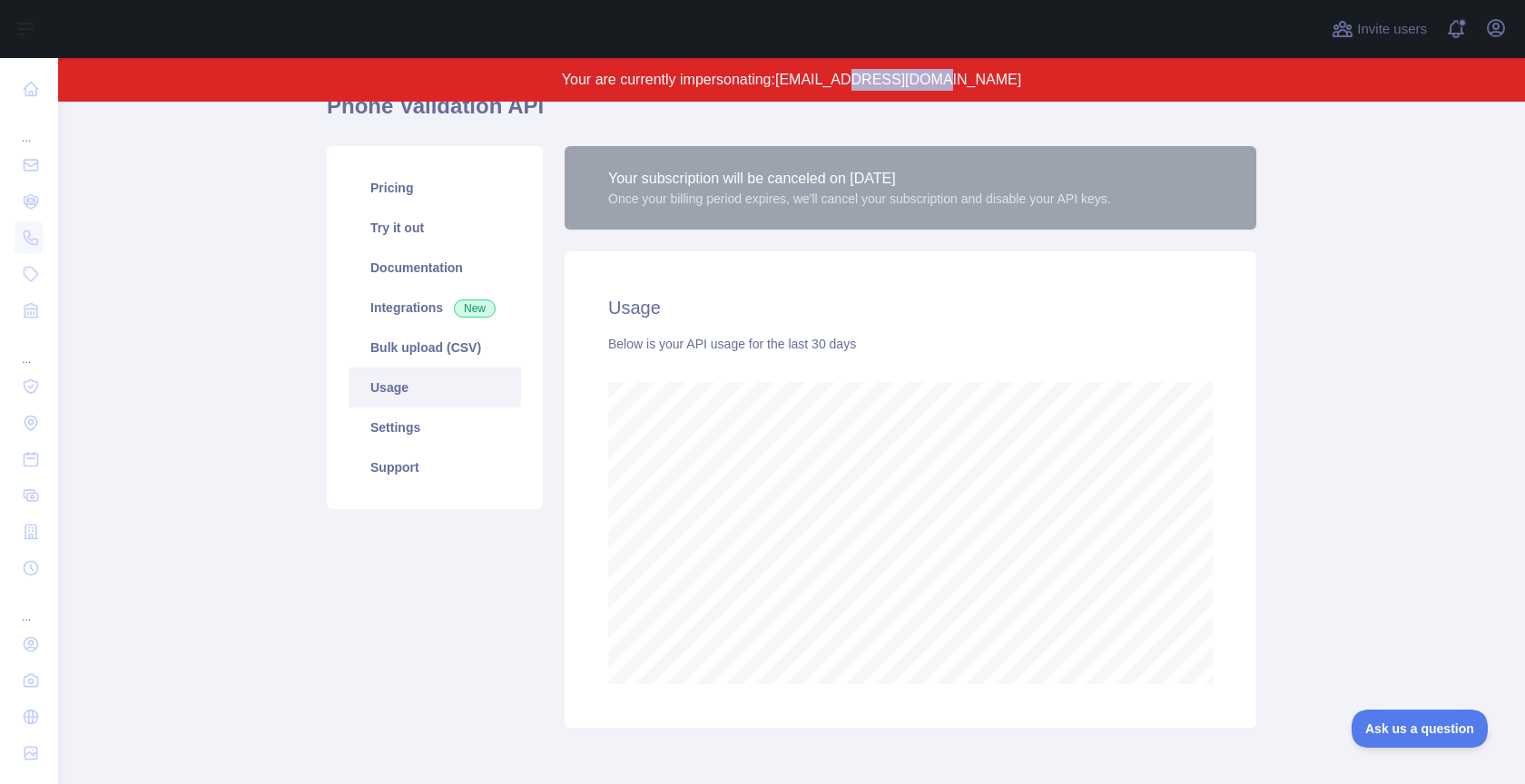
scroll to position [157, 0]
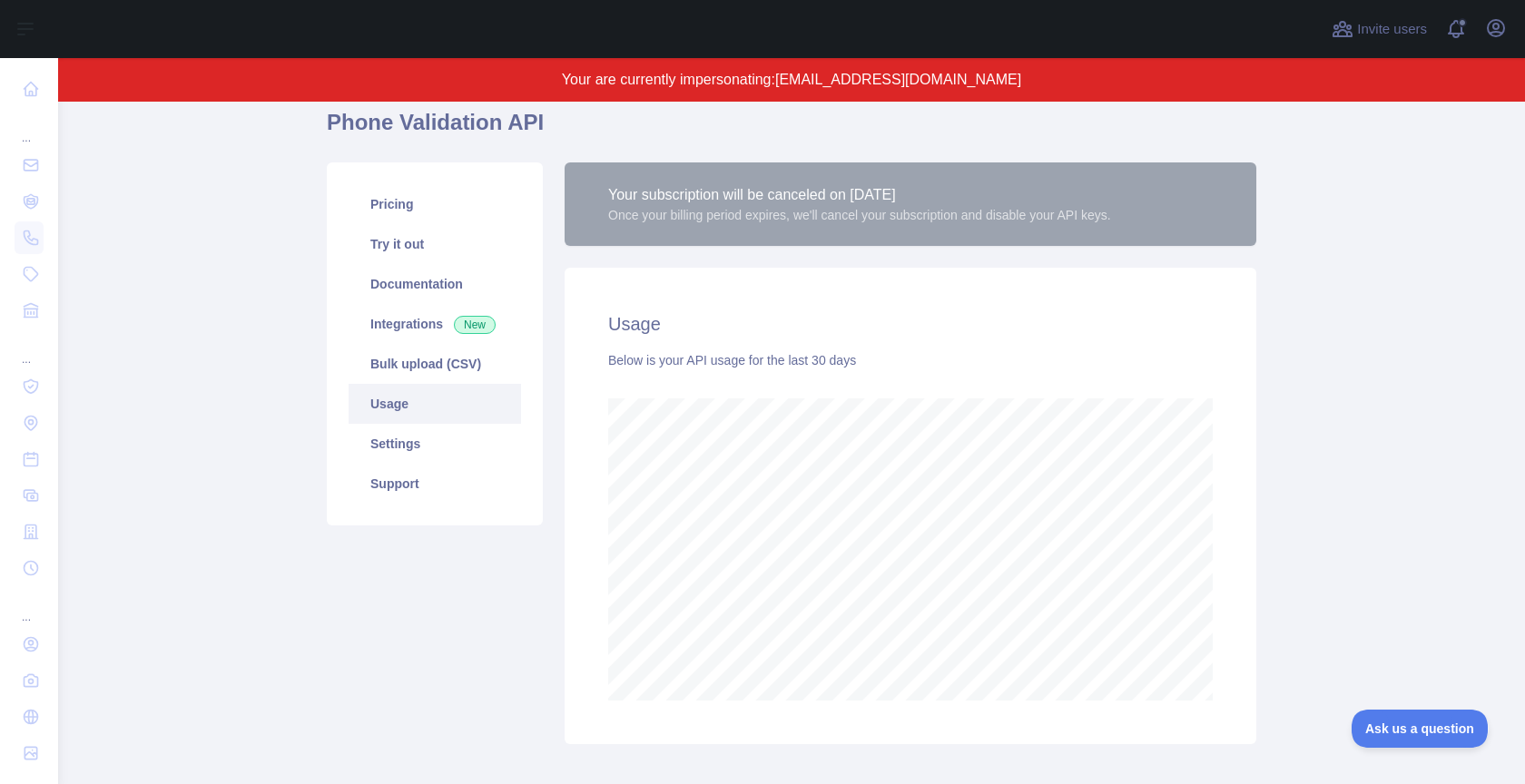
click at [1354, 268] on main "Subscribe to the Email Reputation API for a special 30 % discount Offer expires…" at bounding box center [791, 443] width 1467 height 683
click at [1500, 22] on icon "button" at bounding box center [1496, 27] width 16 height 16
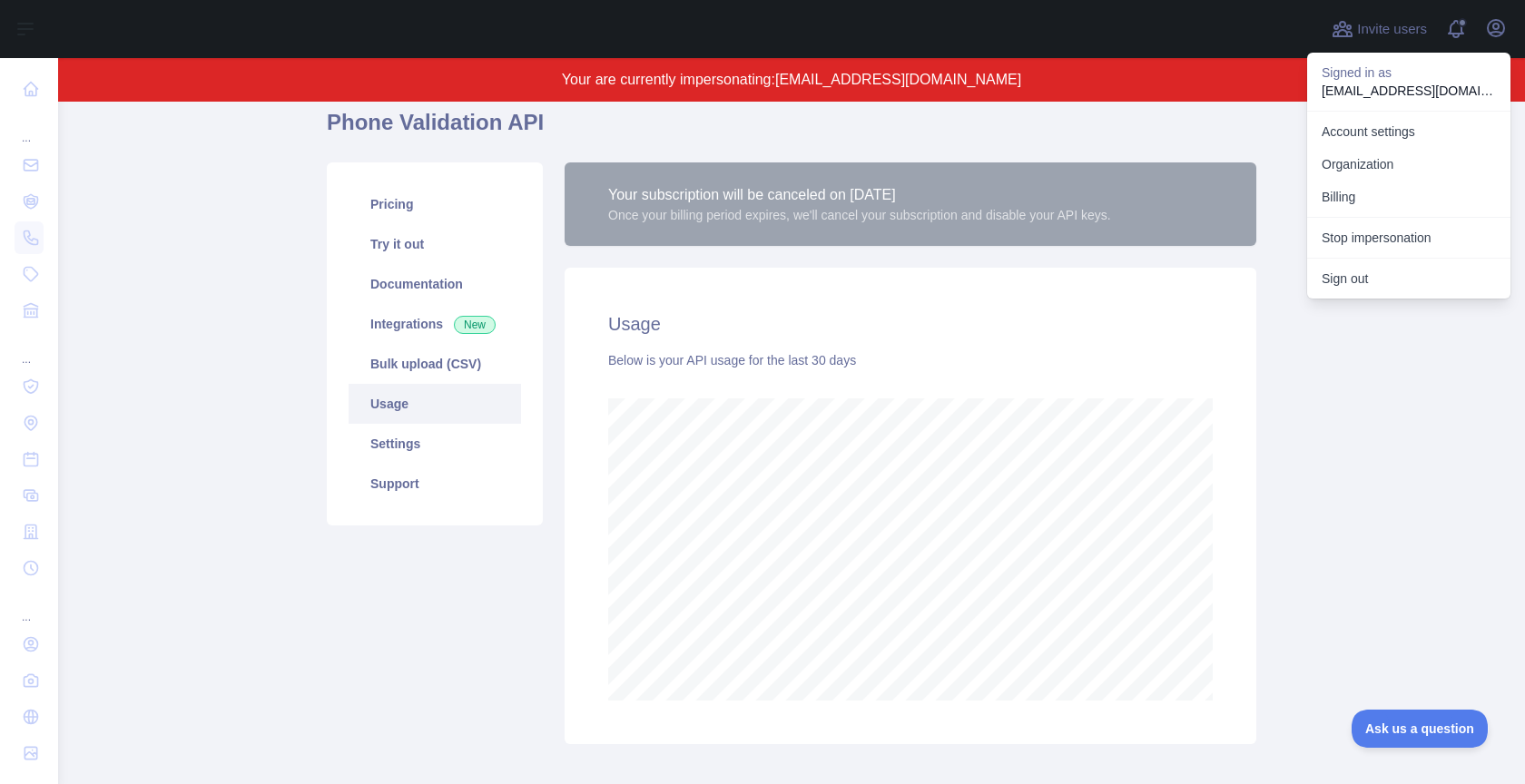
click at [1225, 607] on div "Usage Below is your API usage for the last 30 days" at bounding box center [911, 505] width 692 height 476
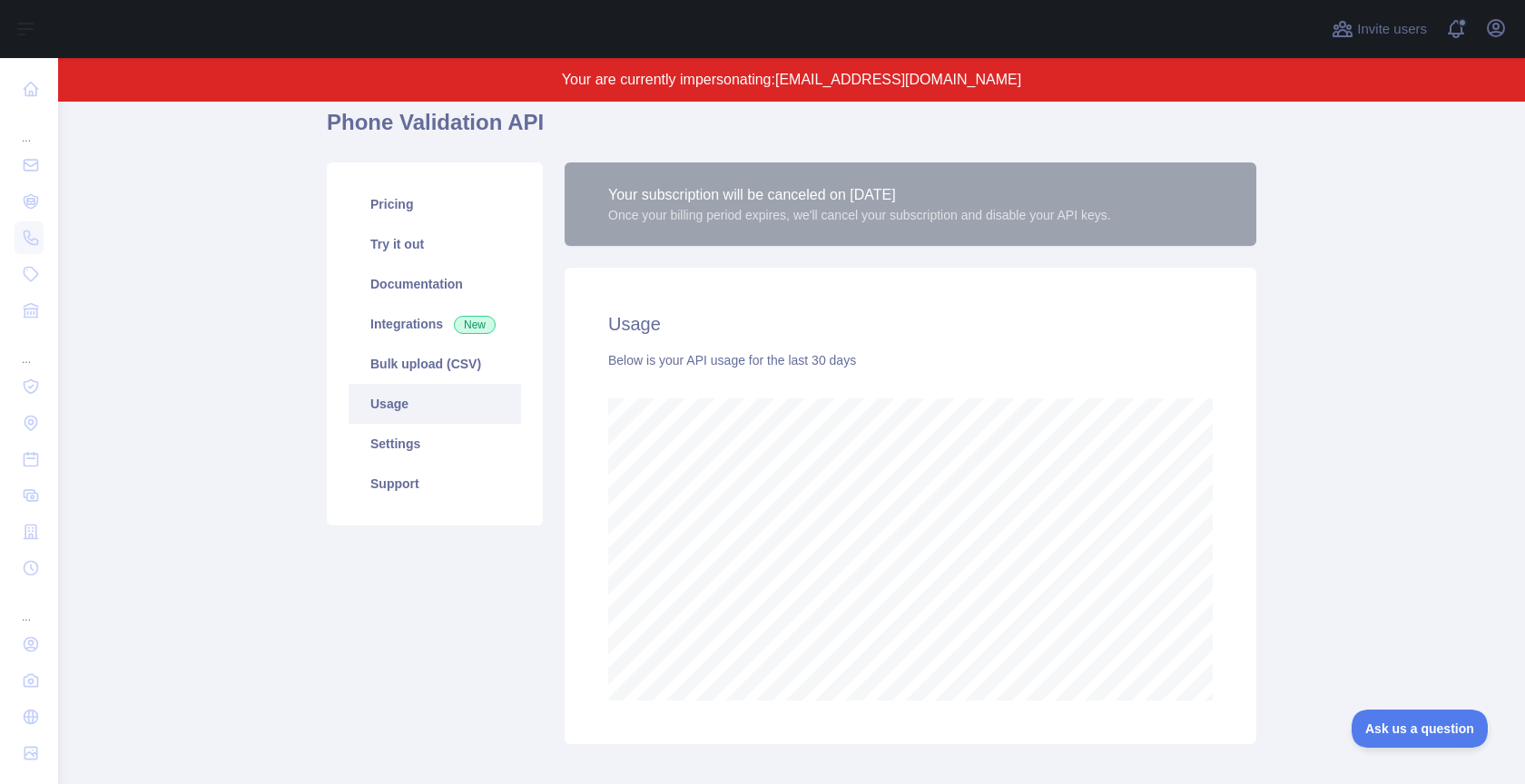
click at [1510, 30] on div "Open user menu" at bounding box center [1496, 29] width 29 height 32
click at [1498, 30] on icon "button" at bounding box center [1496, 27] width 22 height 22
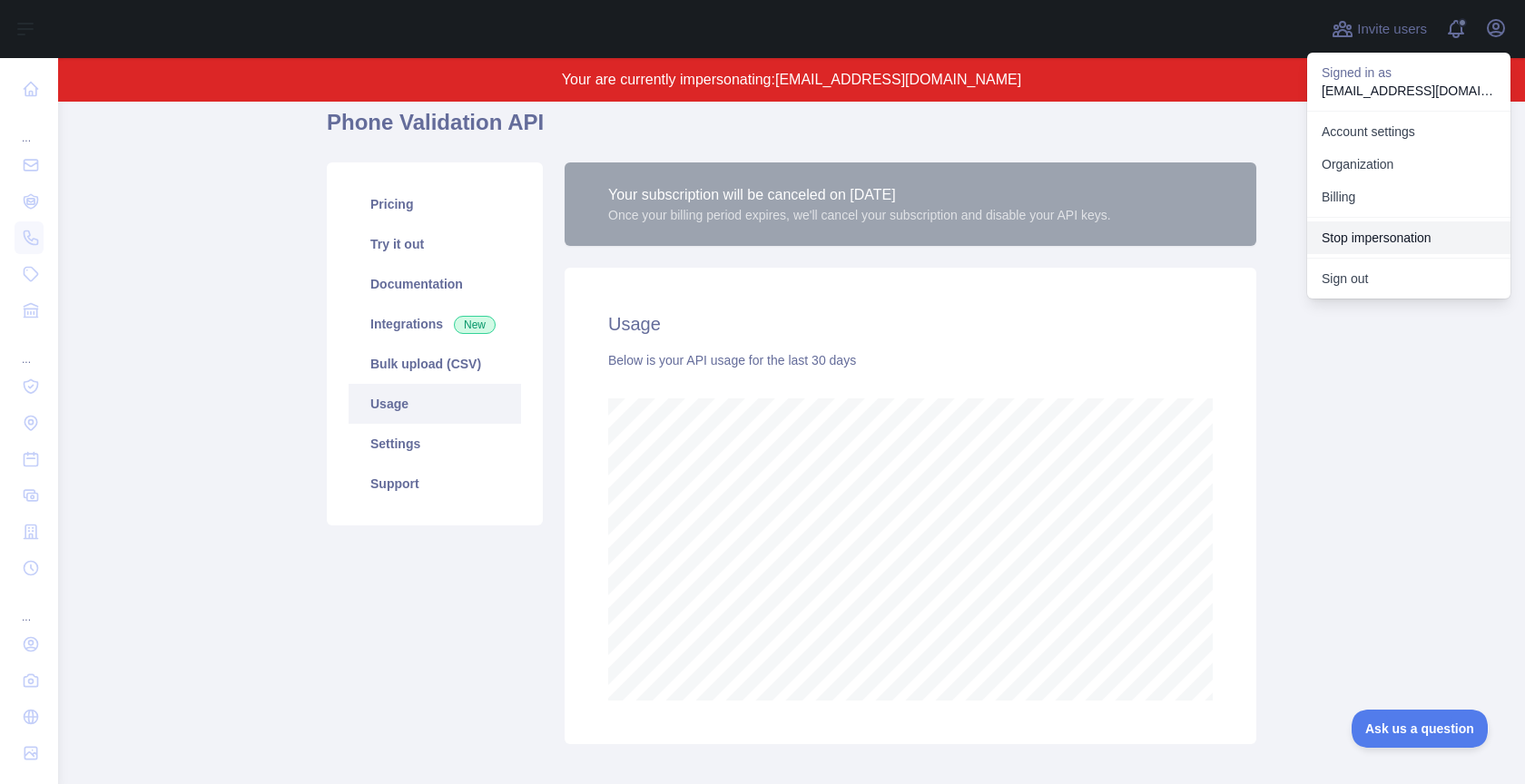
click at [1389, 244] on button "Stop impersonation" at bounding box center [1409, 237] width 203 height 33
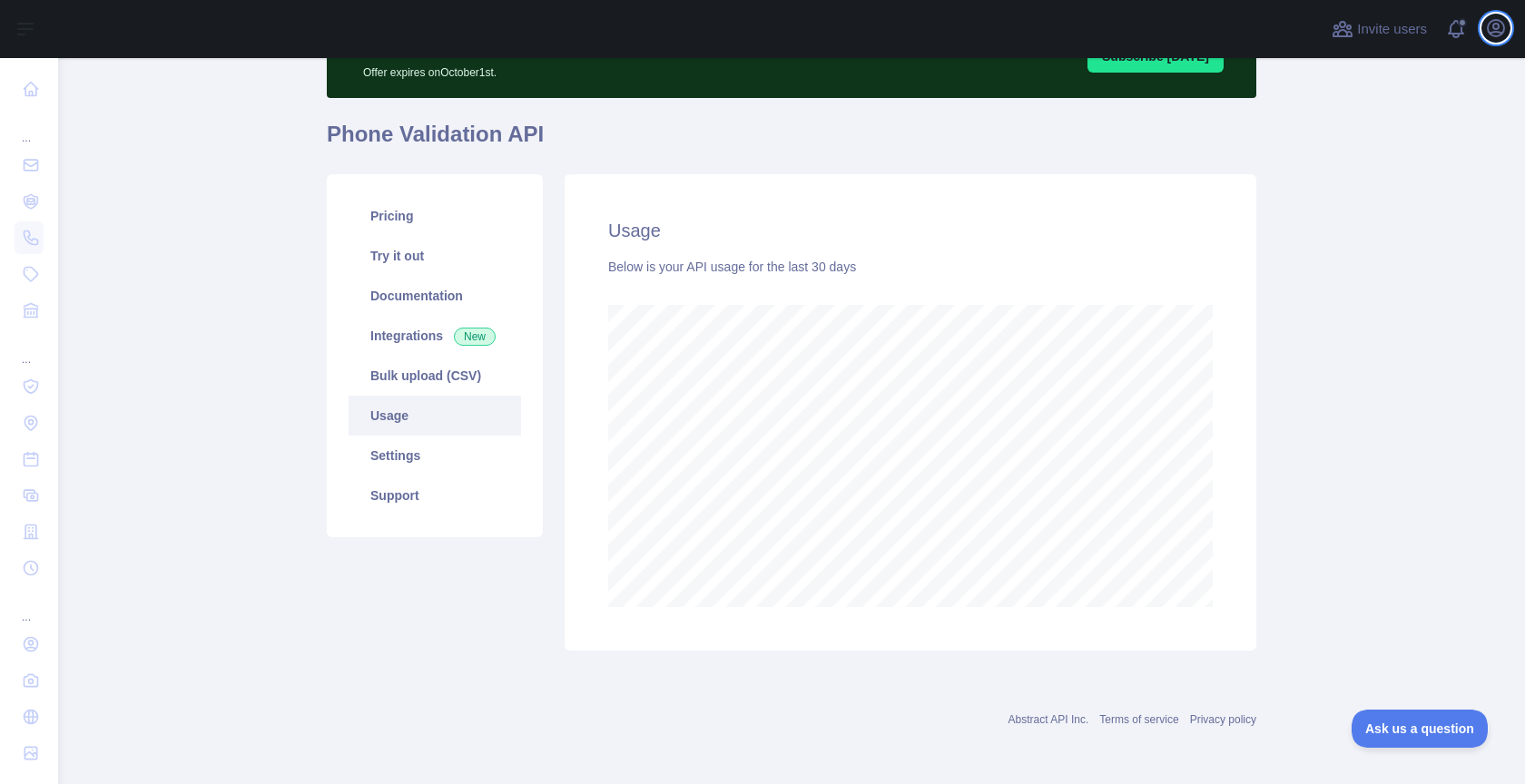
scroll to position [18, 0]
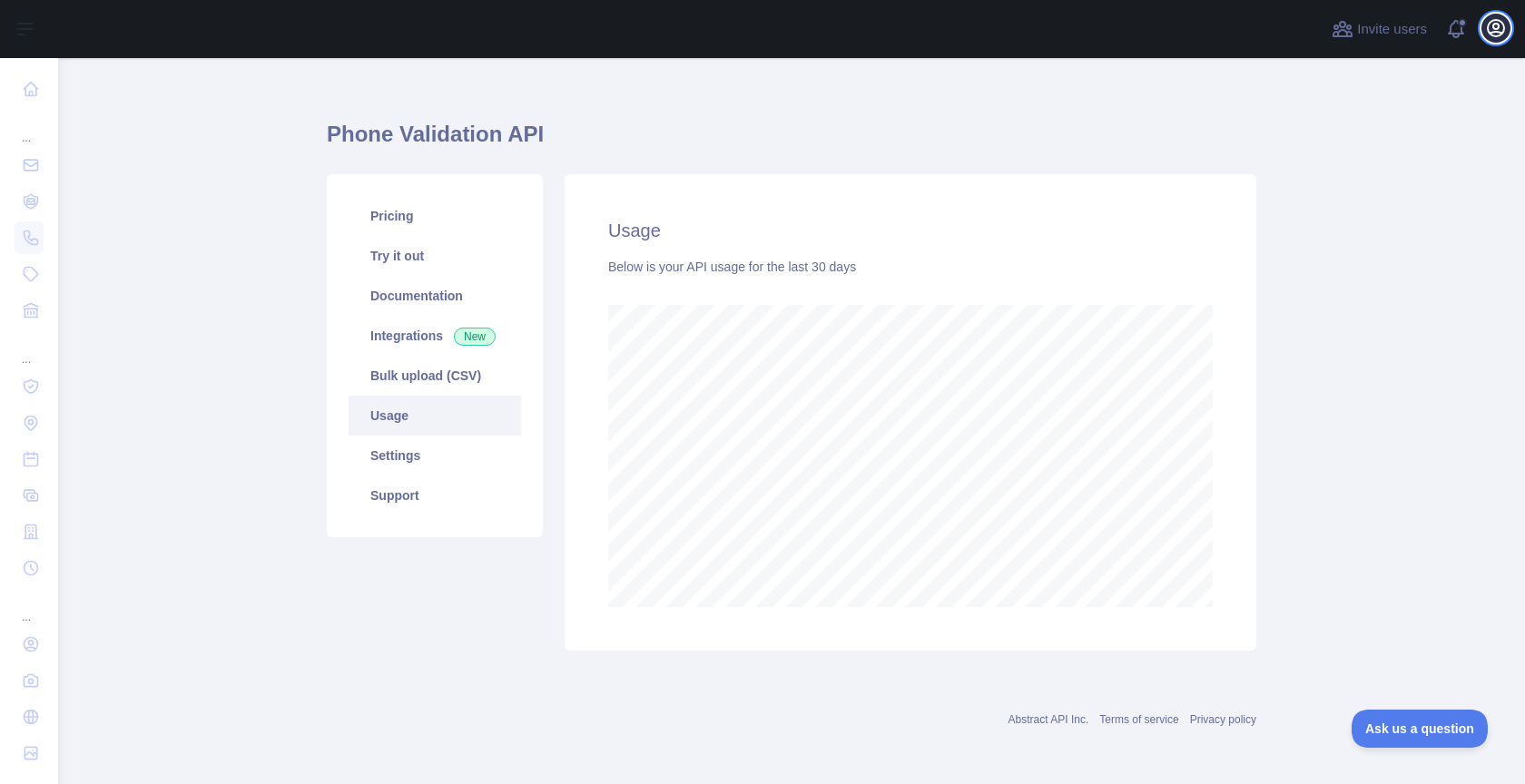
click at [1493, 13] on button "Open user menu" at bounding box center [1496, 27] width 29 height 29
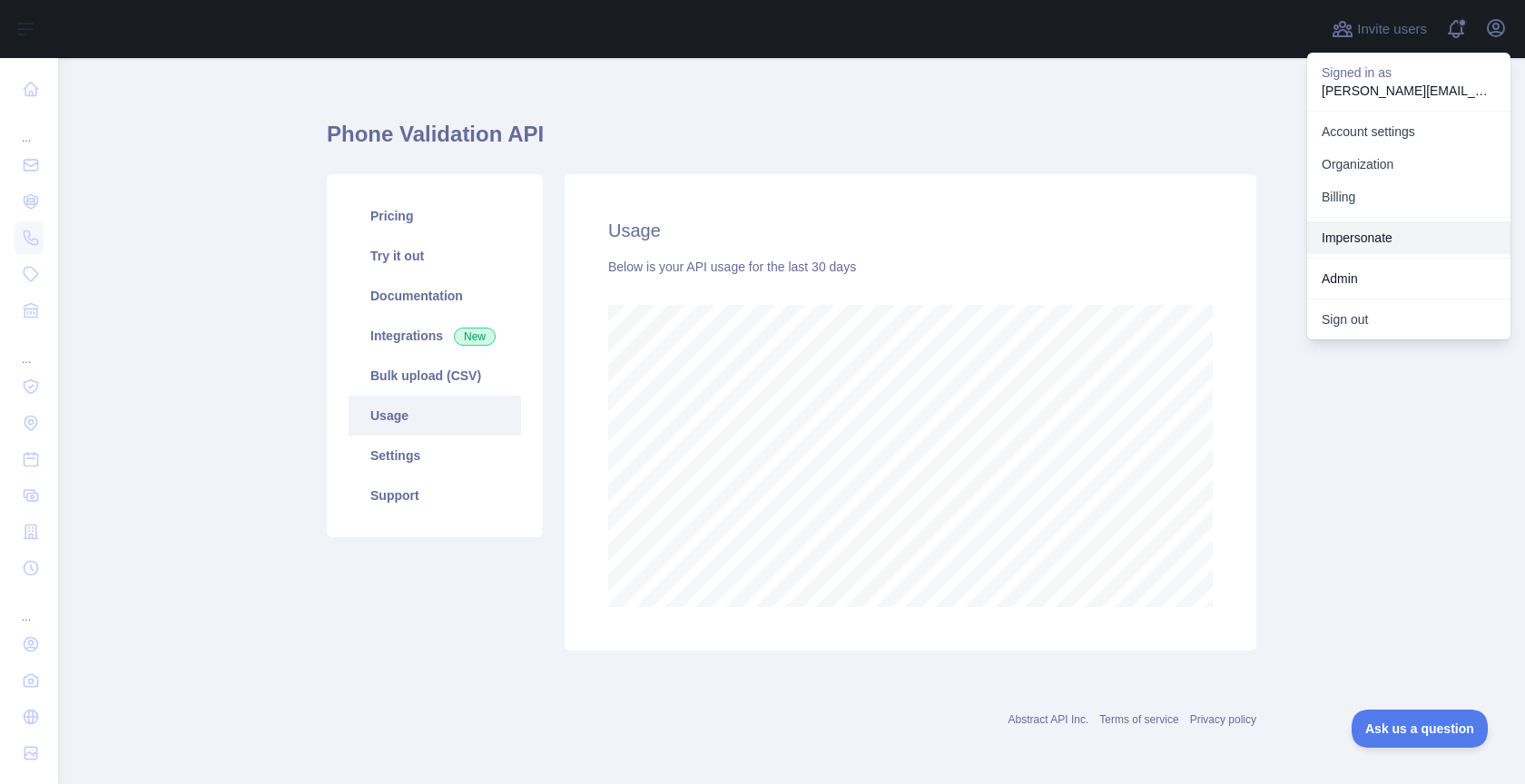
click at [1380, 237] on link "Impersonate" at bounding box center [1409, 237] width 203 height 33
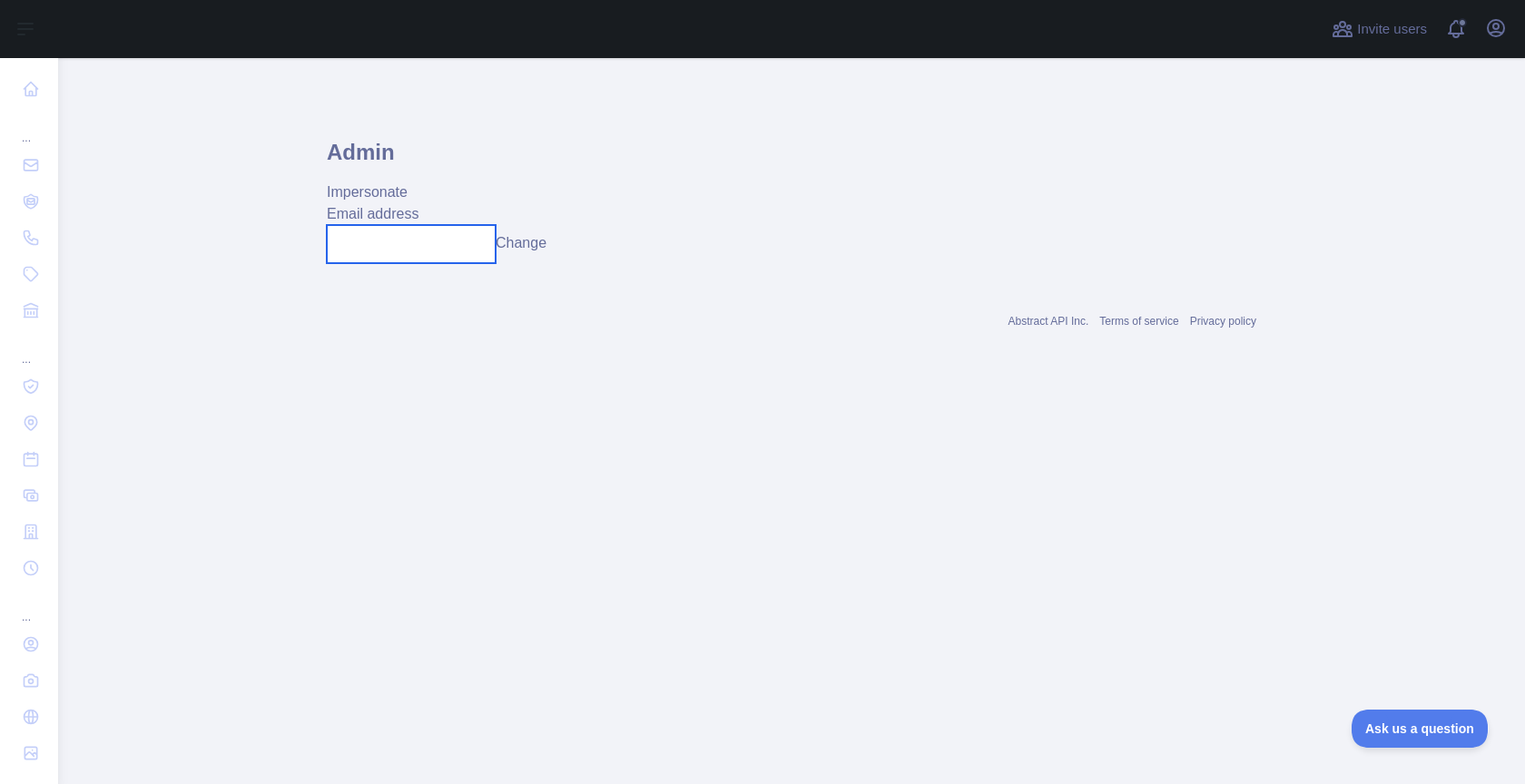
click at [429, 244] on input "text" at bounding box center [411, 244] width 169 height 38
paste input "**********"
type input "**********"
click at [520, 243] on button "Change" at bounding box center [522, 243] width 51 height 22
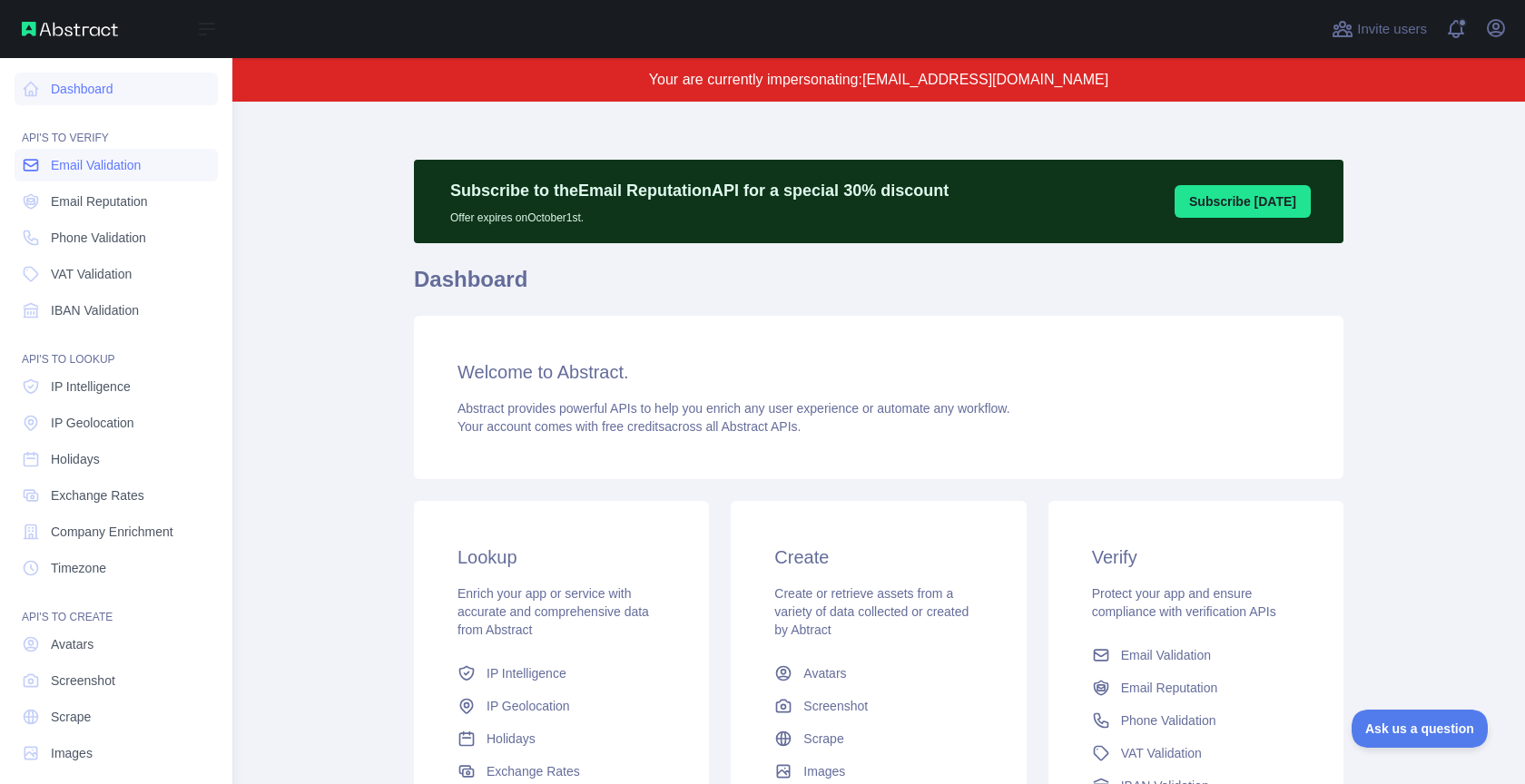
click at [59, 171] on span "Email Validation" at bounding box center [95, 164] width 90 height 18
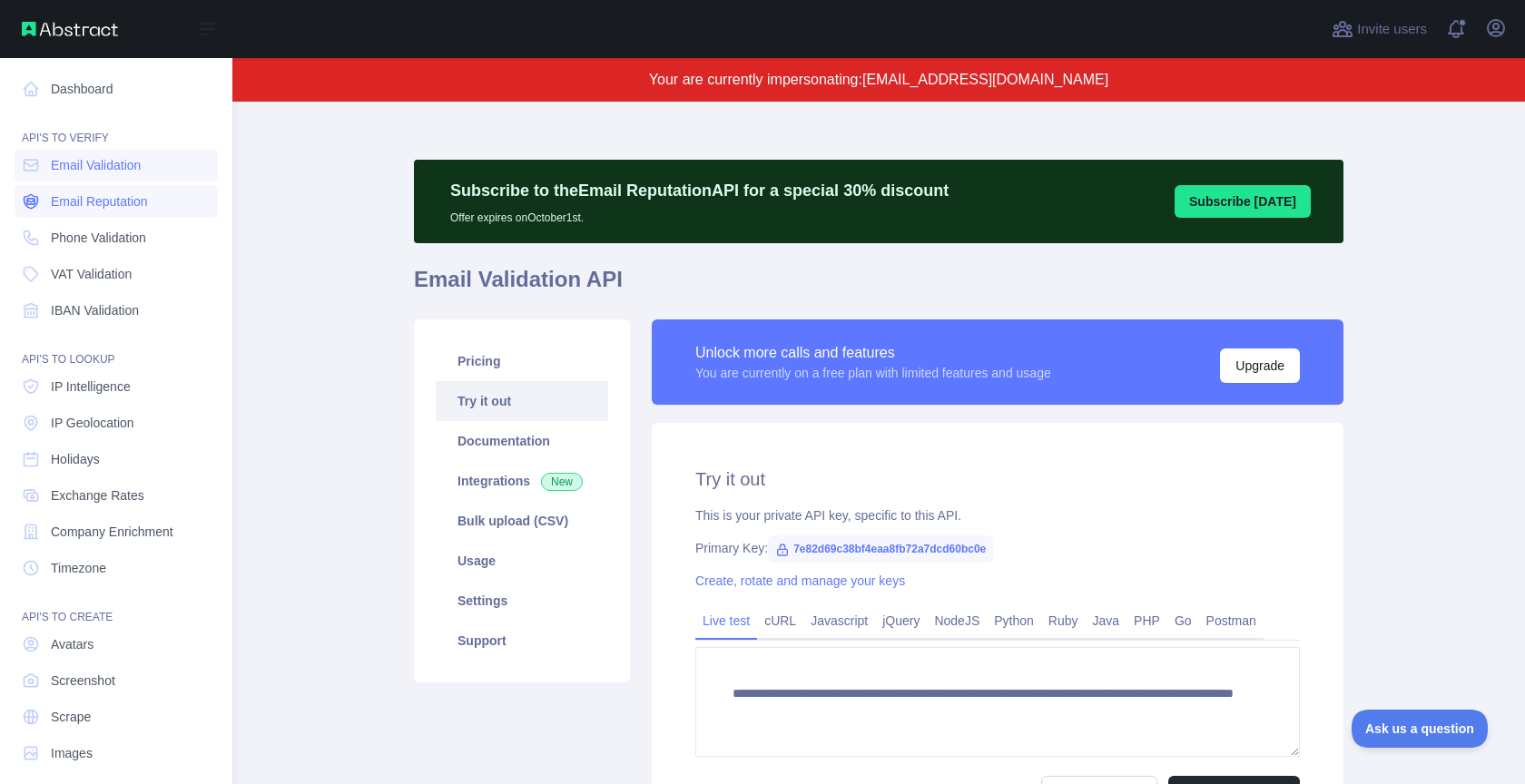
click at [92, 212] on link "Email Reputation" at bounding box center [115, 201] width 203 height 33
click at [111, 246] on span "Phone Validation" at bounding box center [98, 237] width 95 height 18
click at [110, 375] on link "IP Intelligence" at bounding box center [115, 386] width 203 height 33
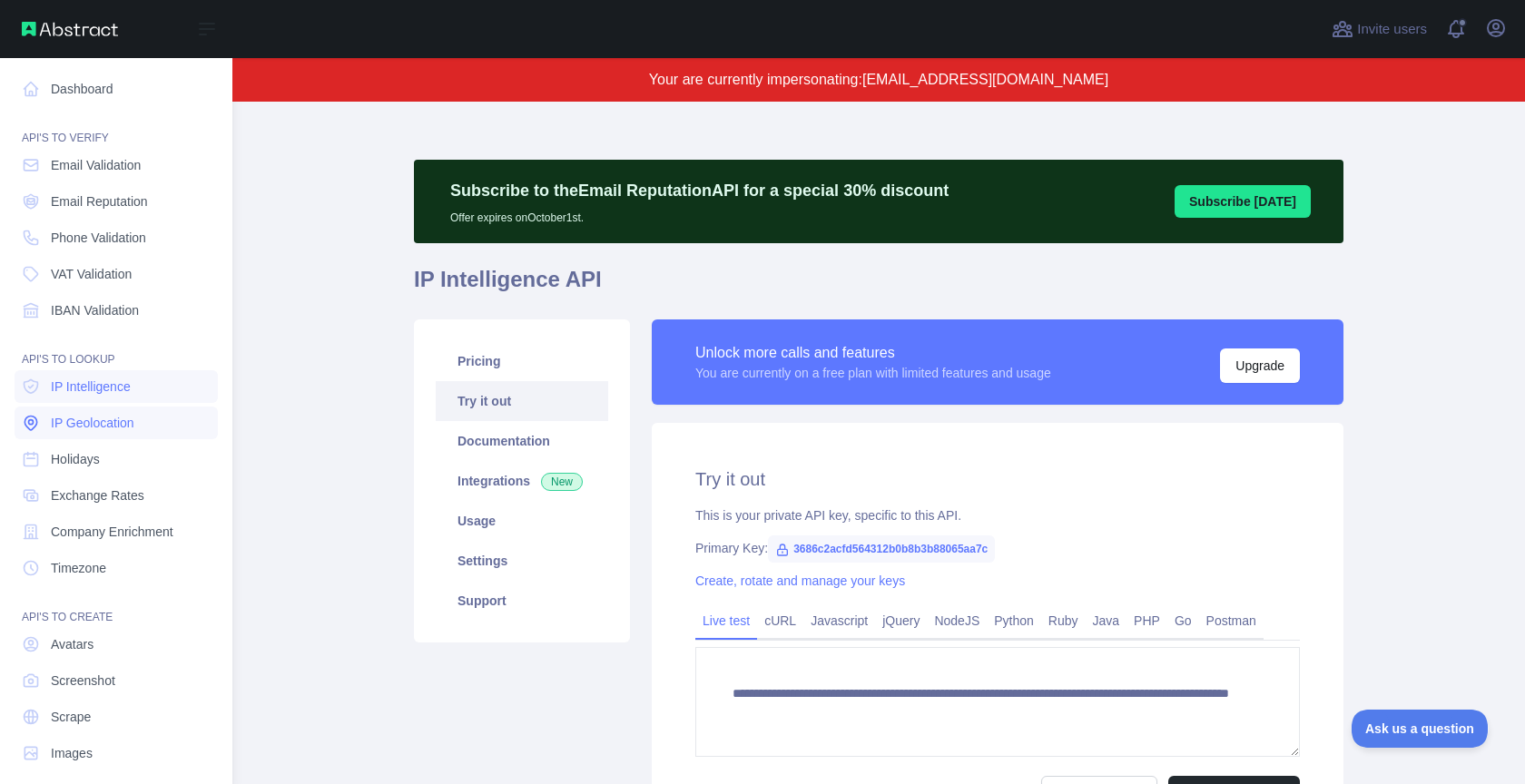
click at [116, 406] on link "IP Geolocation" at bounding box center [115, 422] width 203 height 33
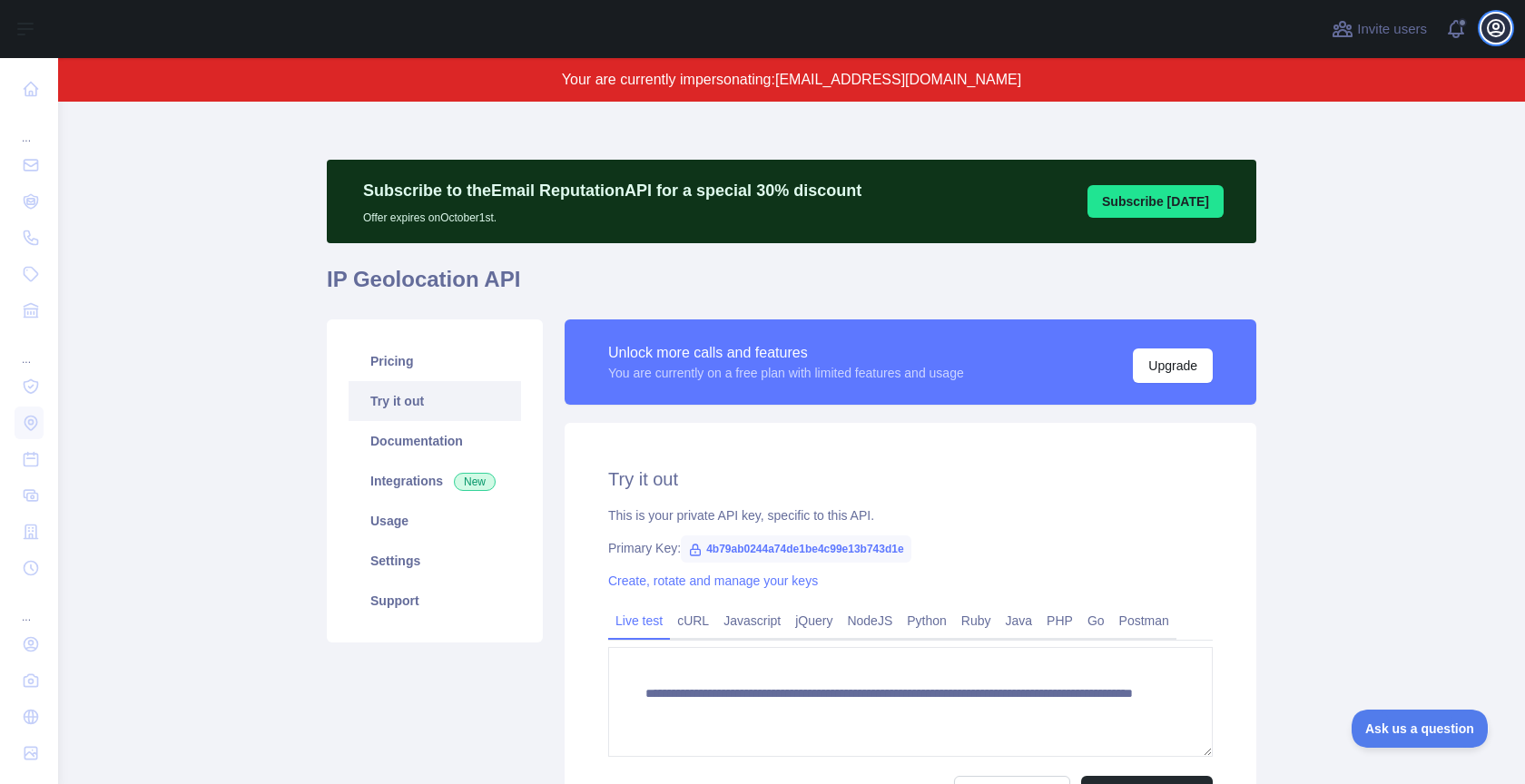
click at [1498, 14] on button "Open user menu" at bounding box center [1496, 27] width 29 height 29
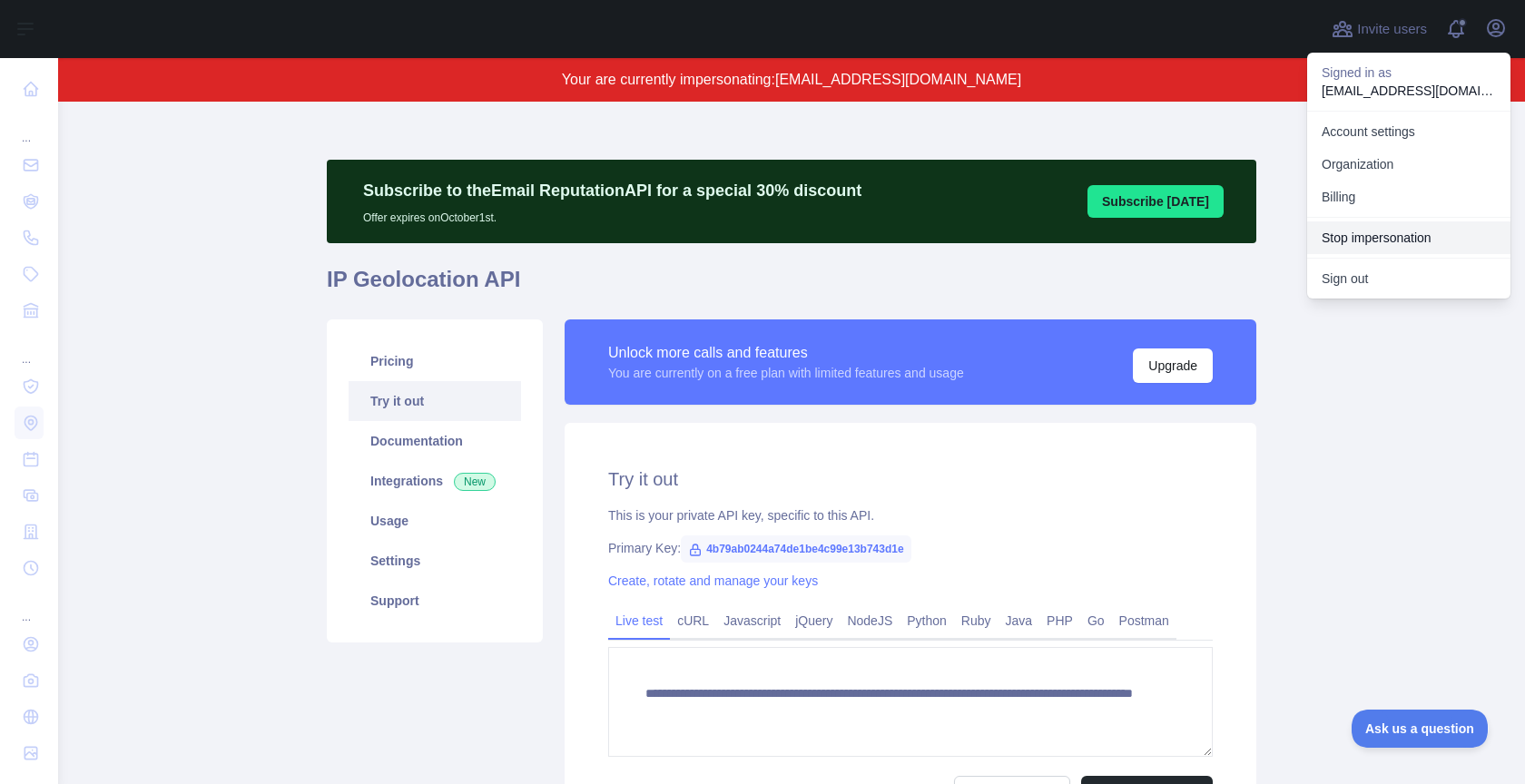
click at [1395, 234] on button "Stop impersonation" at bounding box center [1409, 237] width 203 height 33
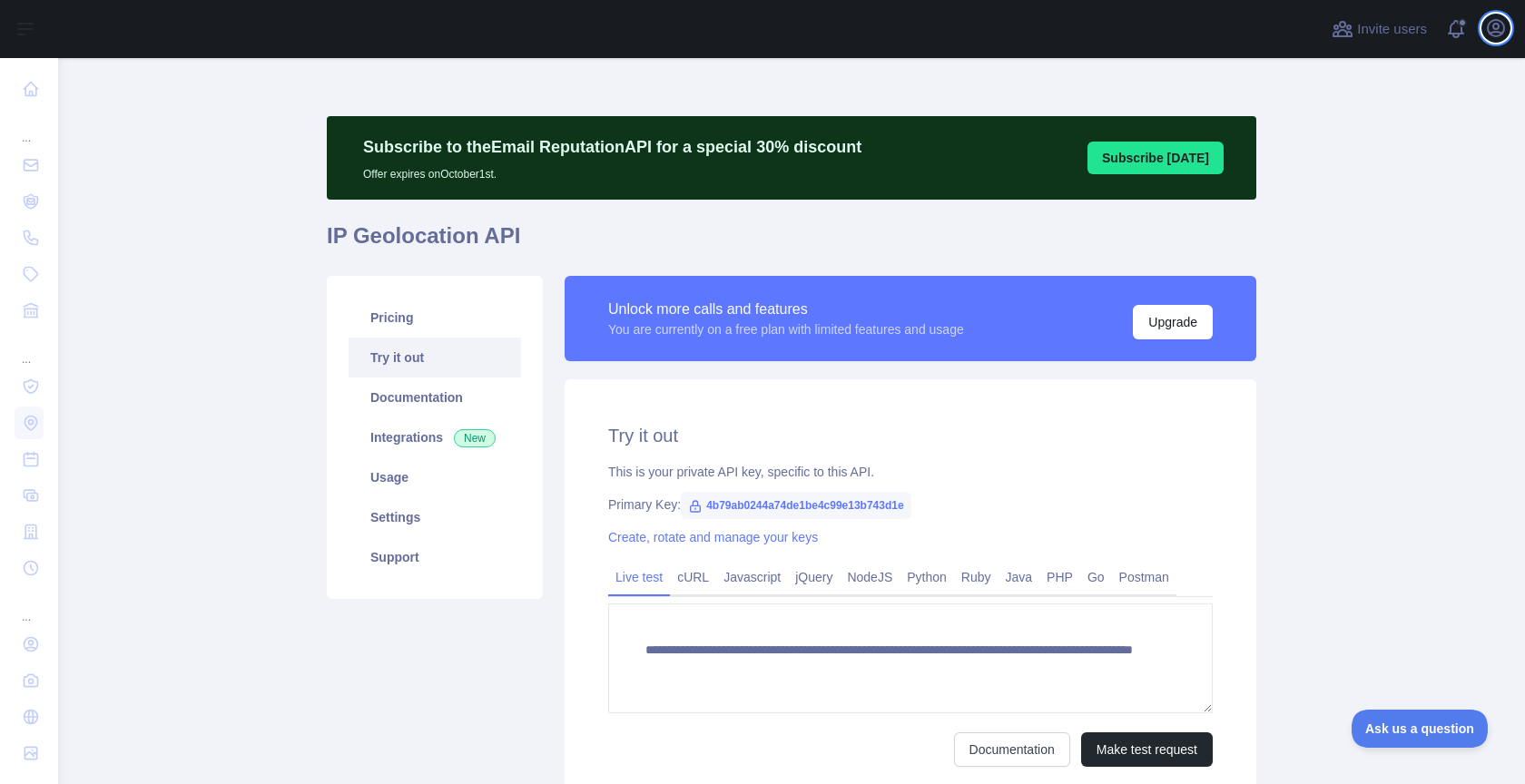
type textarea "**********"
